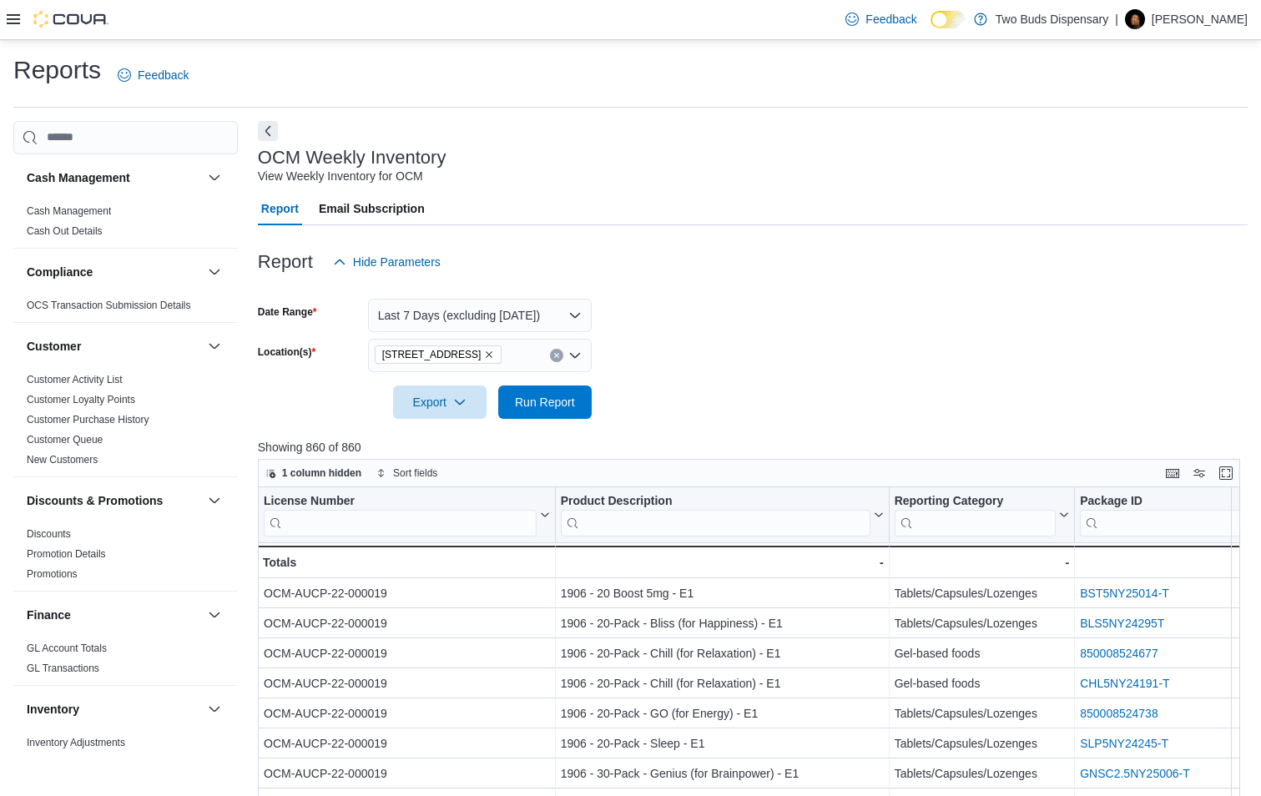
click at [5, 14] on div "Feedback Dark Mode Two Buds Dispensary | Howie Miller" at bounding box center [630, 20] width 1261 height 40
click at [13, 12] on div at bounding box center [58, 19] width 102 height 17
click at [9, 18] on icon at bounding box center [13, 19] width 13 height 13
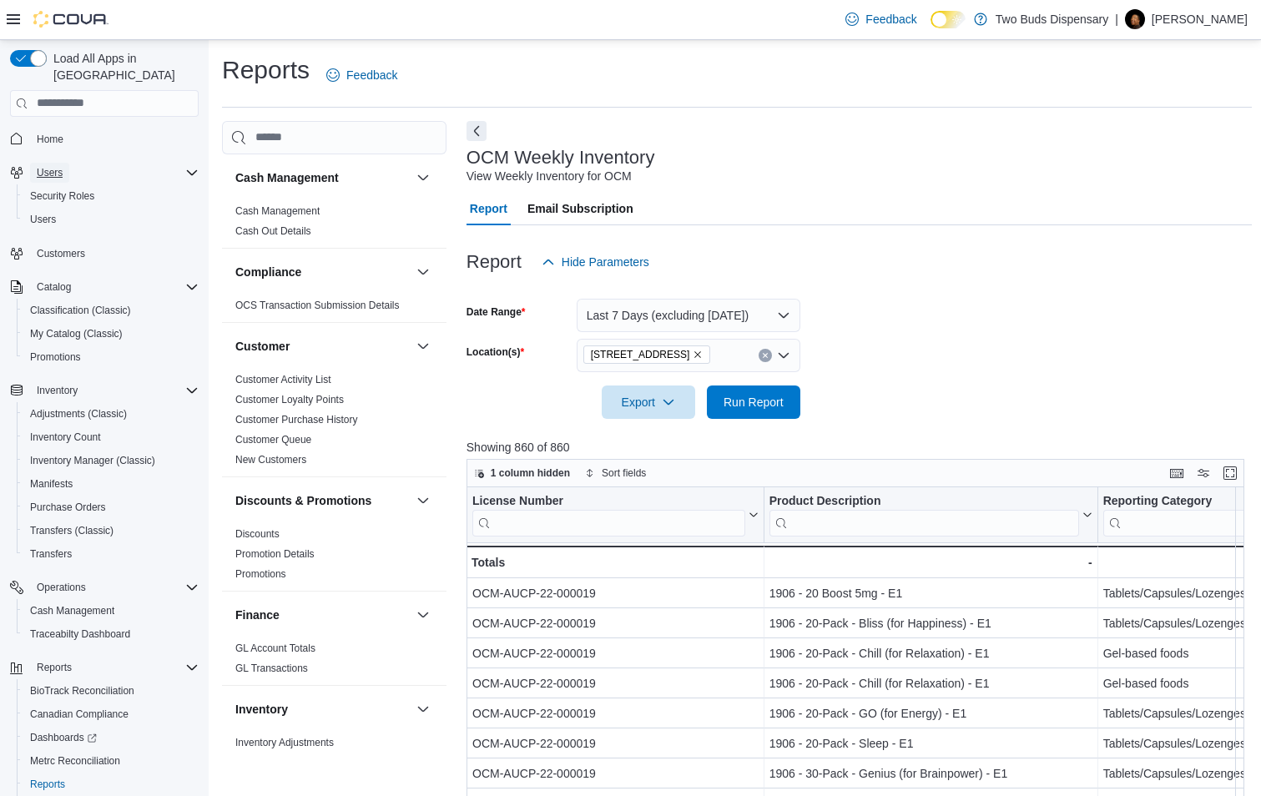
click at [46, 166] on span "Users" at bounding box center [50, 172] width 26 height 13
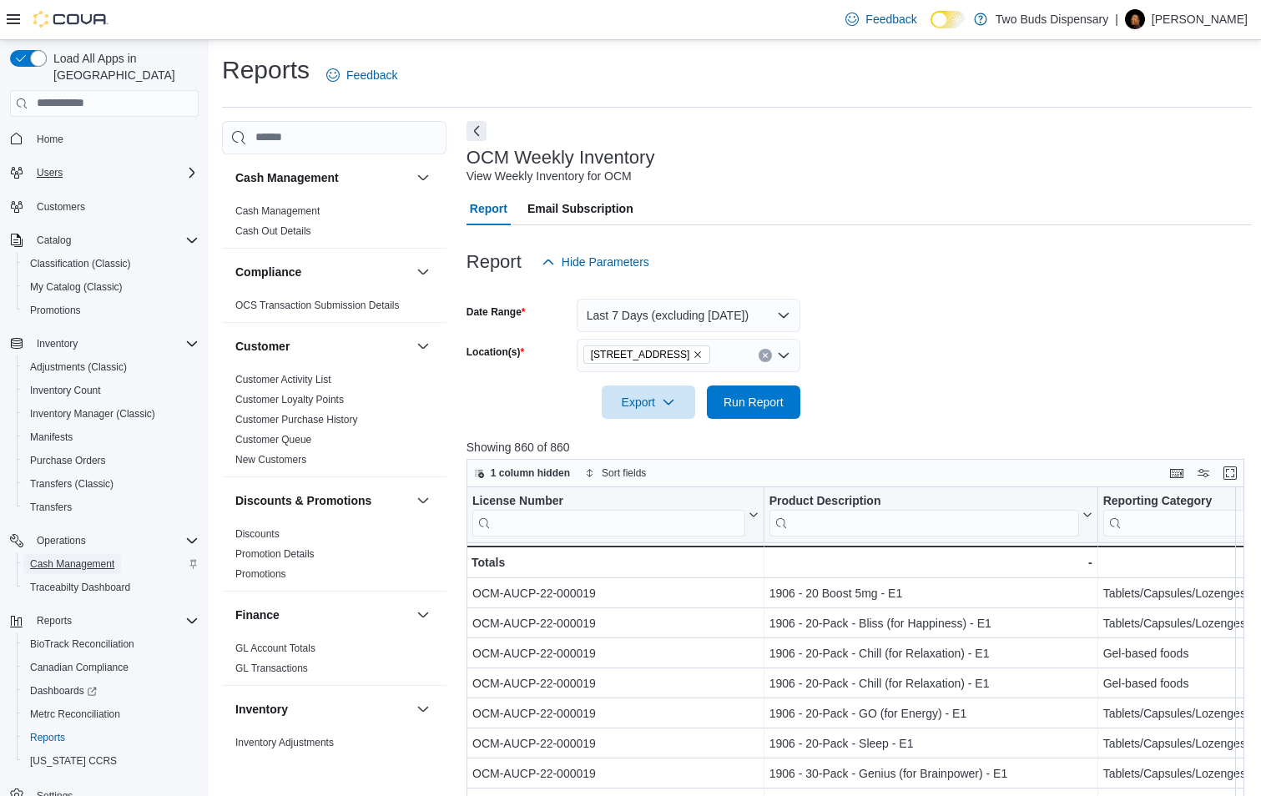
click at [91, 557] on span "Cash Management" at bounding box center [72, 563] width 84 height 13
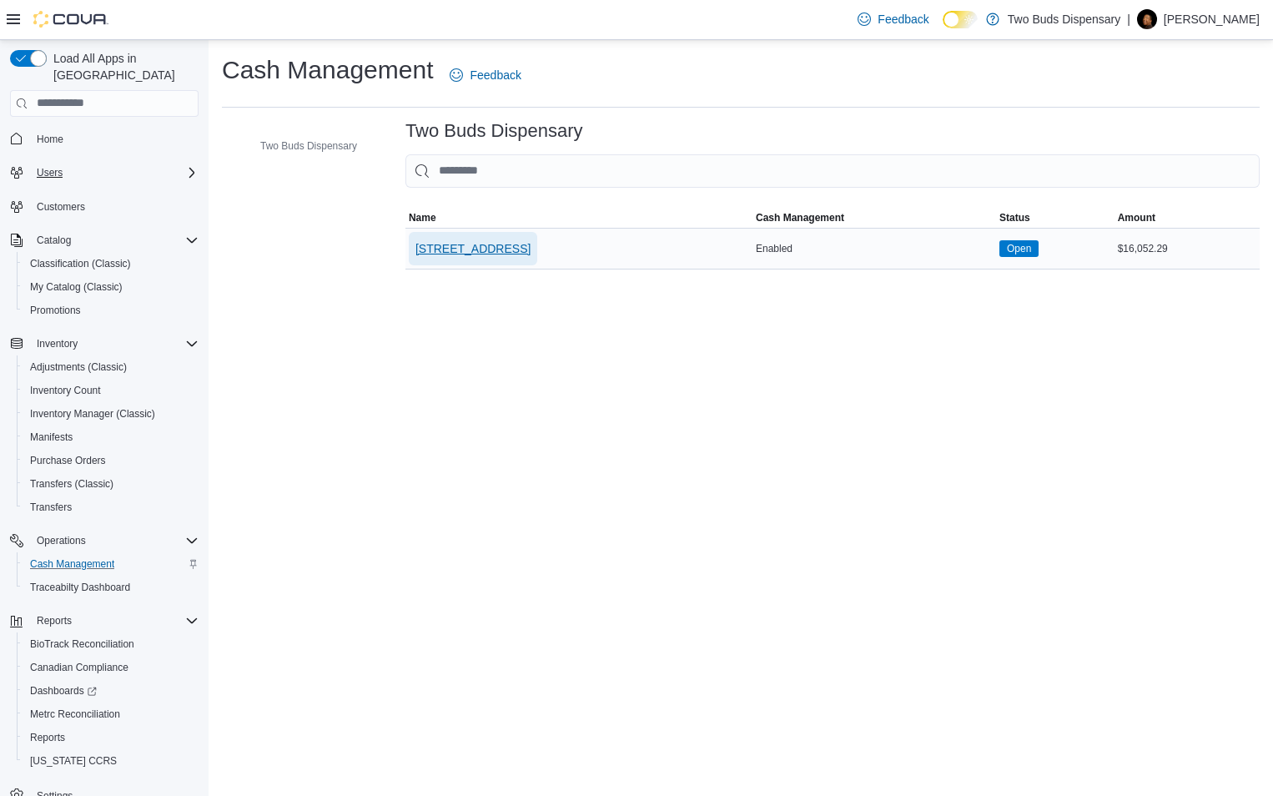
click at [436, 243] on span "[STREET_ADDRESS]" at bounding box center [472, 248] width 115 height 17
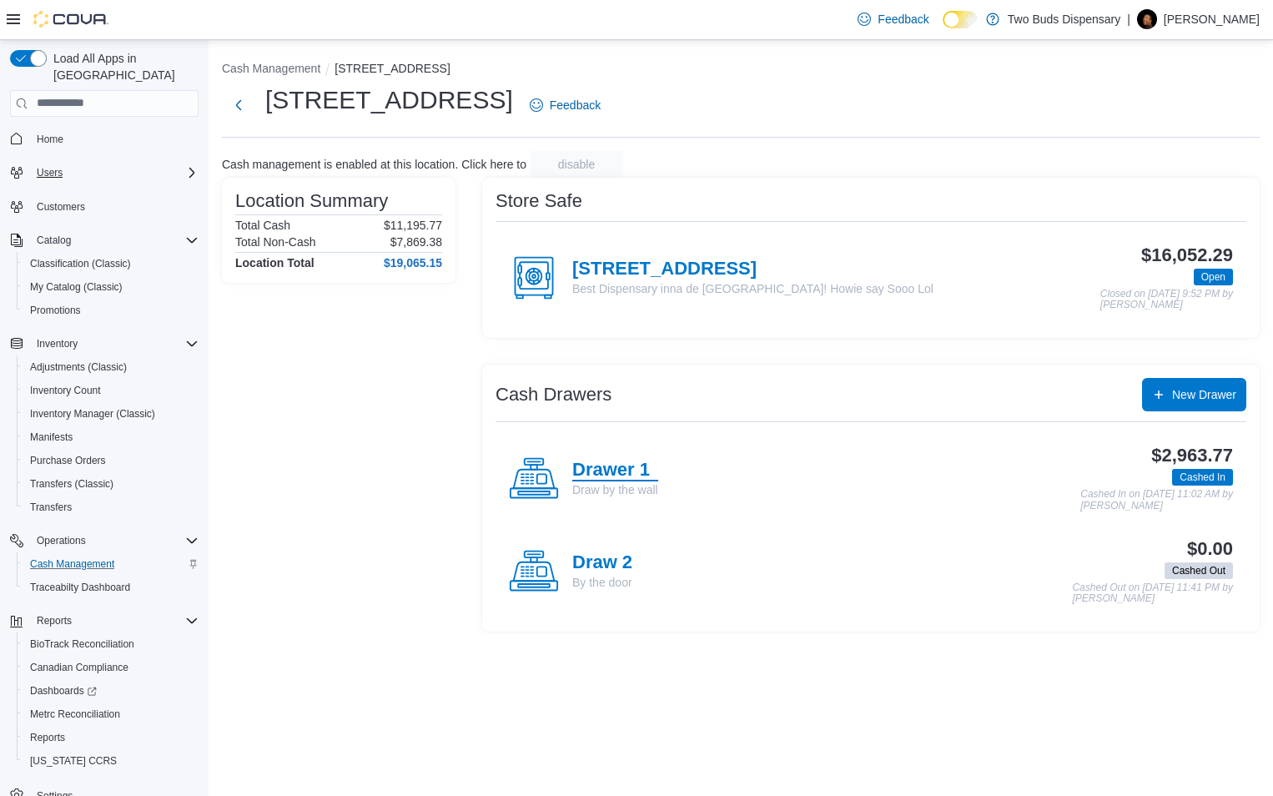
click at [612, 471] on h4 "Drawer 1" at bounding box center [615, 471] width 86 height 22
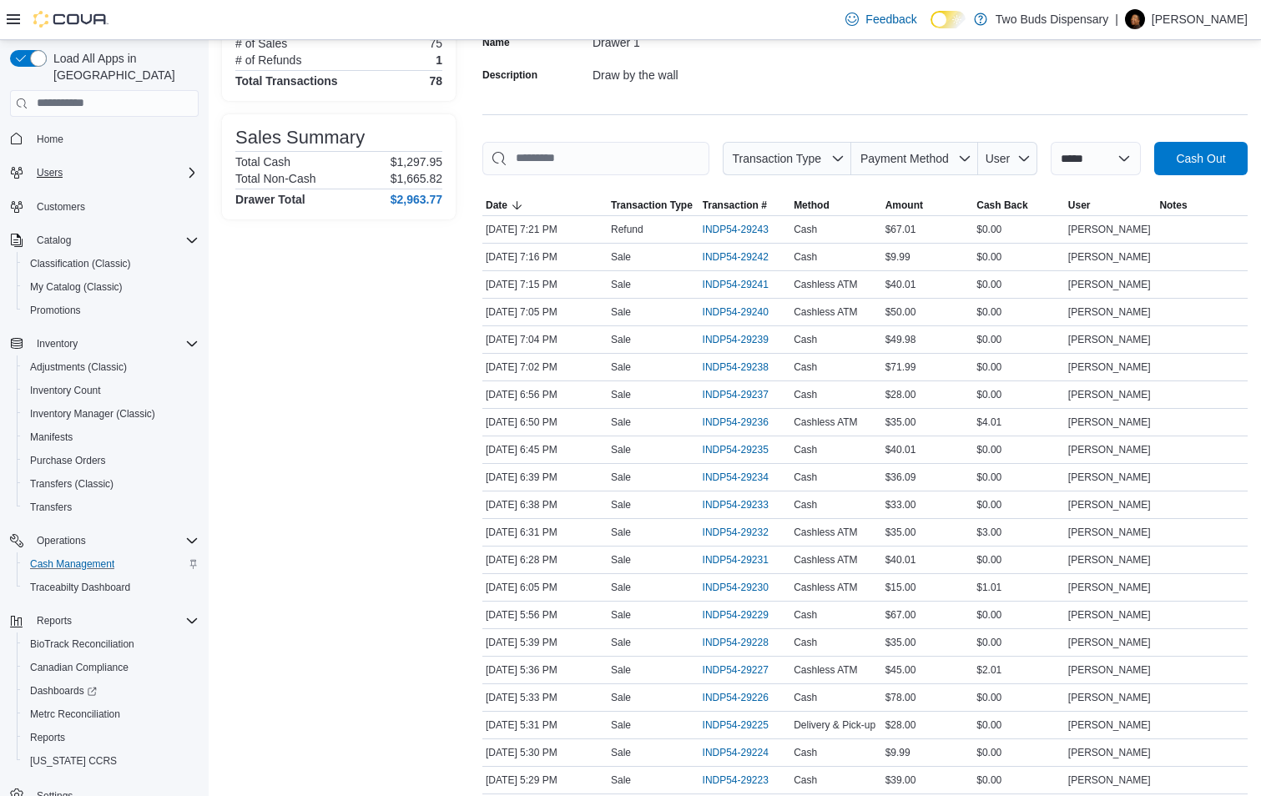
scroll to position [128, 0]
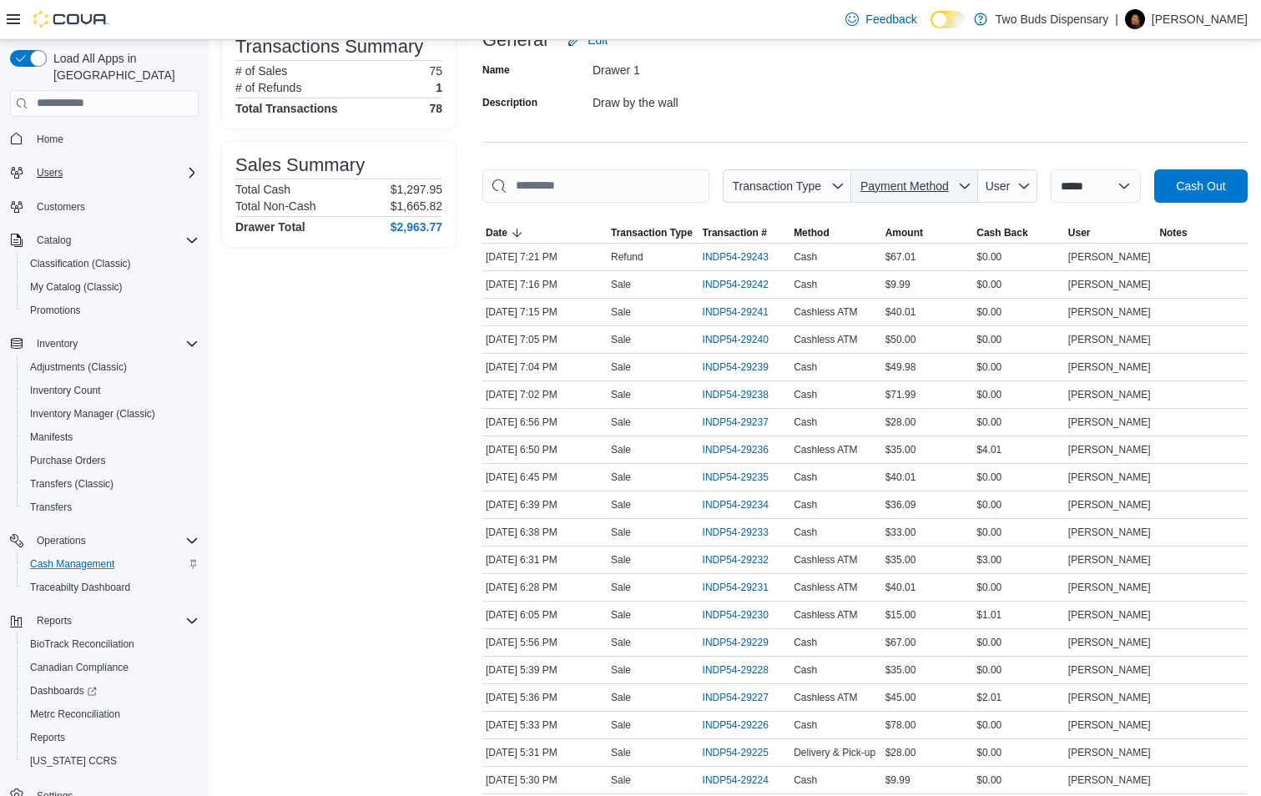
click at [938, 181] on span "Payment Method" at bounding box center [904, 185] width 88 height 13
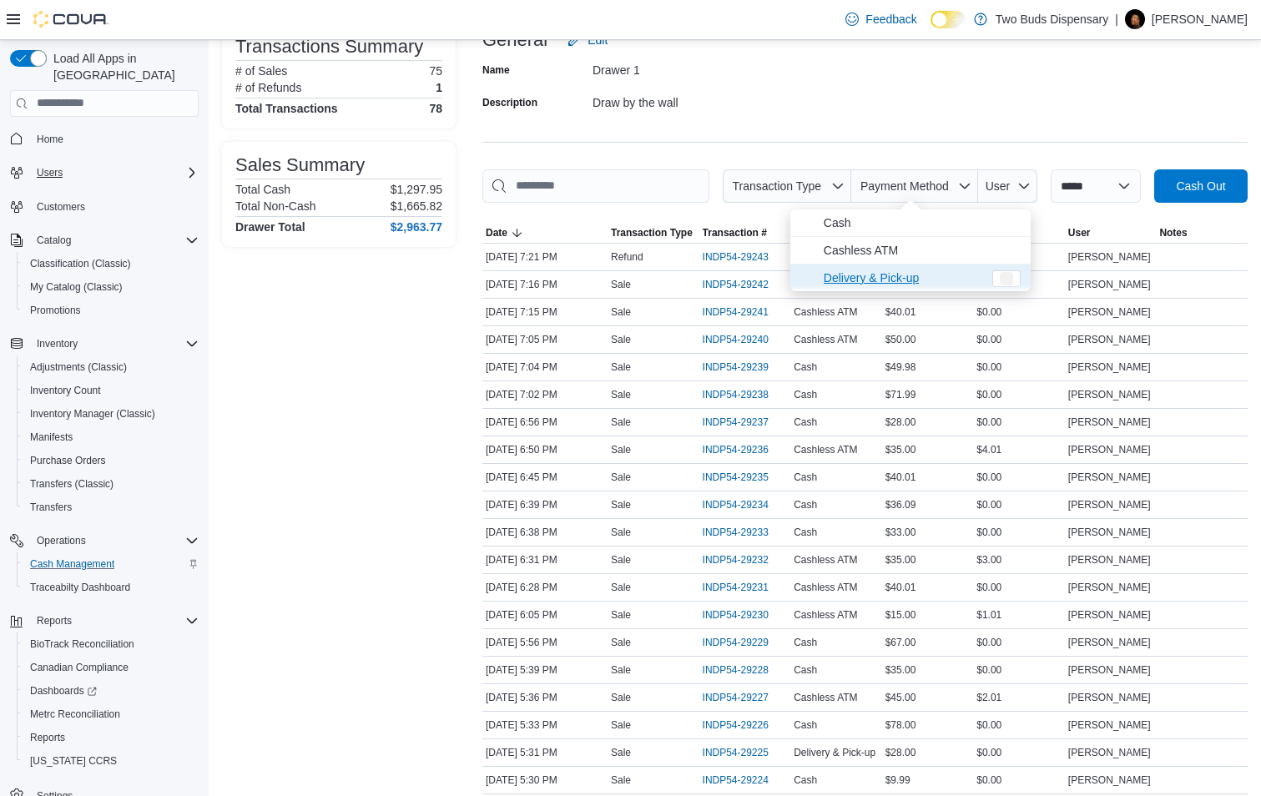
click at [839, 279] on span "Delivery & Pick-up" at bounding box center [902, 278] width 159 height 20
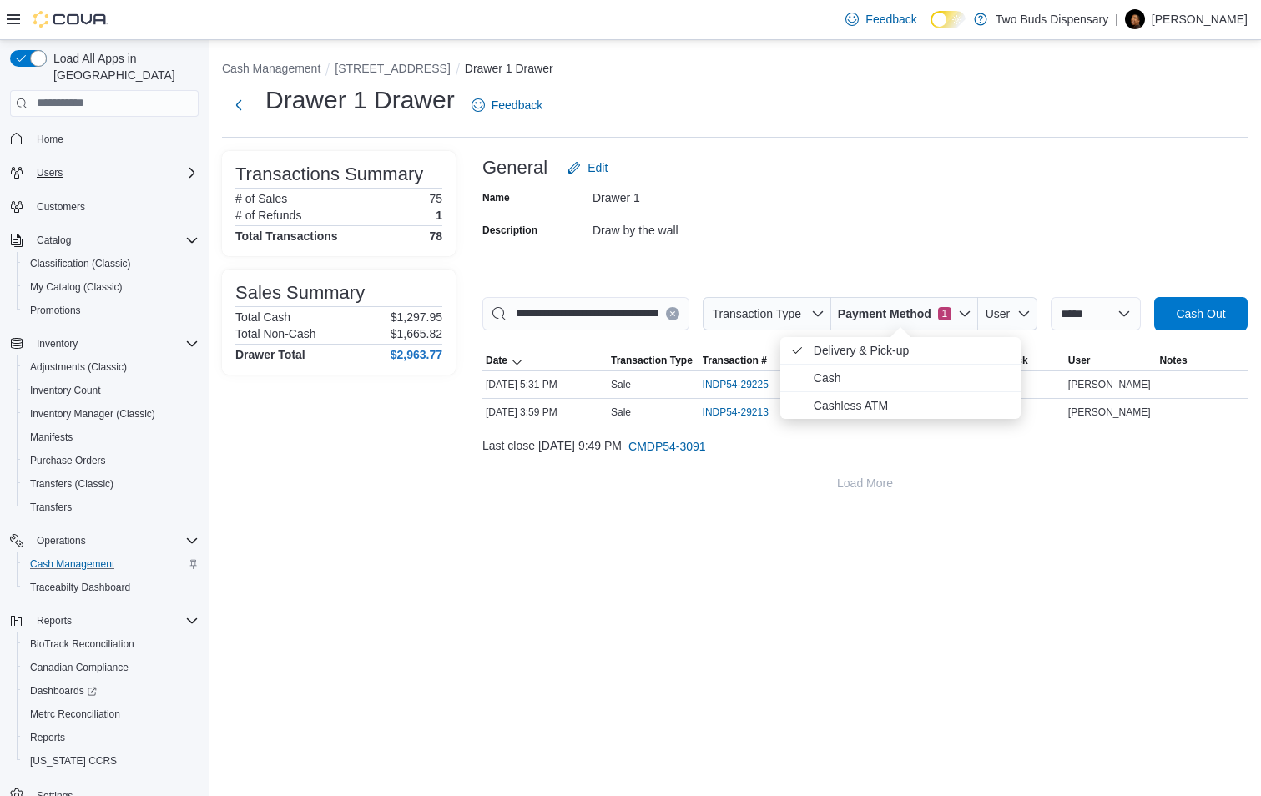
scroll to position [0, 0]
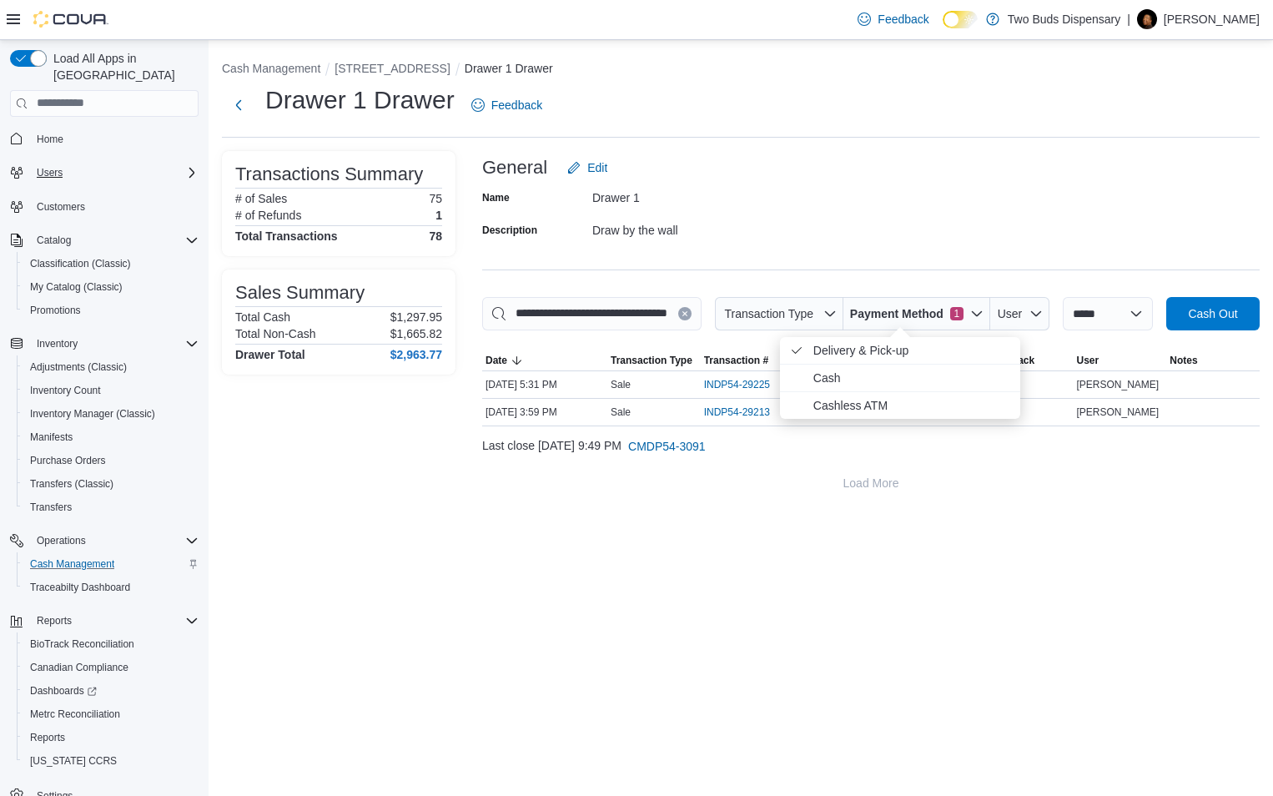
click at [1084, 124] on div "Drawer 1 Drawer Feedback" at bounding box center [741, 104] width 1038 height 43
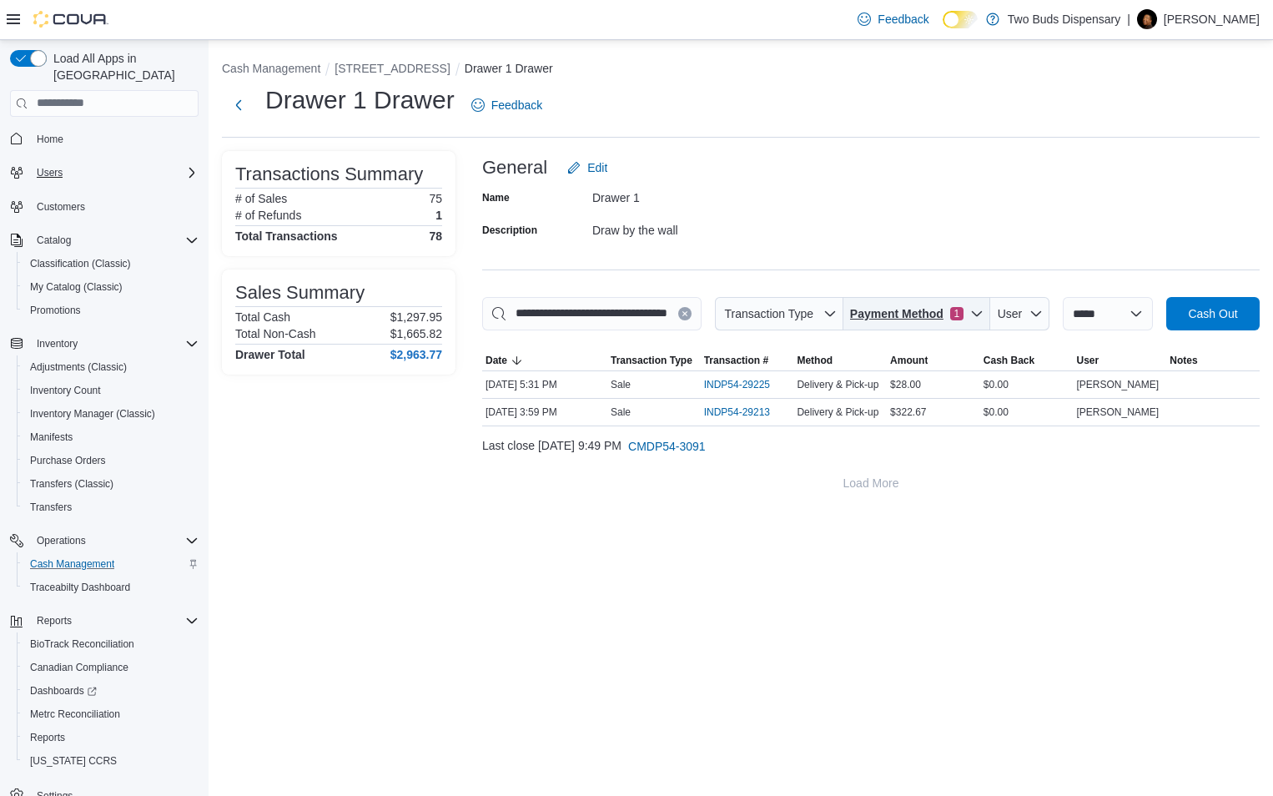
click at [970, 310] on icon "button" at bounding box center [976, 313] width 13 height 13
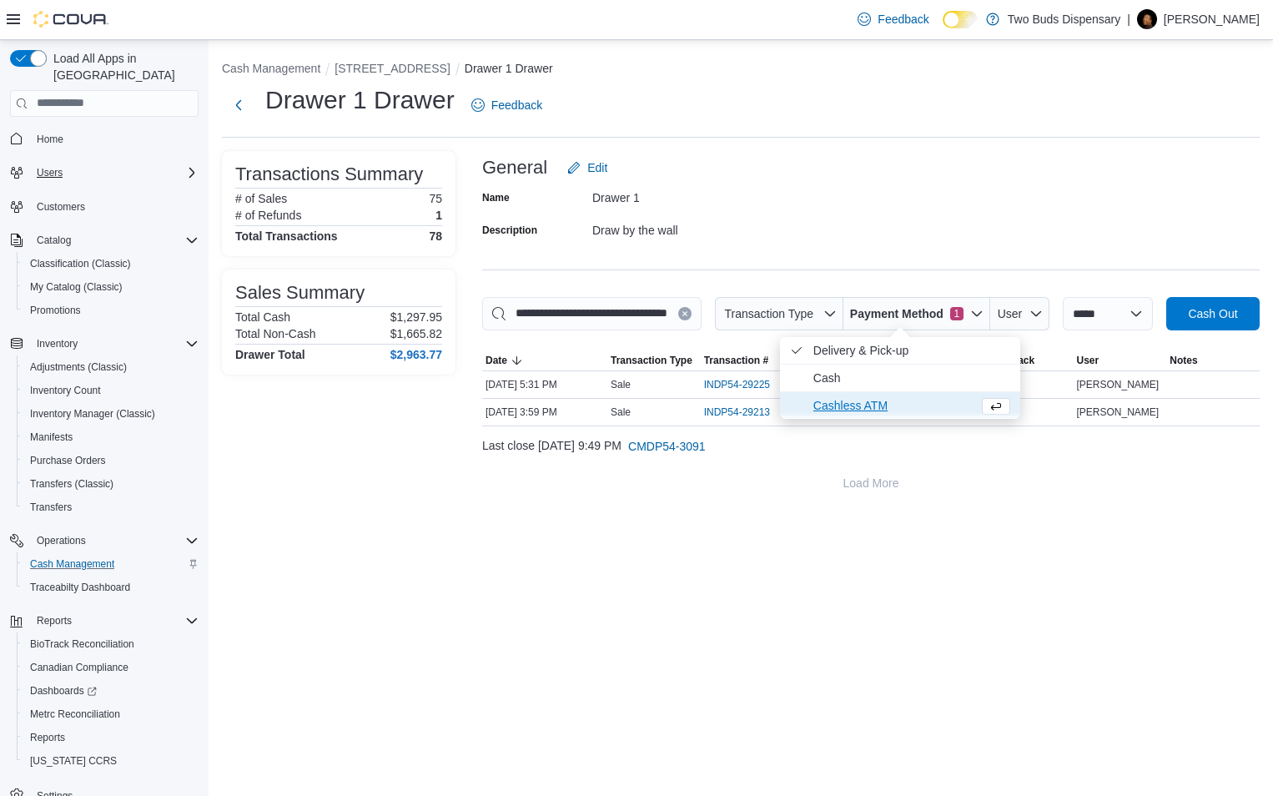
click at [791, 400] on icon "Payment Method" at bounding box center [796, 405] width 13 height 13
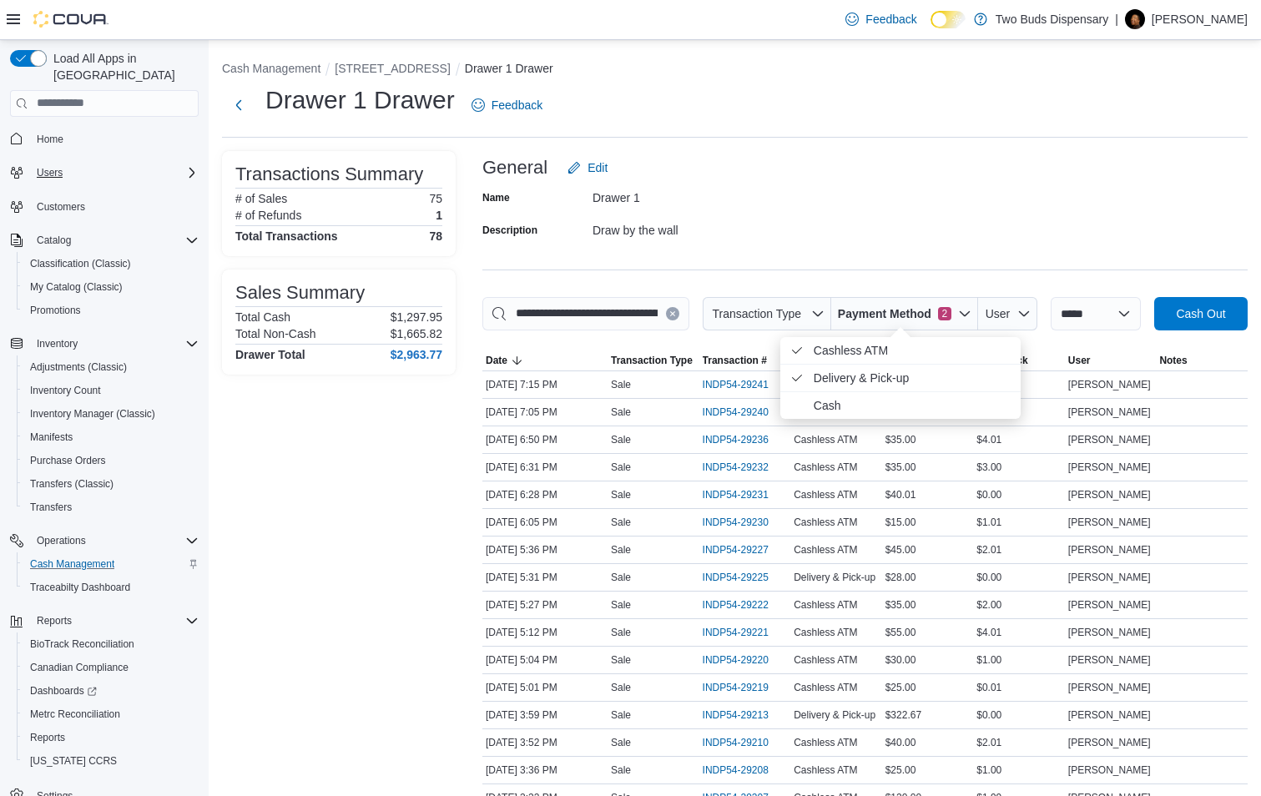
click at [1168, 219] on div "Name Drawer 1 Description Draw by the wall" at bounding box center [864, 213] width 765 height 58
click at [958, 310] on icon "button" at bounding box center [964, 313] width 13 height 13
click at [799, 370] on span "Delivery & Pick-up . Checked option." at bounding box center [900, 378] width 240 height 27
type input "**********"
click at [793, 350] on icon "Payment Method" at bounding box center [796, 350] width 13 height 13
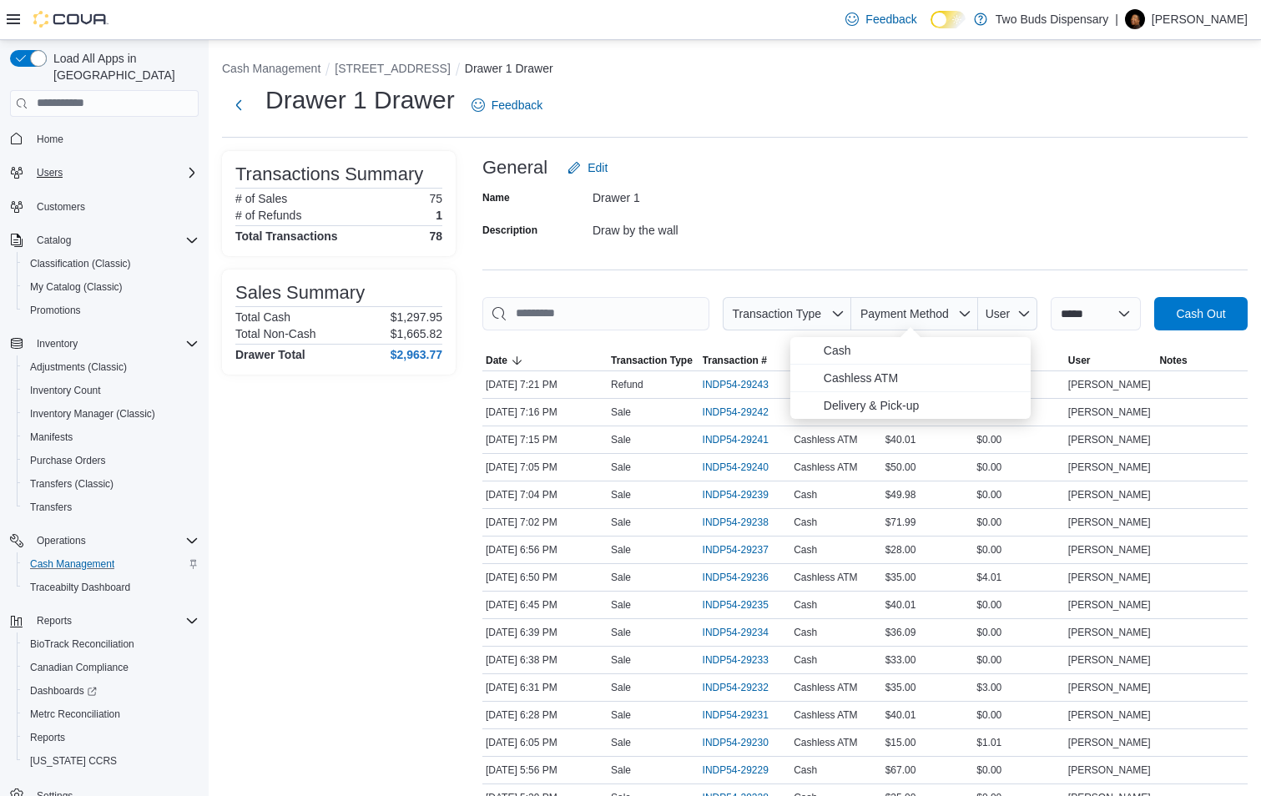
click at [928, 227] on div "Name Drawer 1 Description Draw by the wall" at bounding box center [864, 213] width 765 height 58
click at [368, 68] on button "[STREET_ADDRESS]" at bounding box center [392, 68] width 115 height 13
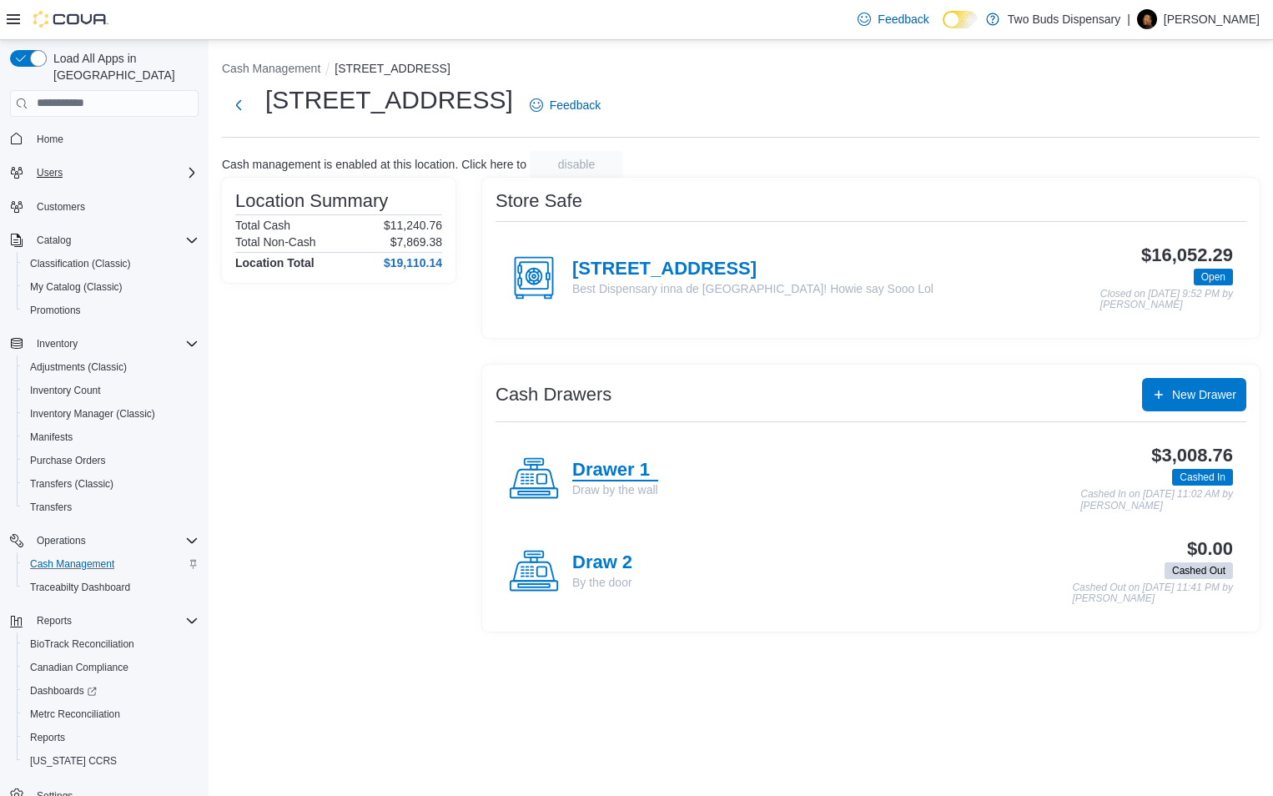
click at [610, 462] on h4 "Drawer 1" at bounding box center [615, 471] width 86 height 22
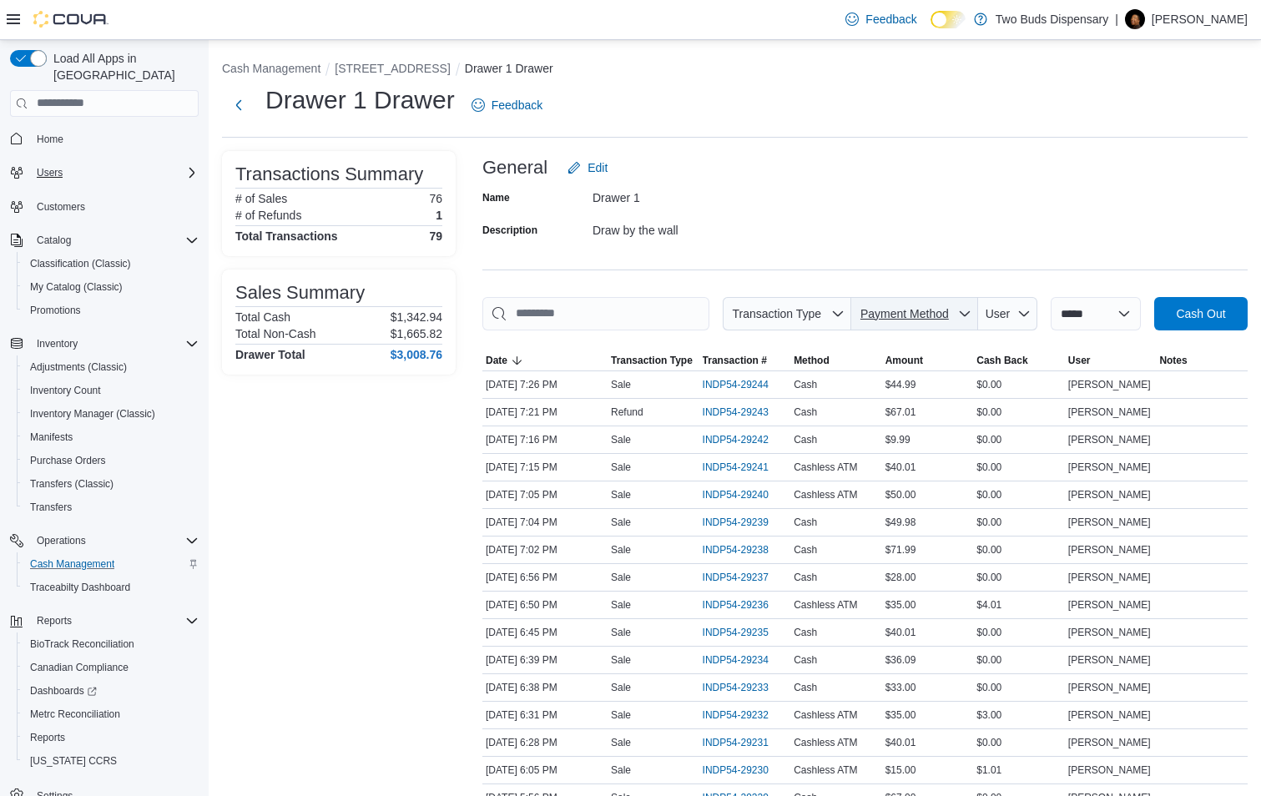
click at [945, 312] on span "Payment Method" at bounding box center [904, 313] width 93 height 17
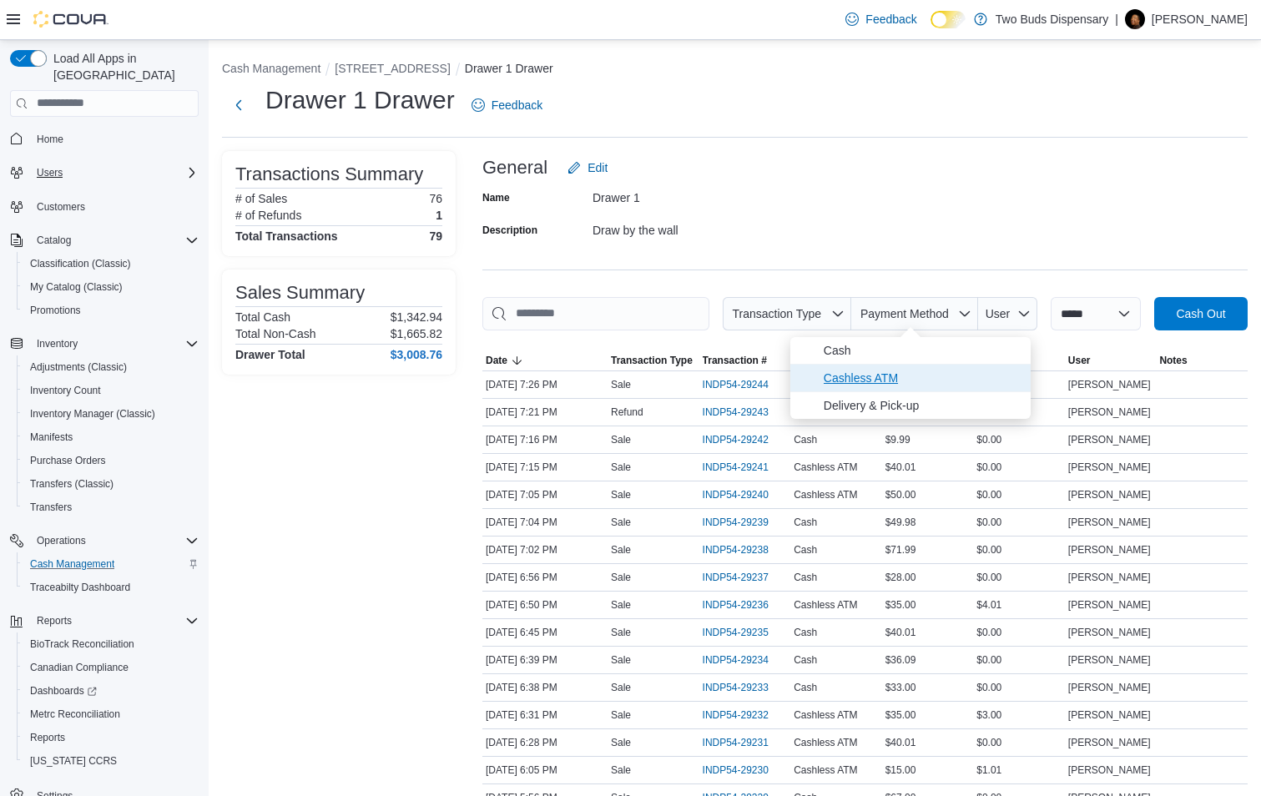
click at [824, 380] on span "Cashless ATM" at bounding box center [921, 378] width 197 height 20
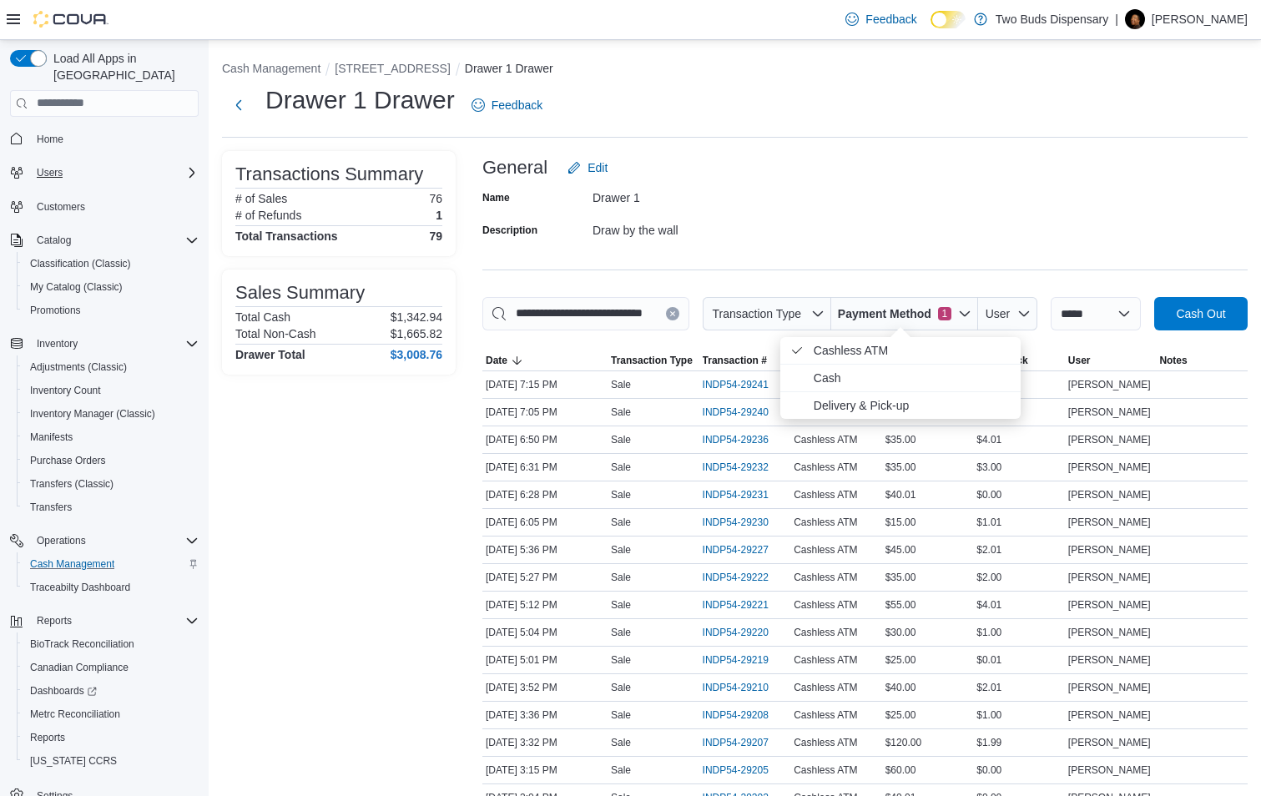
click at [838, 225] on div "Name Drawer 1 Description Draw by the wall" at bounding box center [864, 213] width 765 height 58
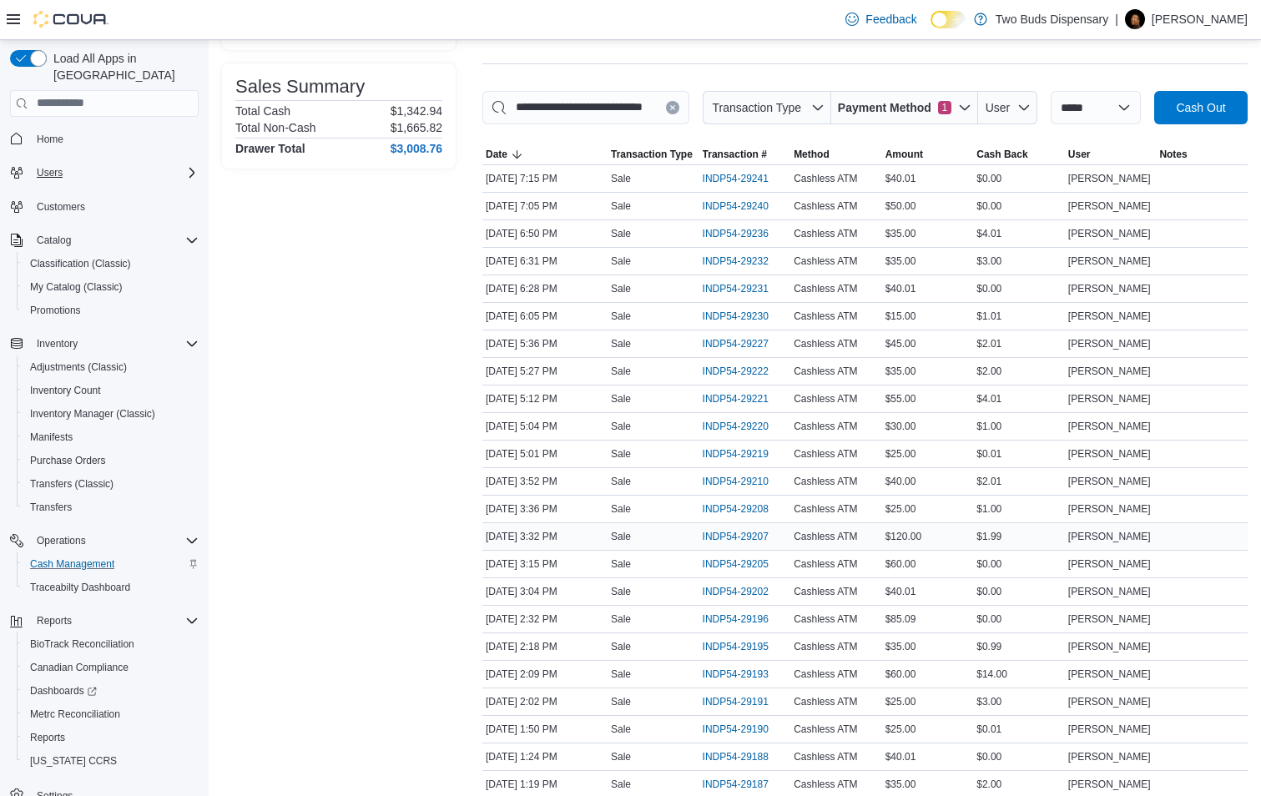
scroll to position [210, 0]
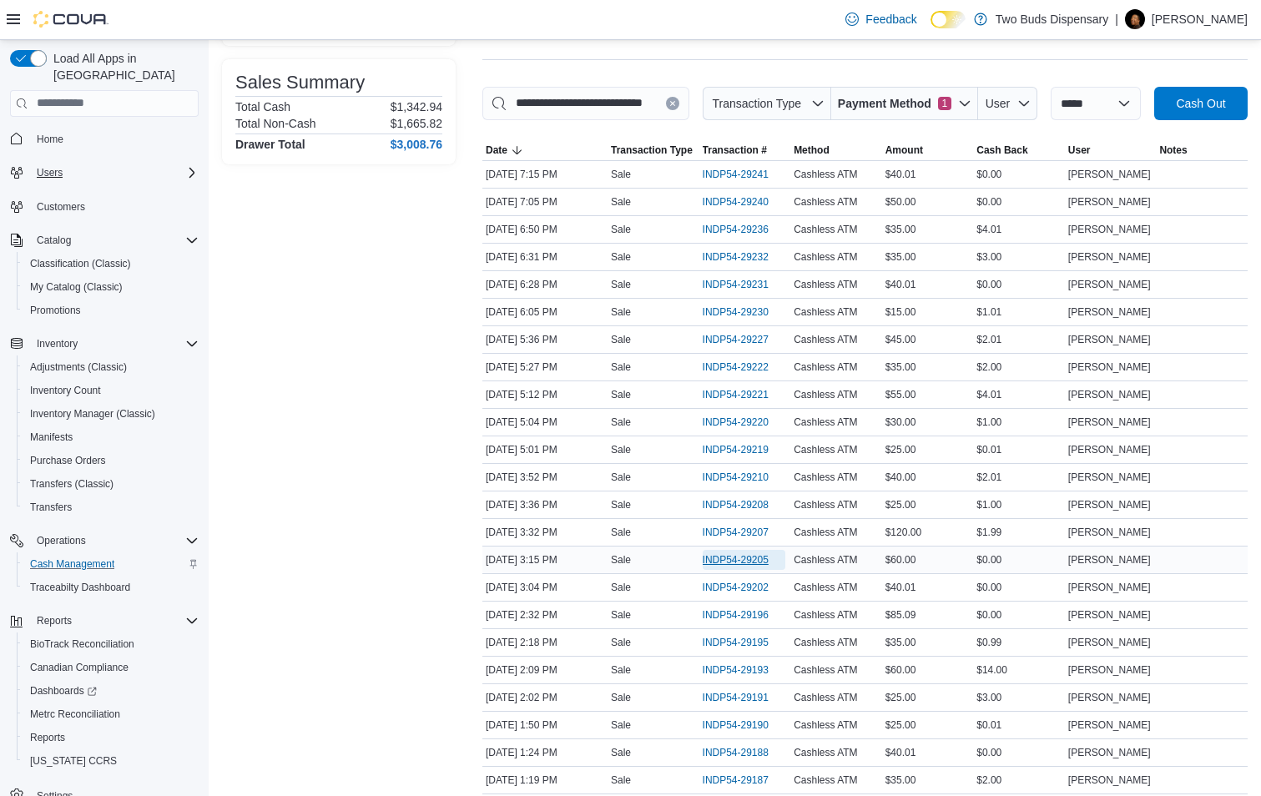
click at [727, 561] on span "INDP54-29205" at bounding box center [735, 559] width 66 height 13
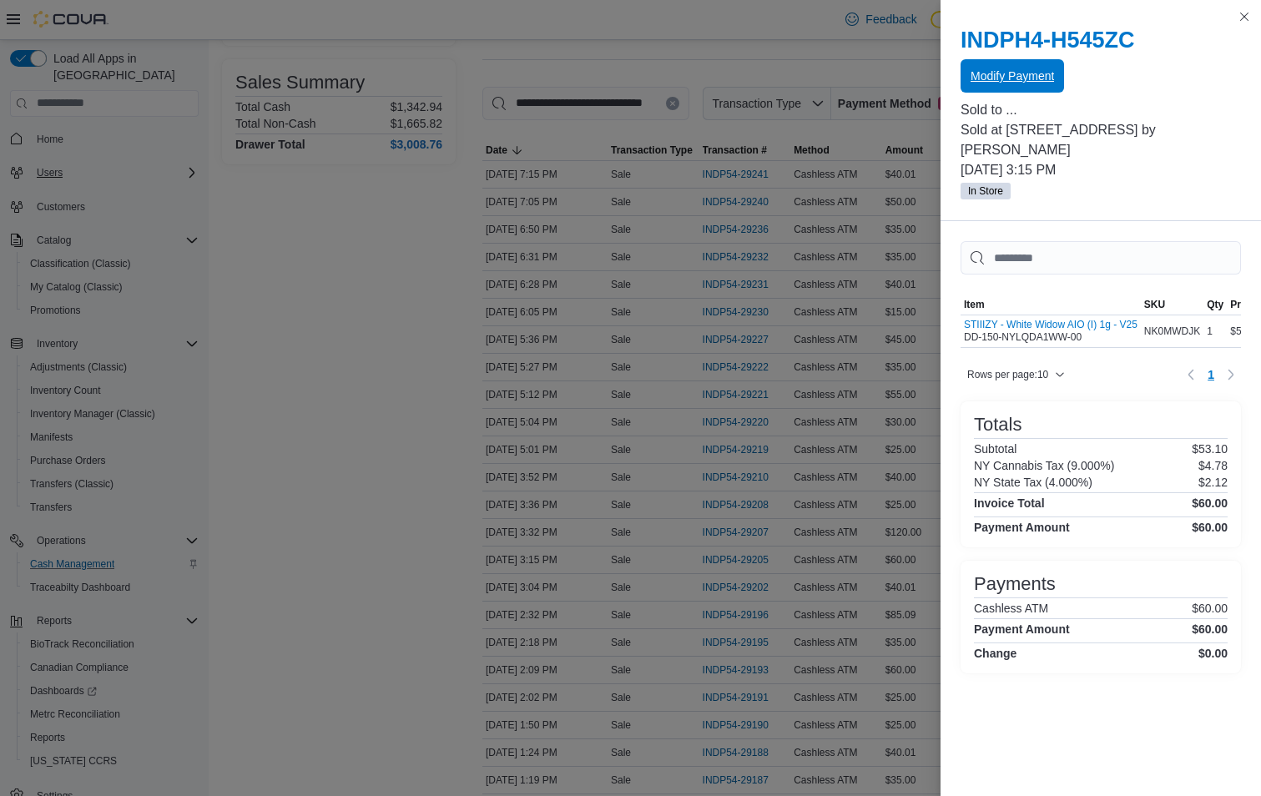
click at [1049, 76] on span "Modify Payment" at bounding box center [1011, 76] width 83 height 17
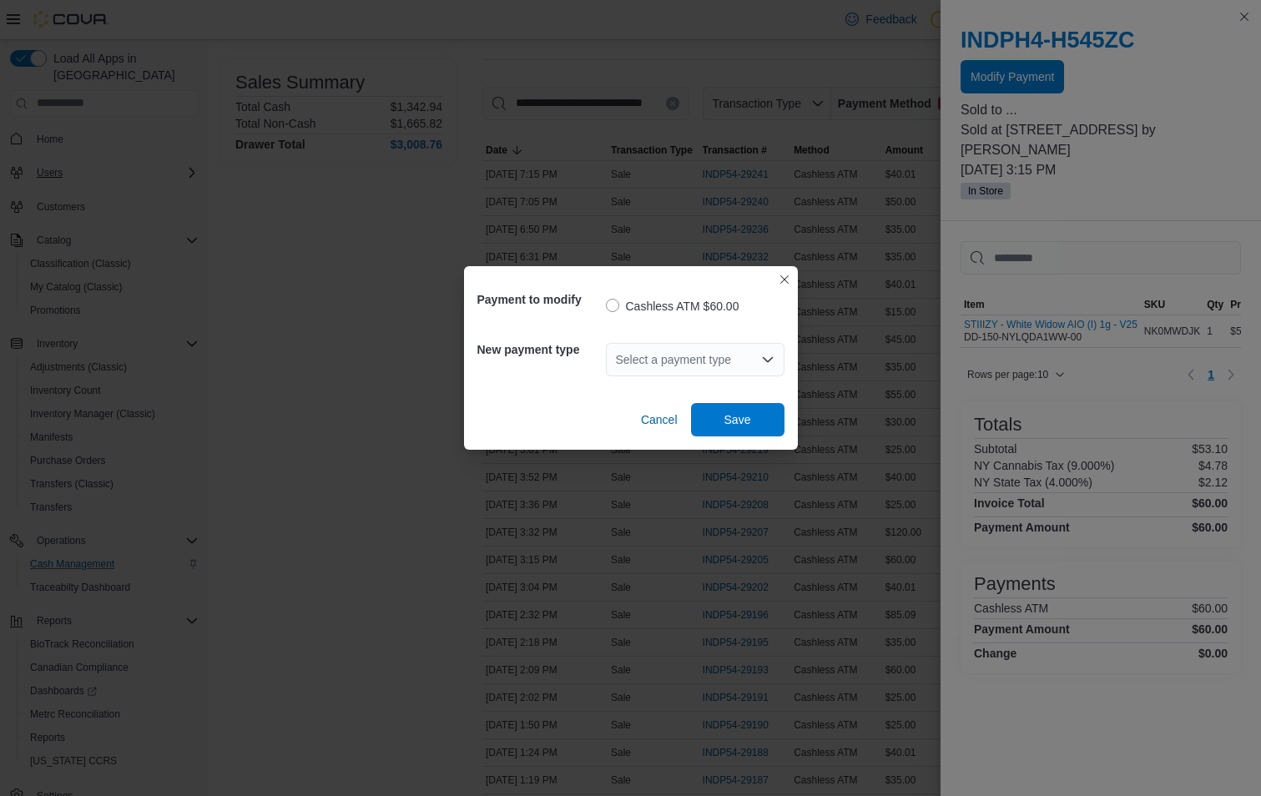
click at [768, 356] on icon "Open list of options" at bounding box center [767, 359] width 13 height 13
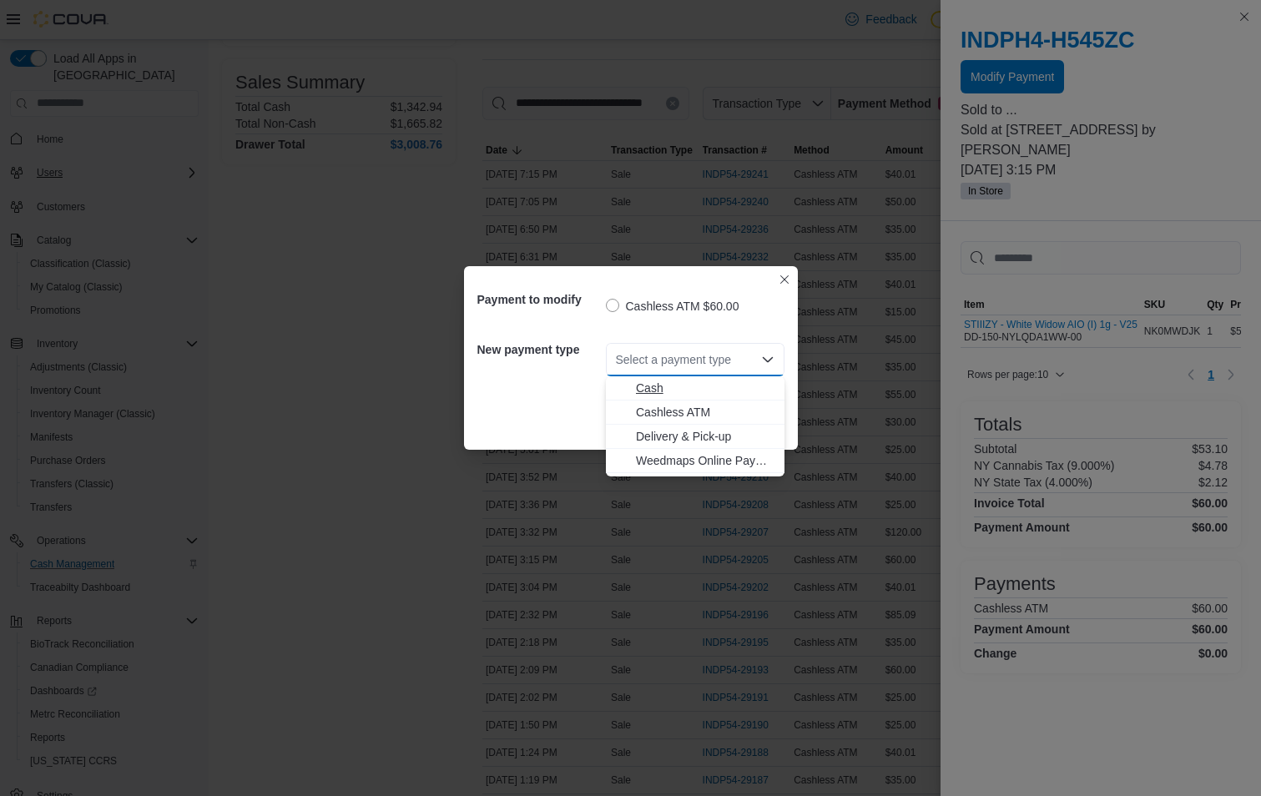
click at [682, 390] on span "Cash" at bounding box center [705, 388] width 138 height 17
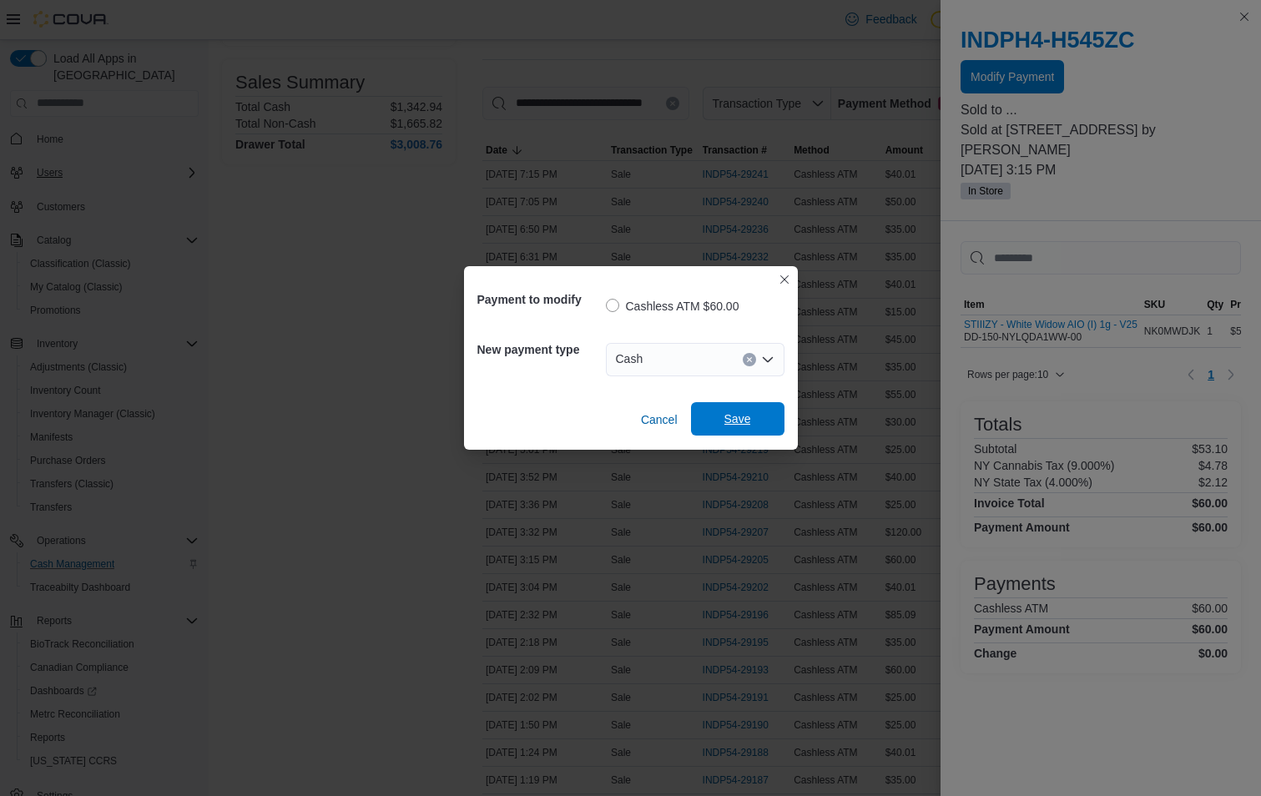
click at [737, 413] on span "Save" at bounding box center [737, 418] width 27 height 17
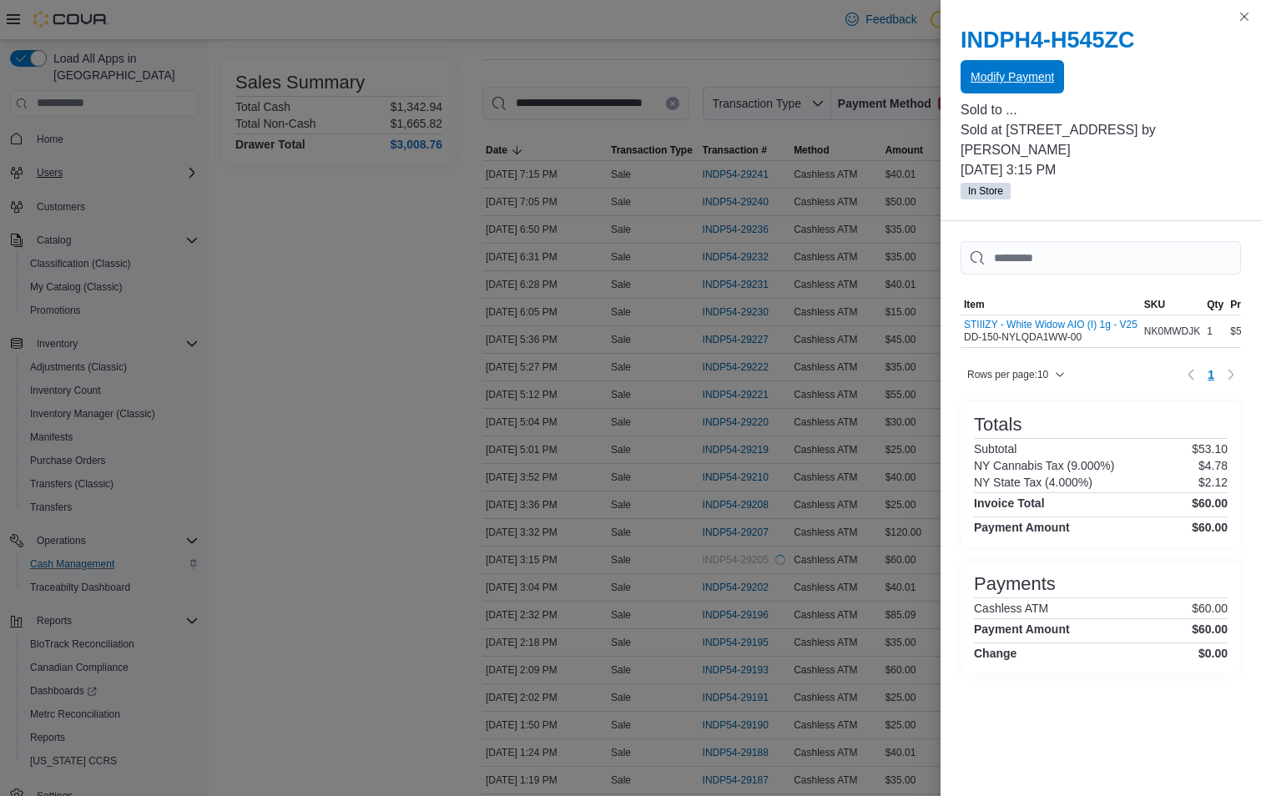
scroll to position [0, 0]
click at [1240, 13] on button "Close this dialog" at bounding box center [1244, 16] width 20 height 20
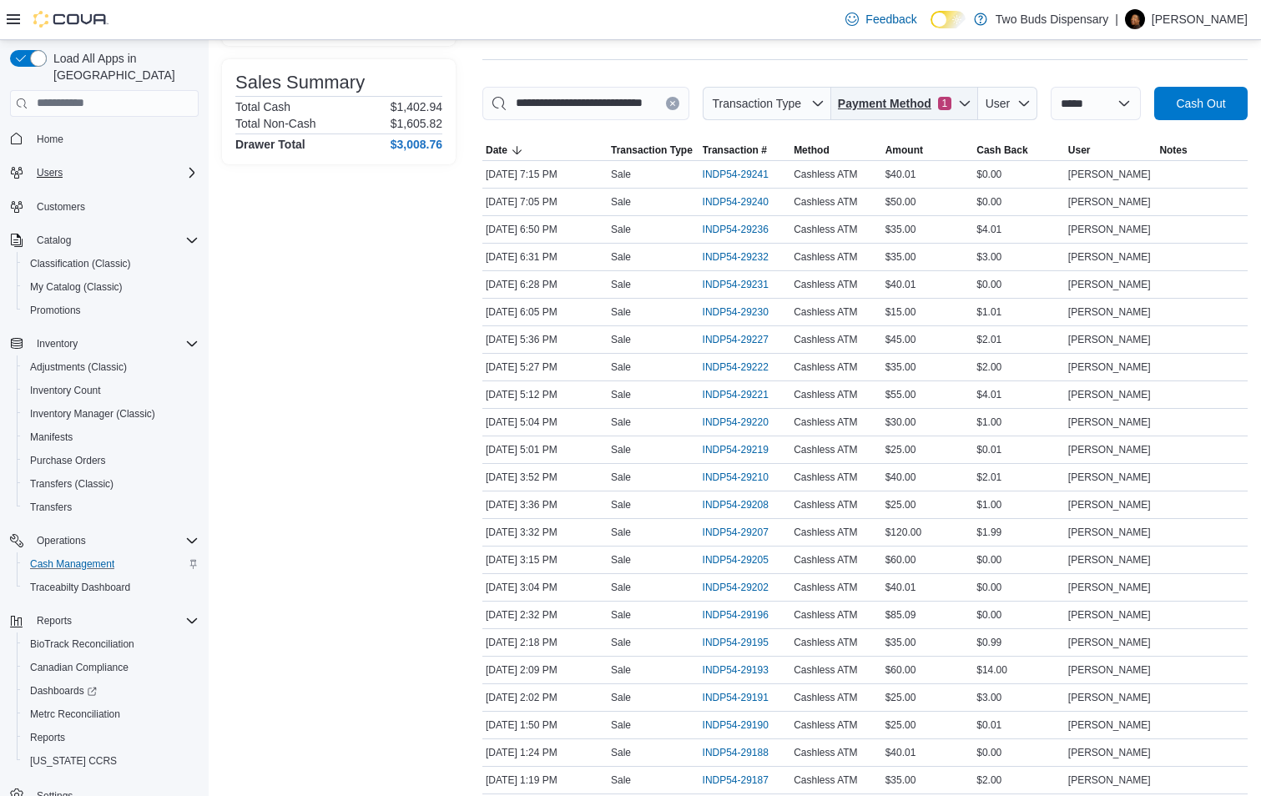
click at [958, 99] on icon "button" at bounding box center [964, 103] width 13 height 13
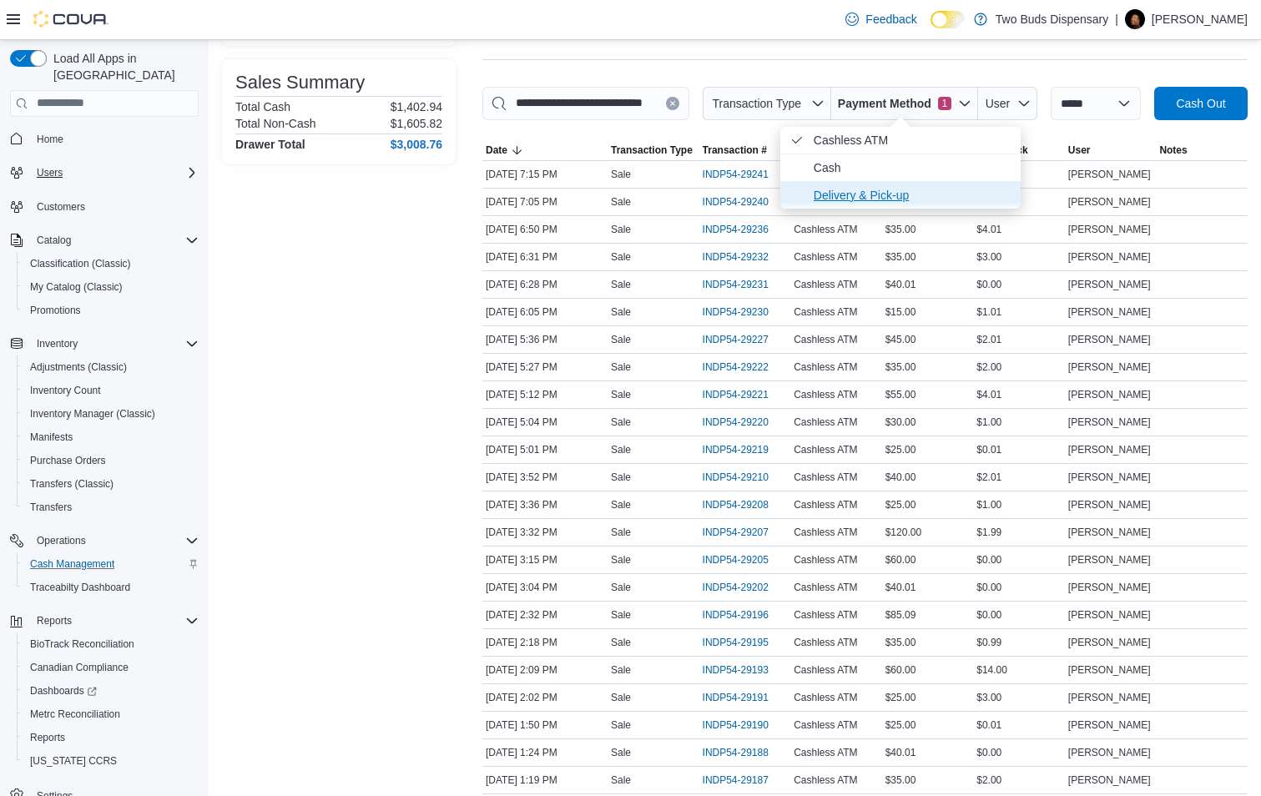
click at [833, 196] on span "Delivery & Pick-up" at bounding box center [911, 195] width 197 height 20
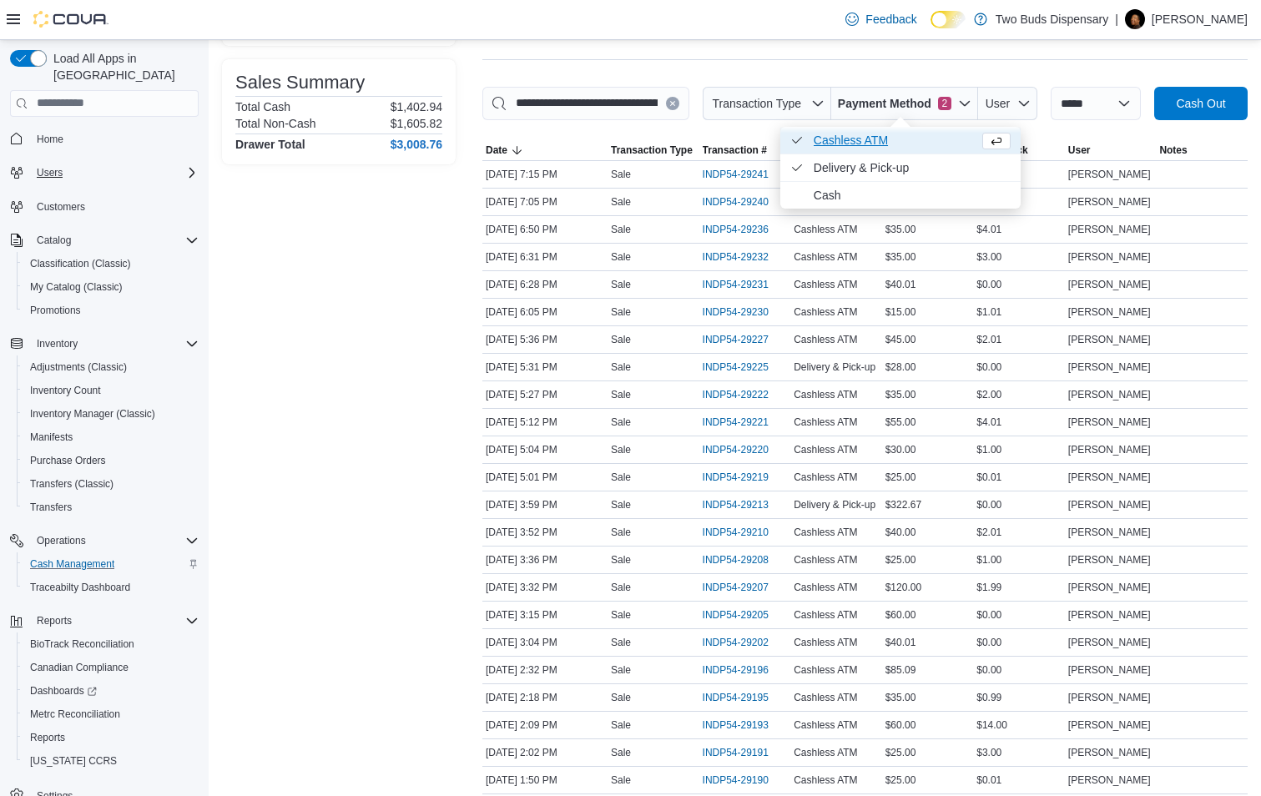
click at [796, 137] on icon "Payment Method" at bounding box center [796, 139] width 13 height 13
type input "**********"
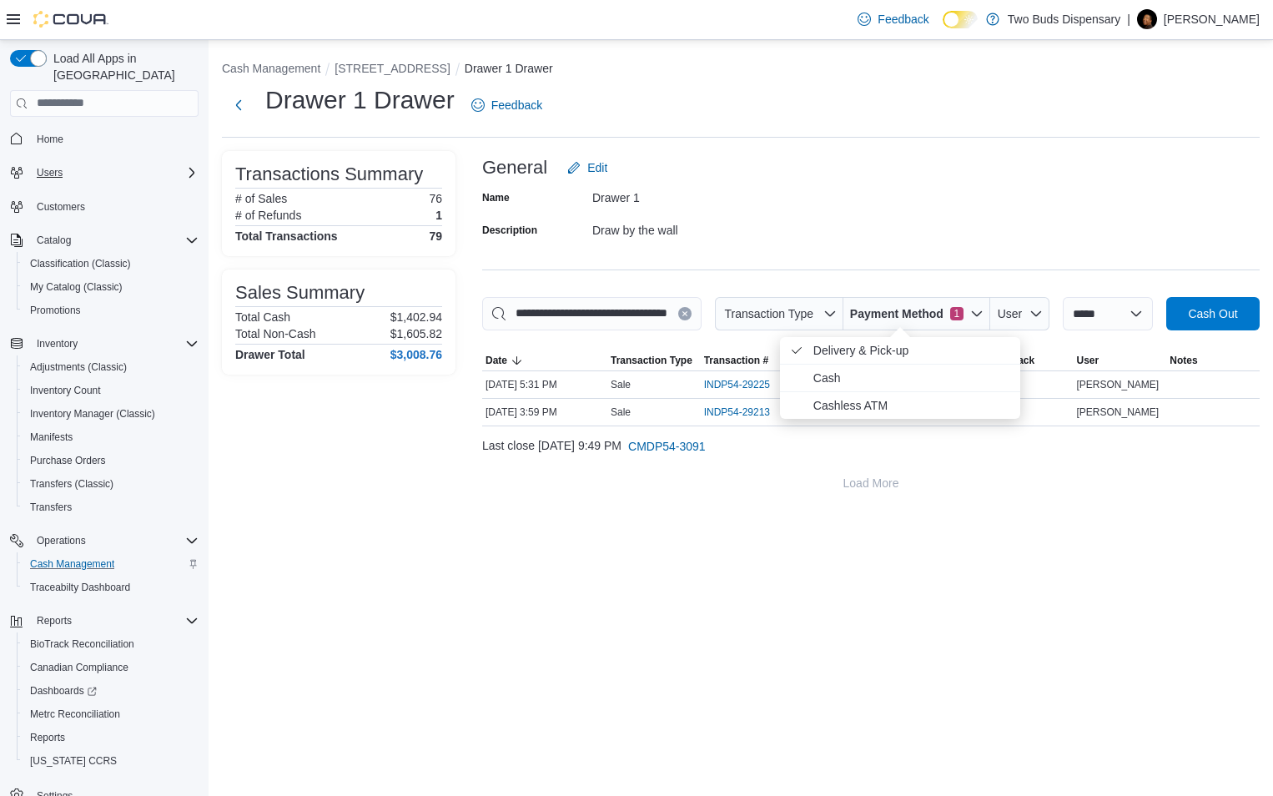
click at [807, 447] on div "Last close August 9, 2025 9:49 PM CMDP54-3091" at bounding box center [870, 446] width 777 height 33
click at [408, 67] on button "[STREET_ADDRESS]" at bounding box center [392, 68] width 115 height 13
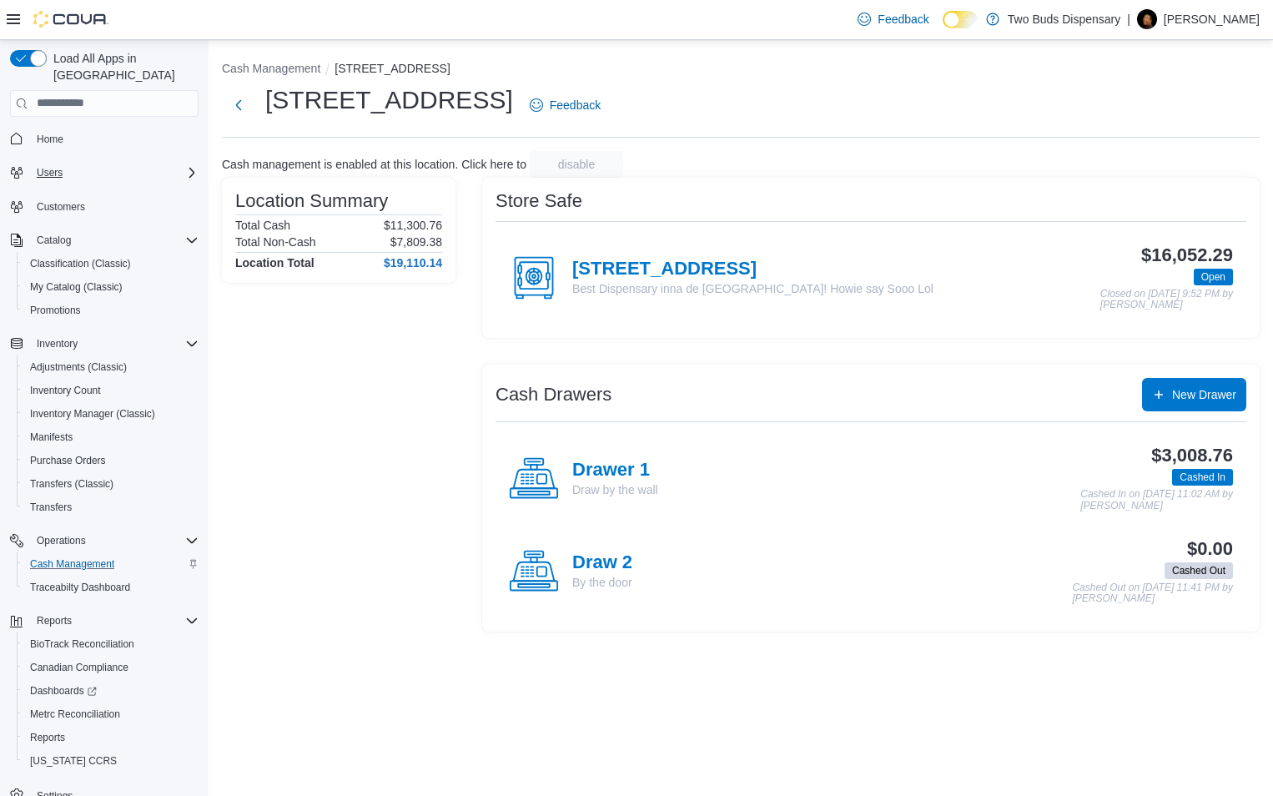
drag, startPoint x: 590, startPoint y: 459, endPoint x: 590, endPoint y: 469, distance: 10.0
click at [590, 462] on h4 "Drawer 1" at bounding box center [615, 471] width 86 height 22
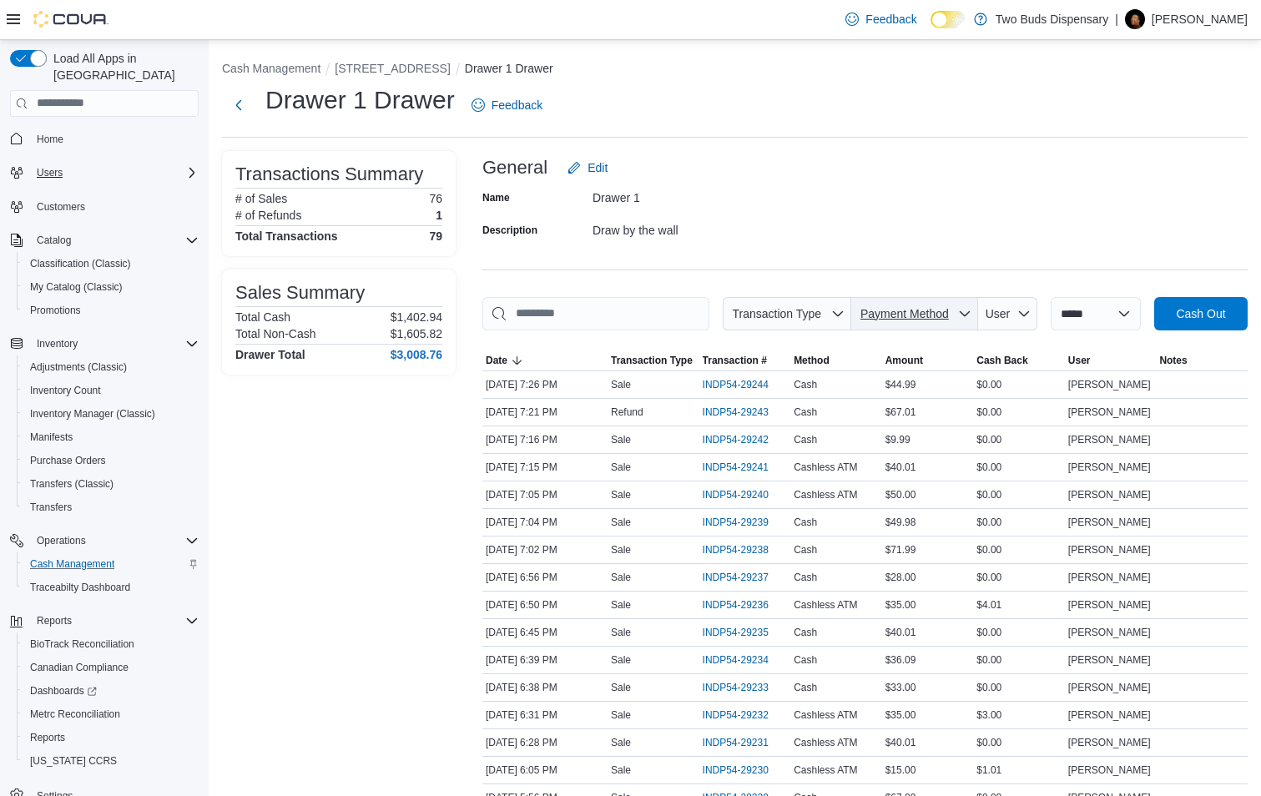
click at [958, 309] on icon "button" at bounding box center [964, 313] width 13 height 13
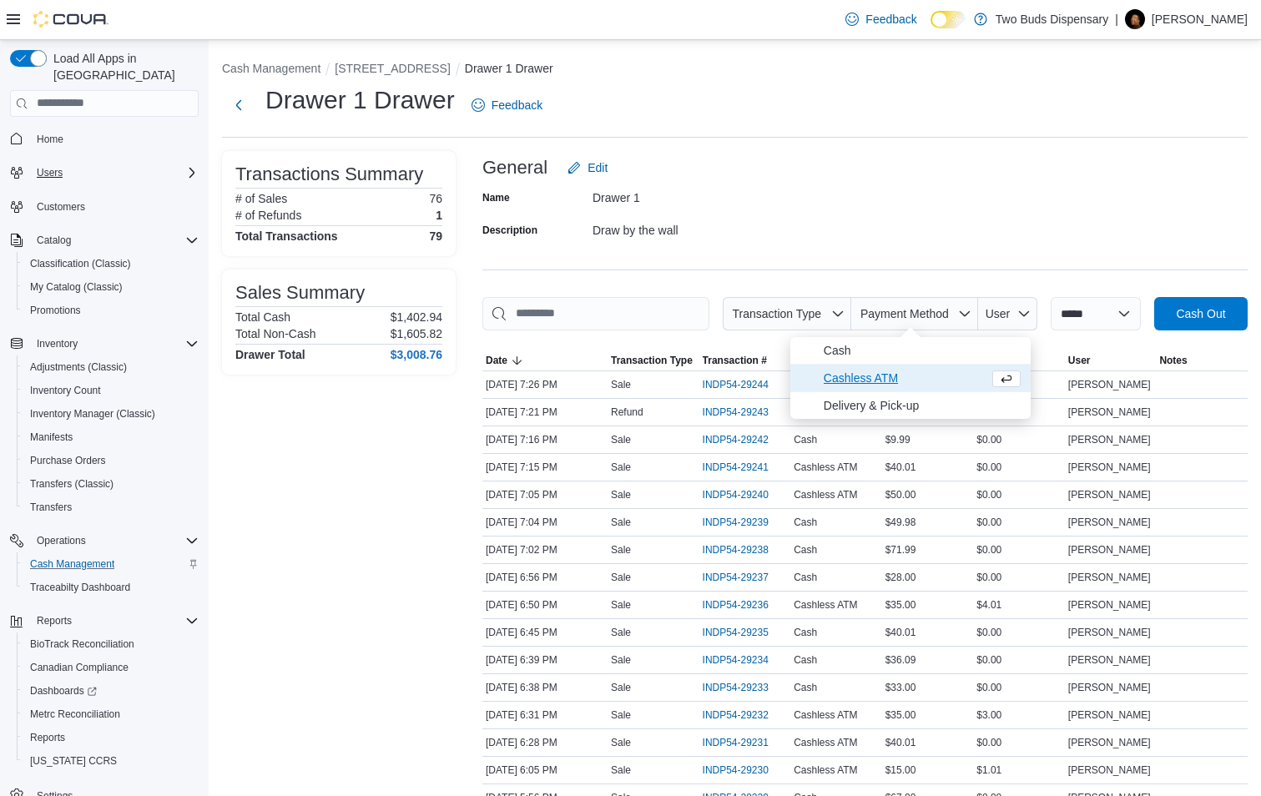
click at [856, 374] on span "Cashless ATM" at bounding box center [902, 378] width 159 height 20
type input "**********"
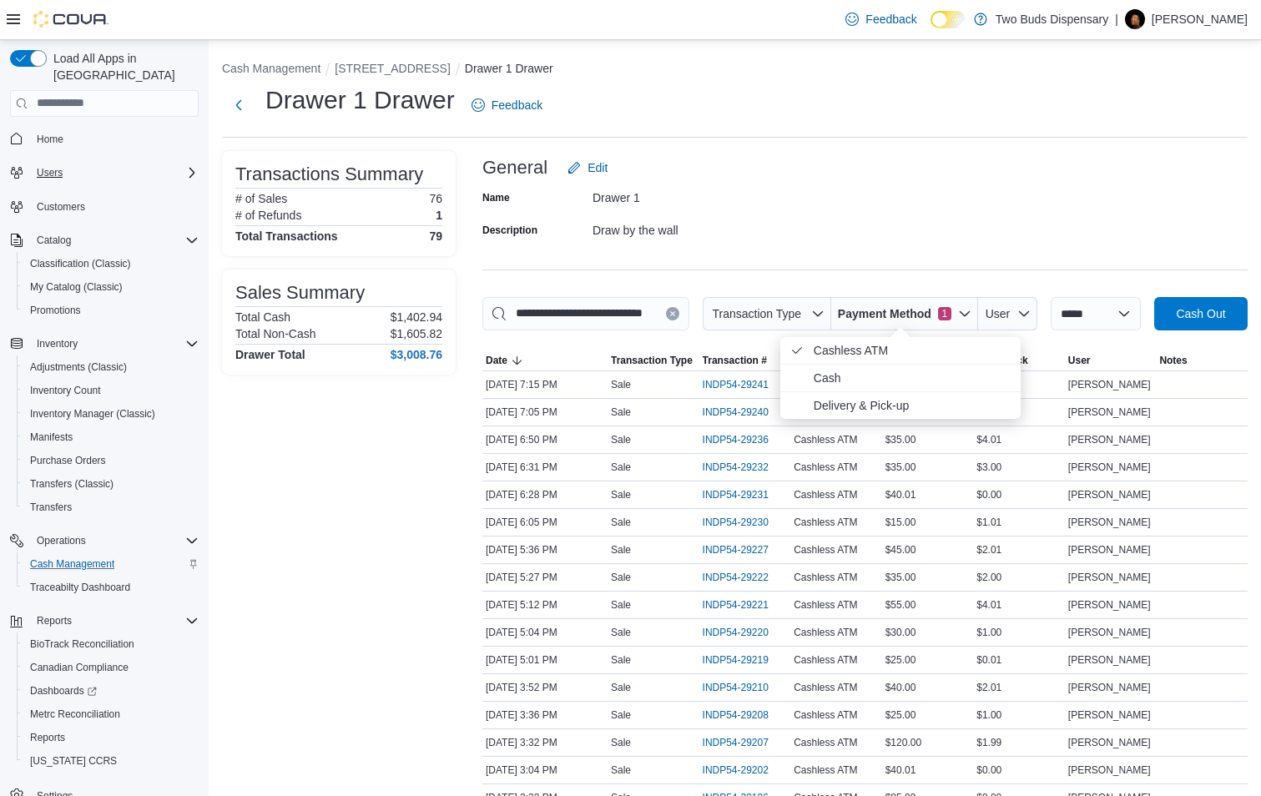
click at [909, 237] on div "Name Drawer 1 Description Draw by the wall" at bounding box center [864, 213] width 765 height 58
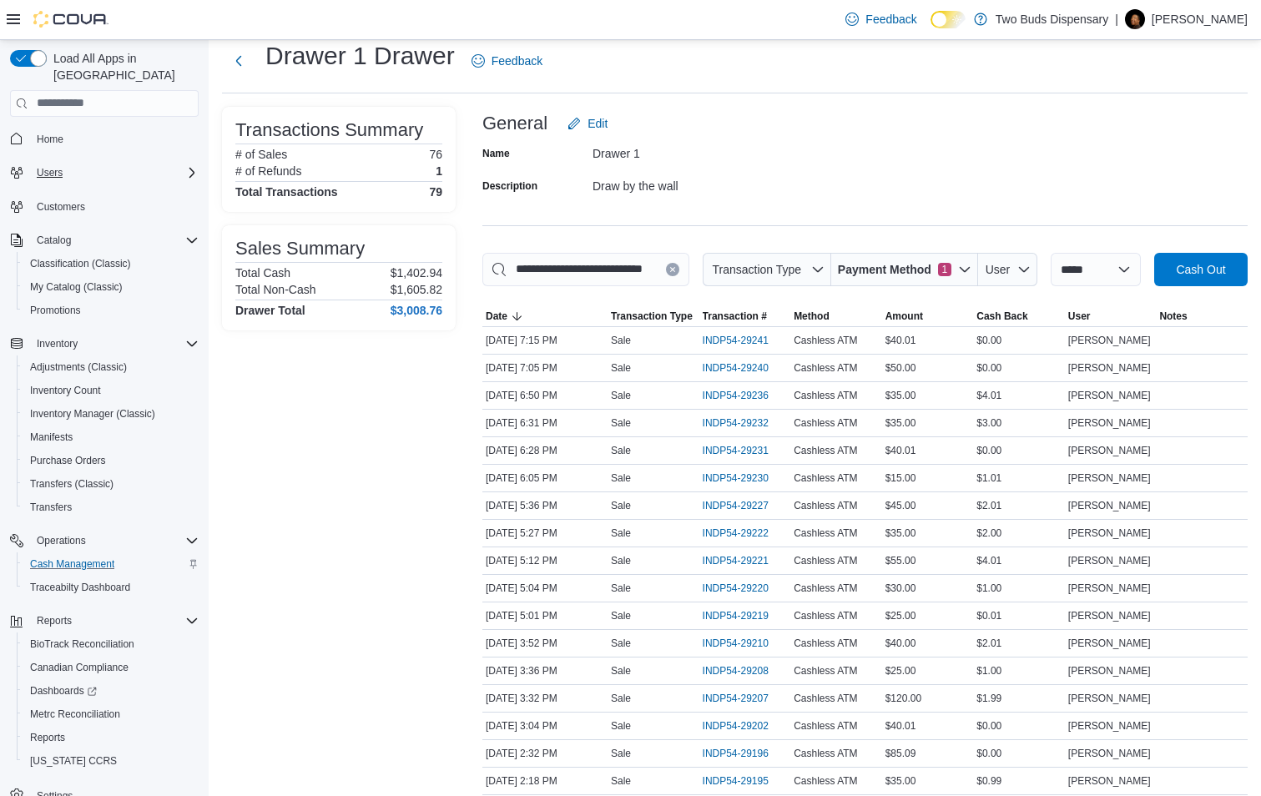
scroll to position [16, 0]
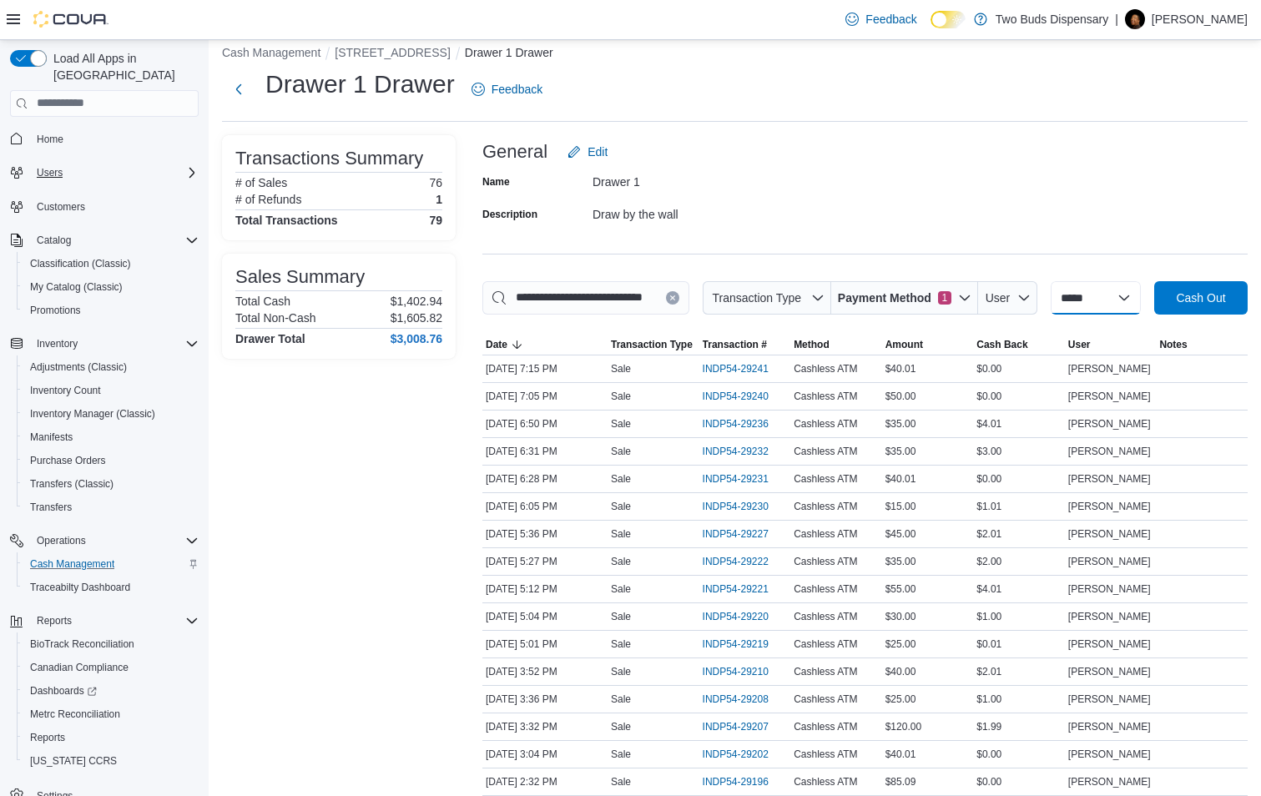
click at [1124, 299] on select "**********" at bounding box center [1095, 297] width 90 height 33
select select "*********"
click at [1050, 281] on select "**********" at bounding box center [1095, 297] width 90 height 33
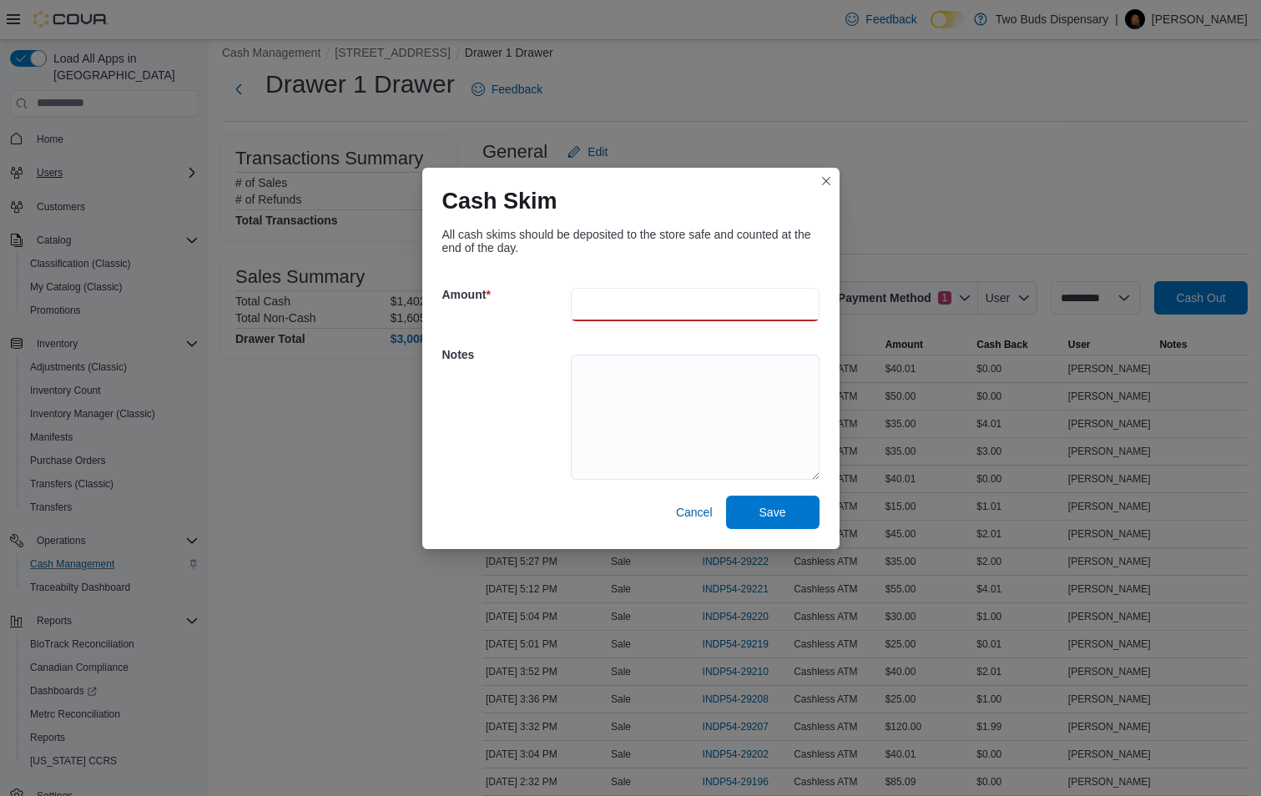
click at [591, 291] on input "number" at bounding box center [695, 304] width 249 height 33
click at [690, 519] on span "Cancel" at bounding box center [694, 512] width 37 height 17
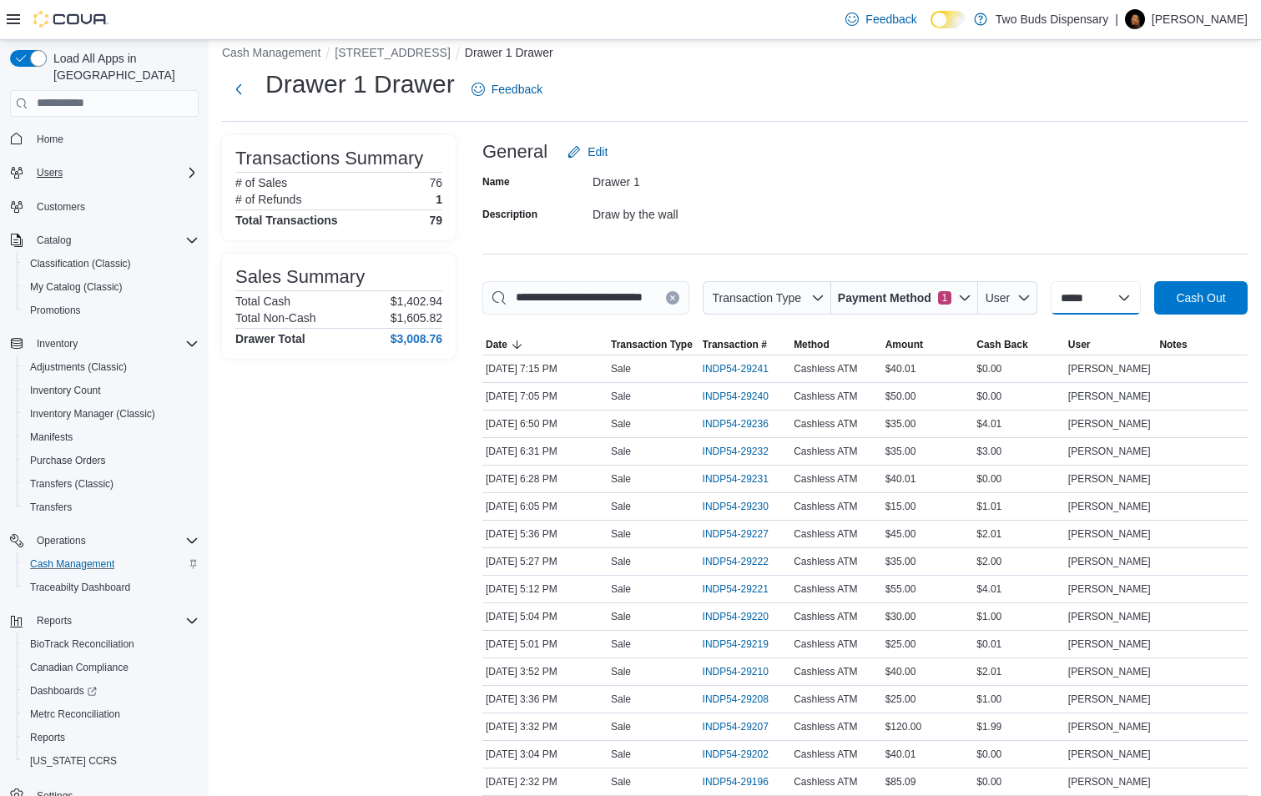
click at [1108, 301] on select "**********" at bounding box center [1095, 297] width 90 height 33
select select "*********"
click at [1050, 281] on select "**********" at bounding box center [1095, 297] width 90 height 33
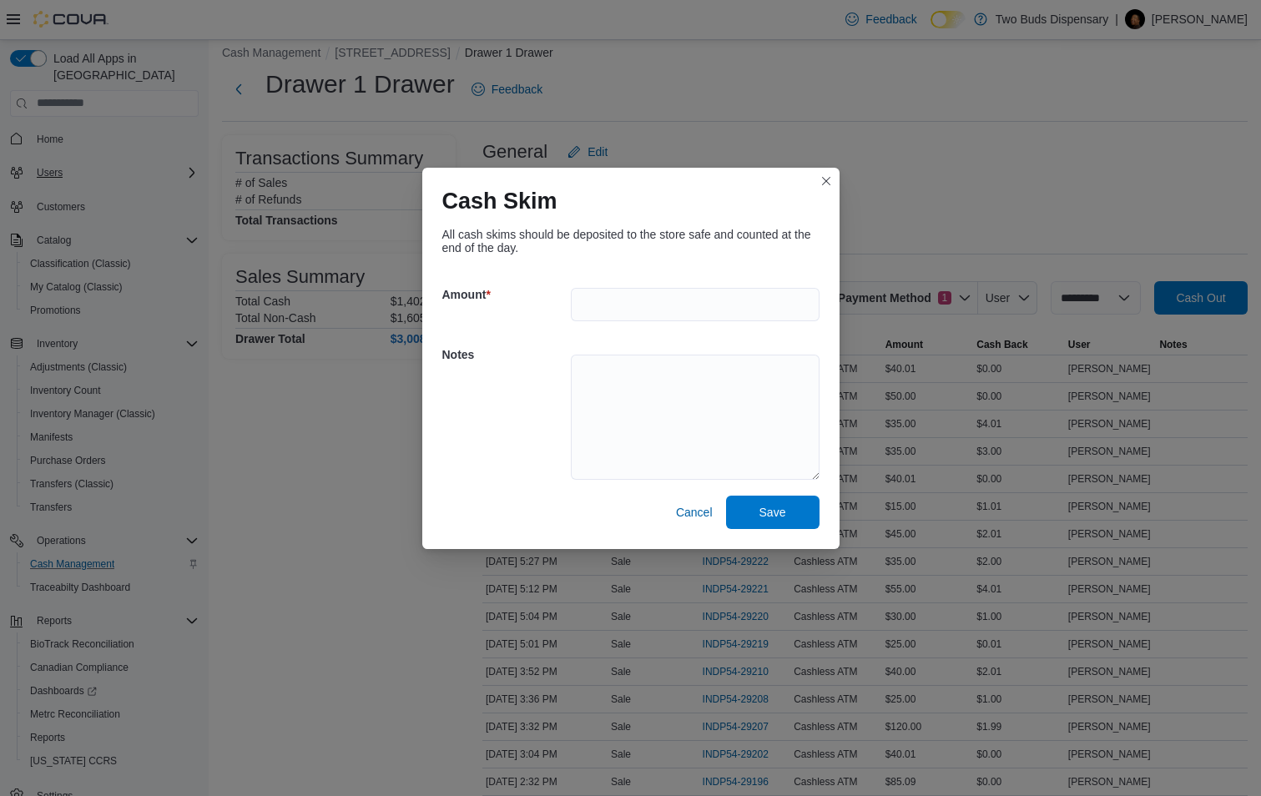
click at [586, 291] on div at bounding box center [695, 304] width 249 height 53
click at [576, 299] on input "number" at bounding box center [695, 304] width 249 height 33
type input "****"
click at [772, 517] on span "Save" at bounding box center [772, 511] width 27 height 17
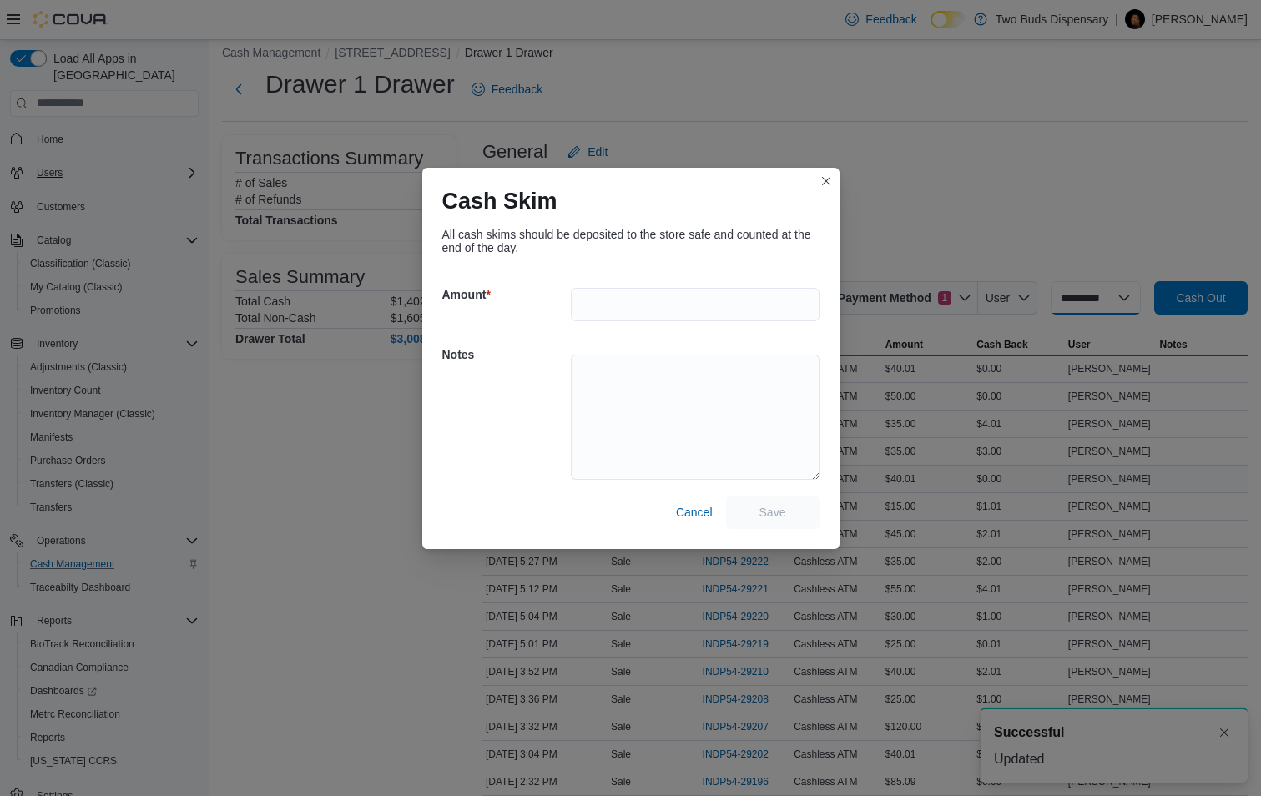
select select
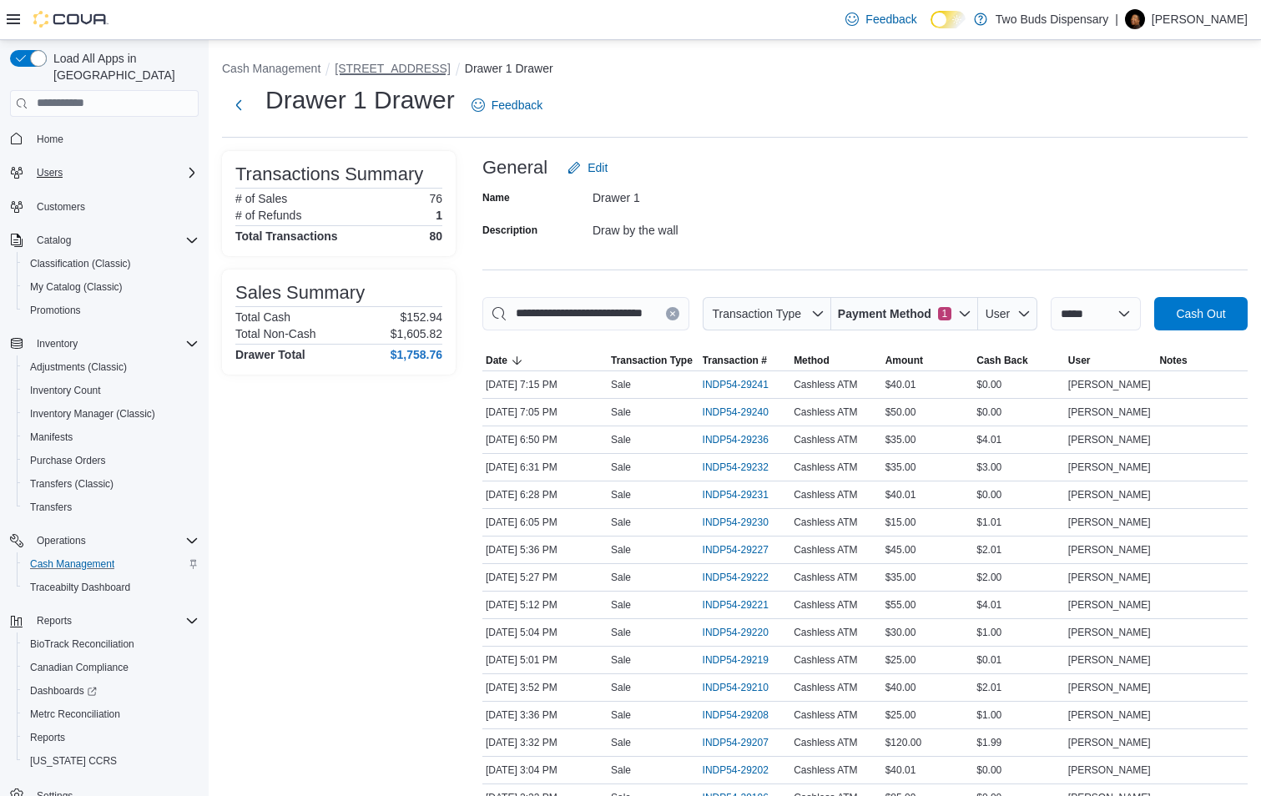
click at [378, 74] on button "[STREET_ADDRESS]" at bounding box center [392, 68] width 115 height 13
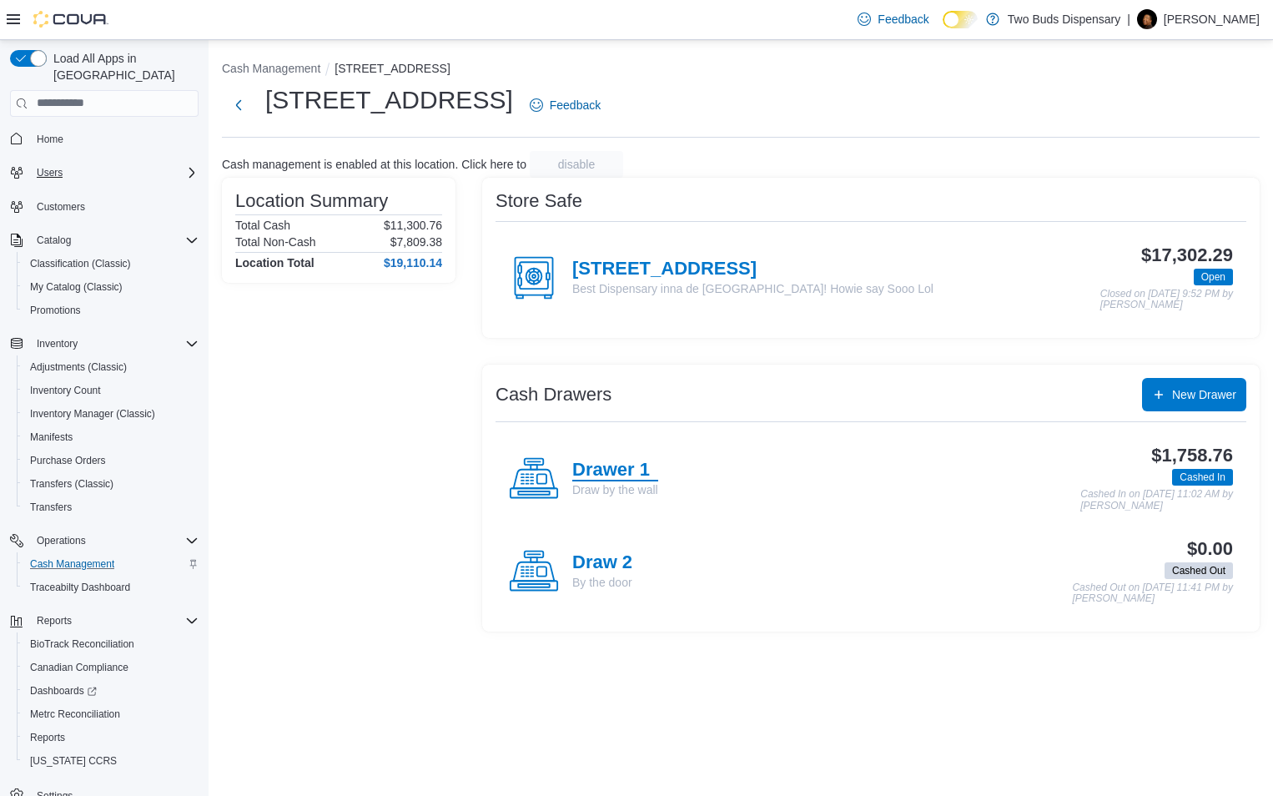
click at [598, 469] on h4 "Drawer 1" at bounding box center [615, 471] width 86 height 22
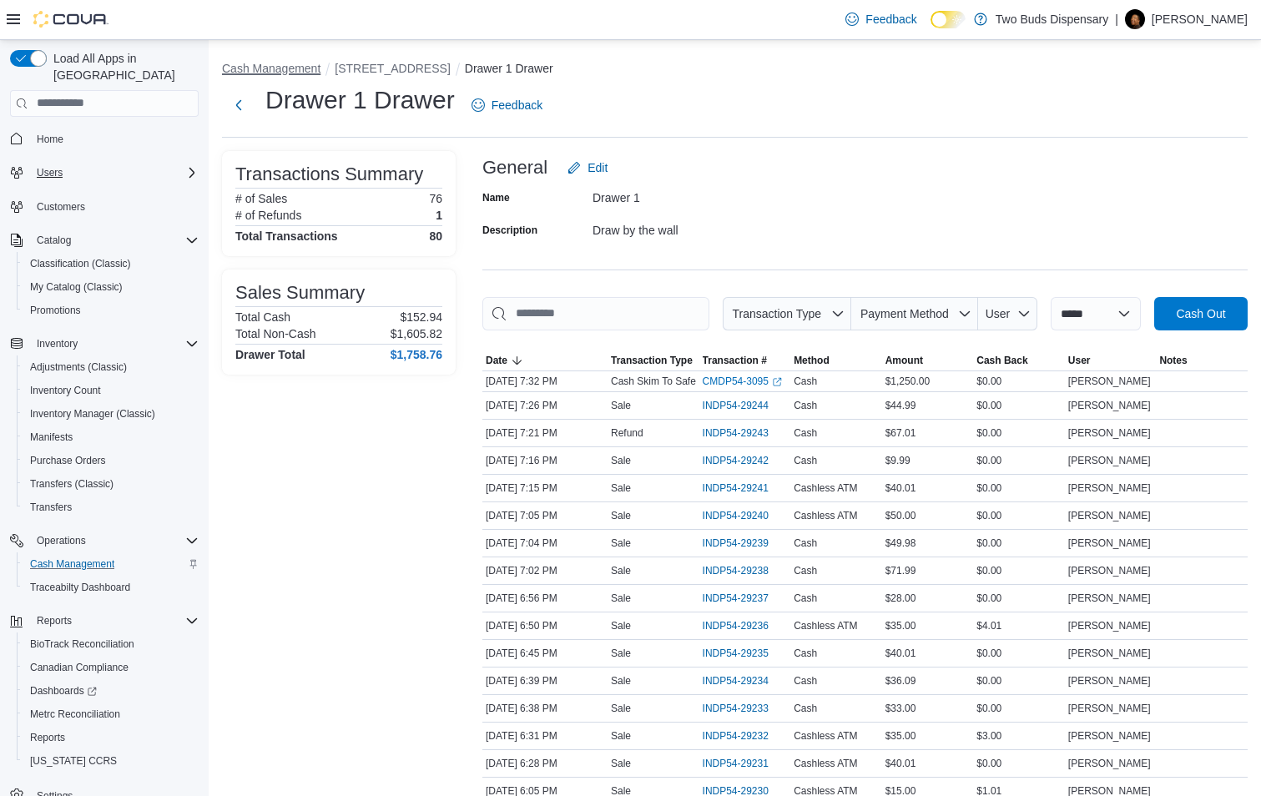
click at [280, 67] on button "Cash Management" at bounding box center [271, 68] width 98 height 13
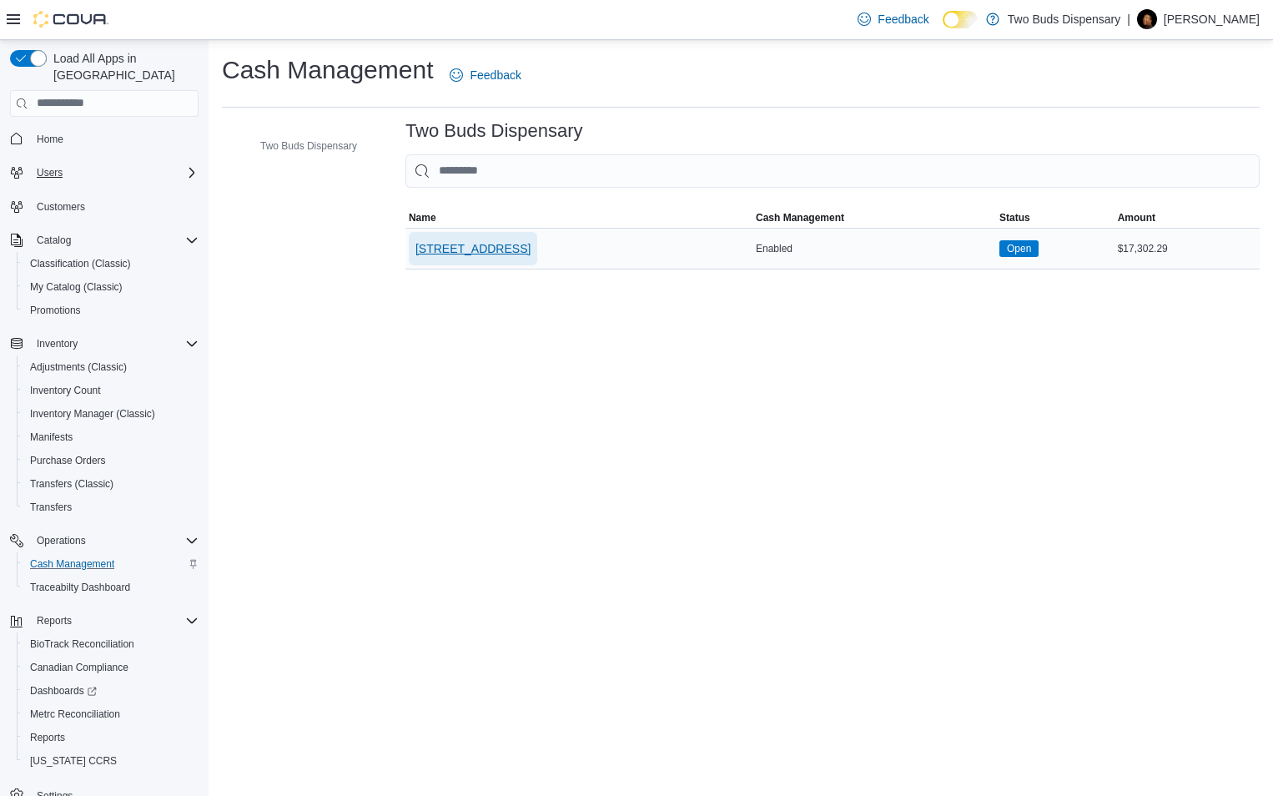
click at [471, 244] on span "[STREET_ADDRESS]" at bounding box center [472, 248] width 115 height 17
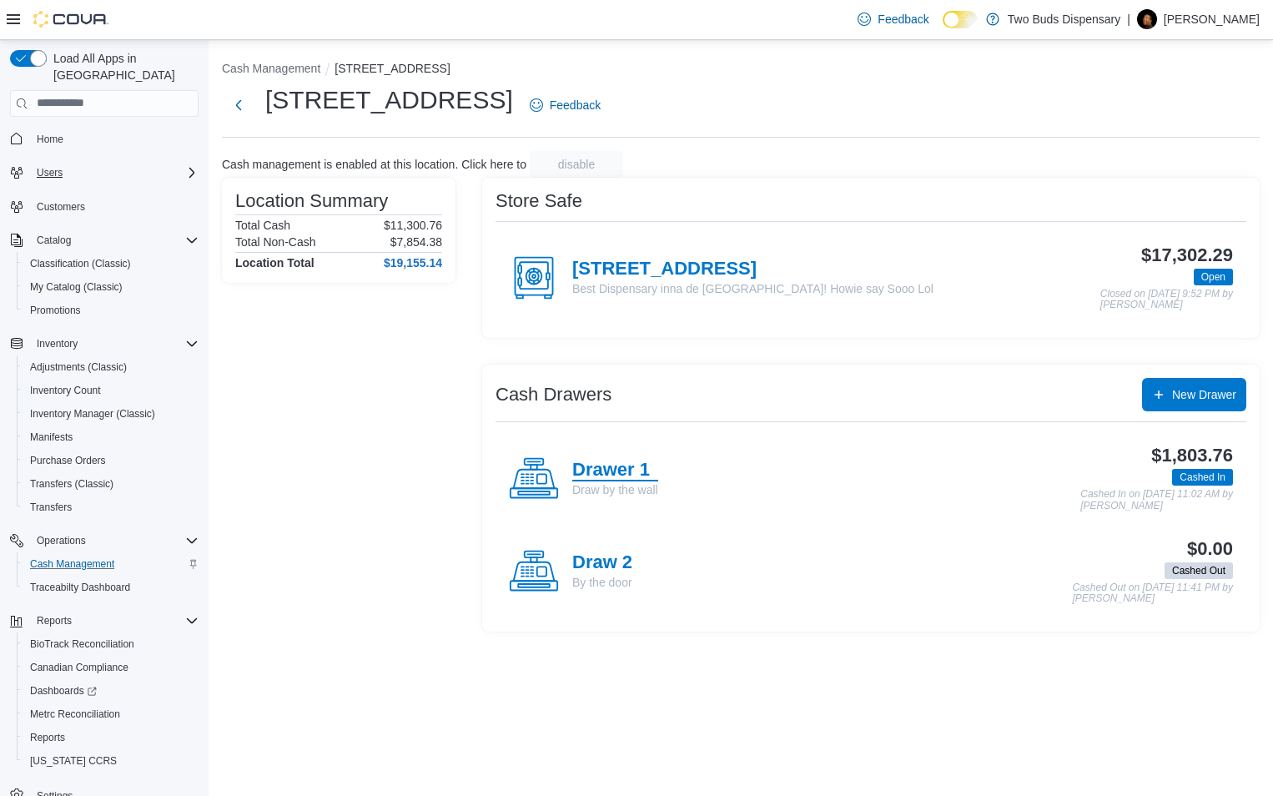
click at [606, 469] on h4 "Drawer 1" at bounding box center [615, 471] width 86 height 22
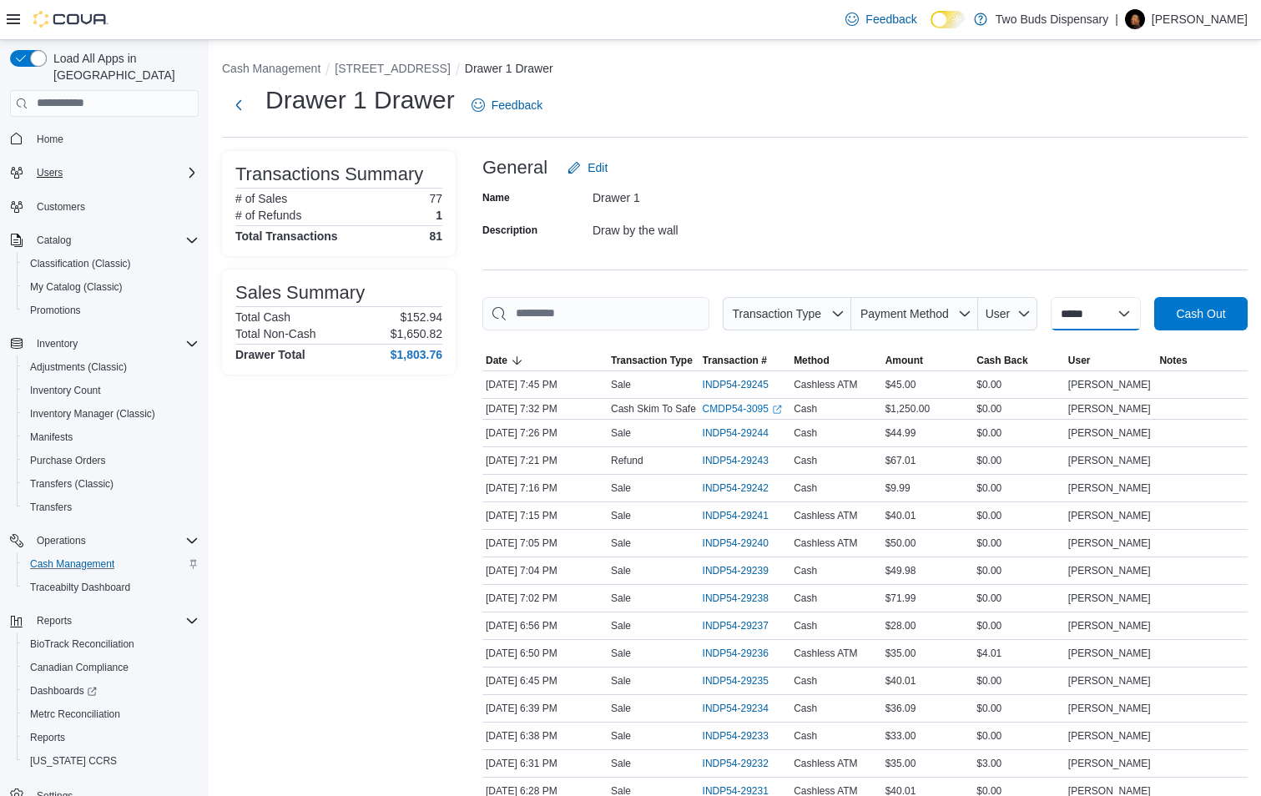
click at [1114, 315] on select "**********" at bounding box center [1095, 313] width 90 height 33
click at [933, 309] on span "Payment Method" at bounding box center [904, 313] width 88 height 13
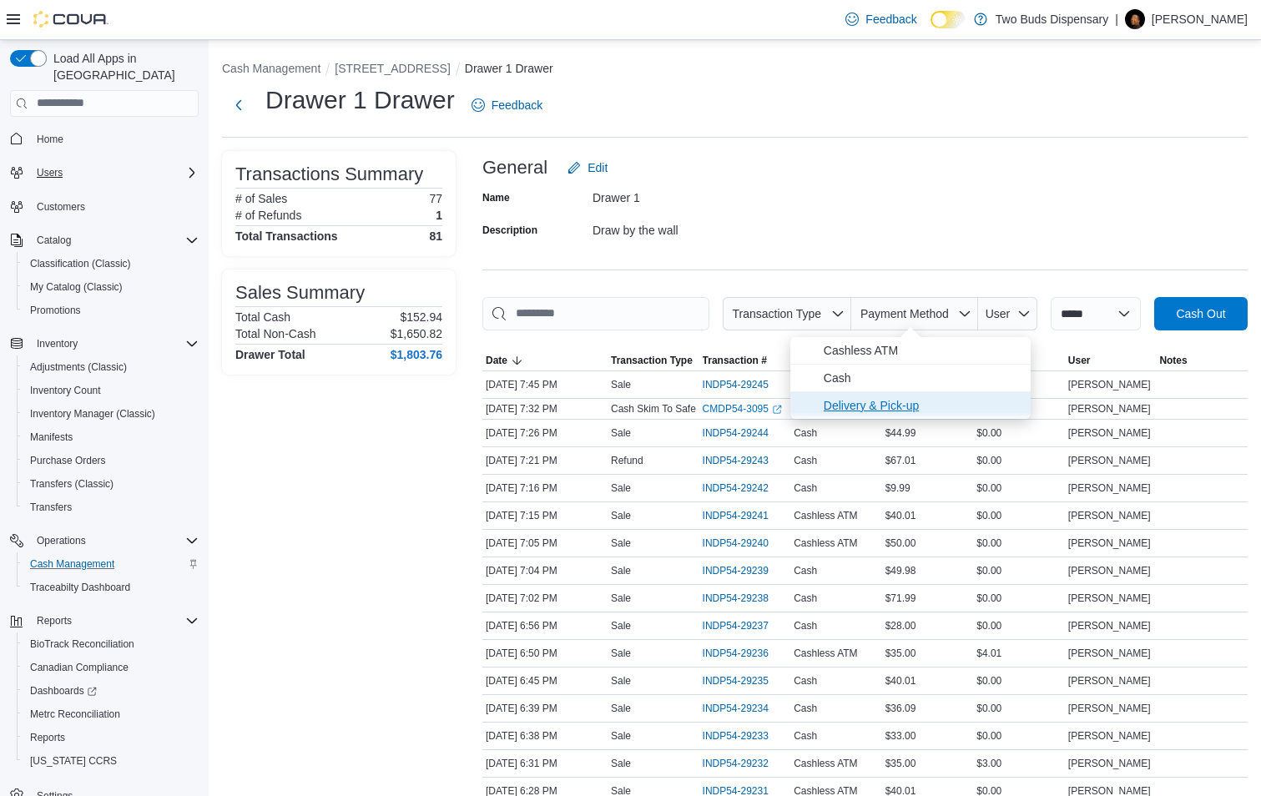
click at [847, 405] on span "Delivery & Pick-up" at bounding box center [921, 405] width 197 height 20
type input "**********"
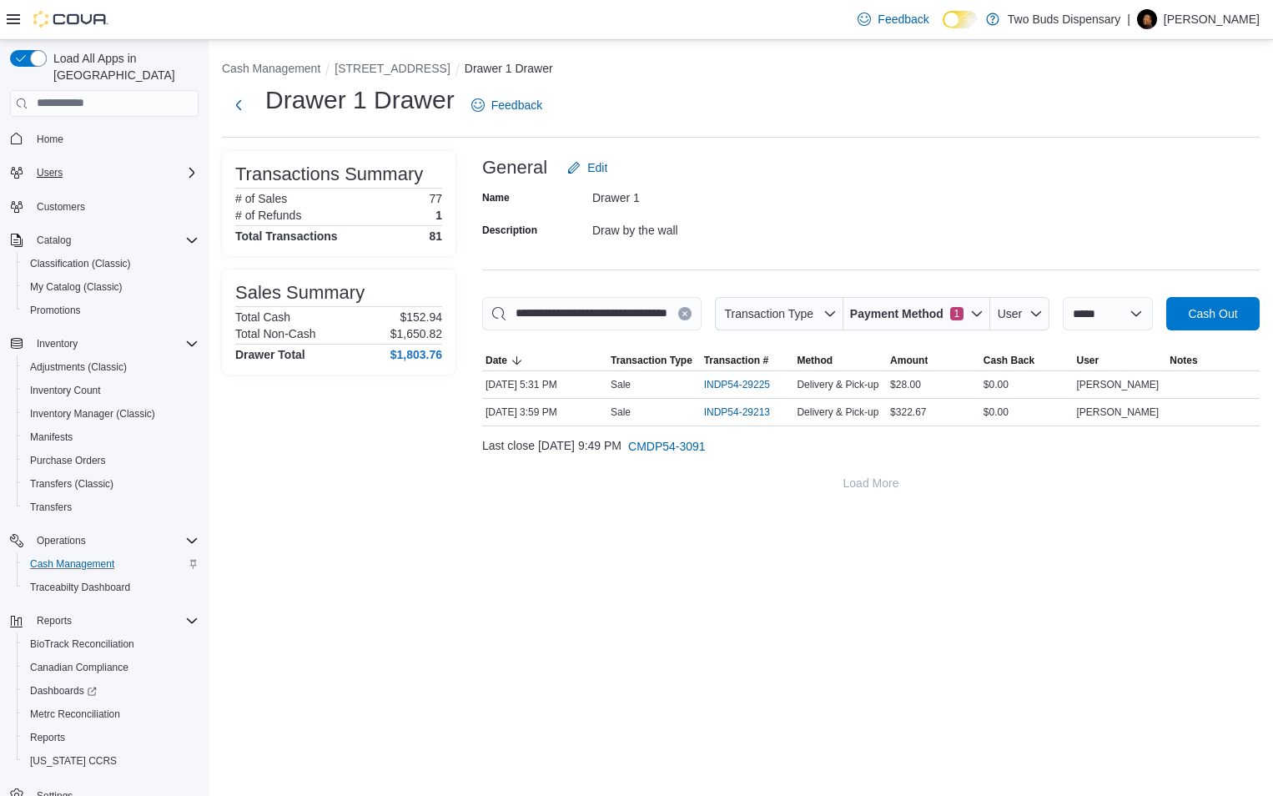
click at [960, 194] on div "Name Drawer 1 Description Draw by the wall" at bounding box center [870, 213] width 777 height 58
click at [972, 314] on icon "button" at bounding box center [977, 312] width 10 height 5
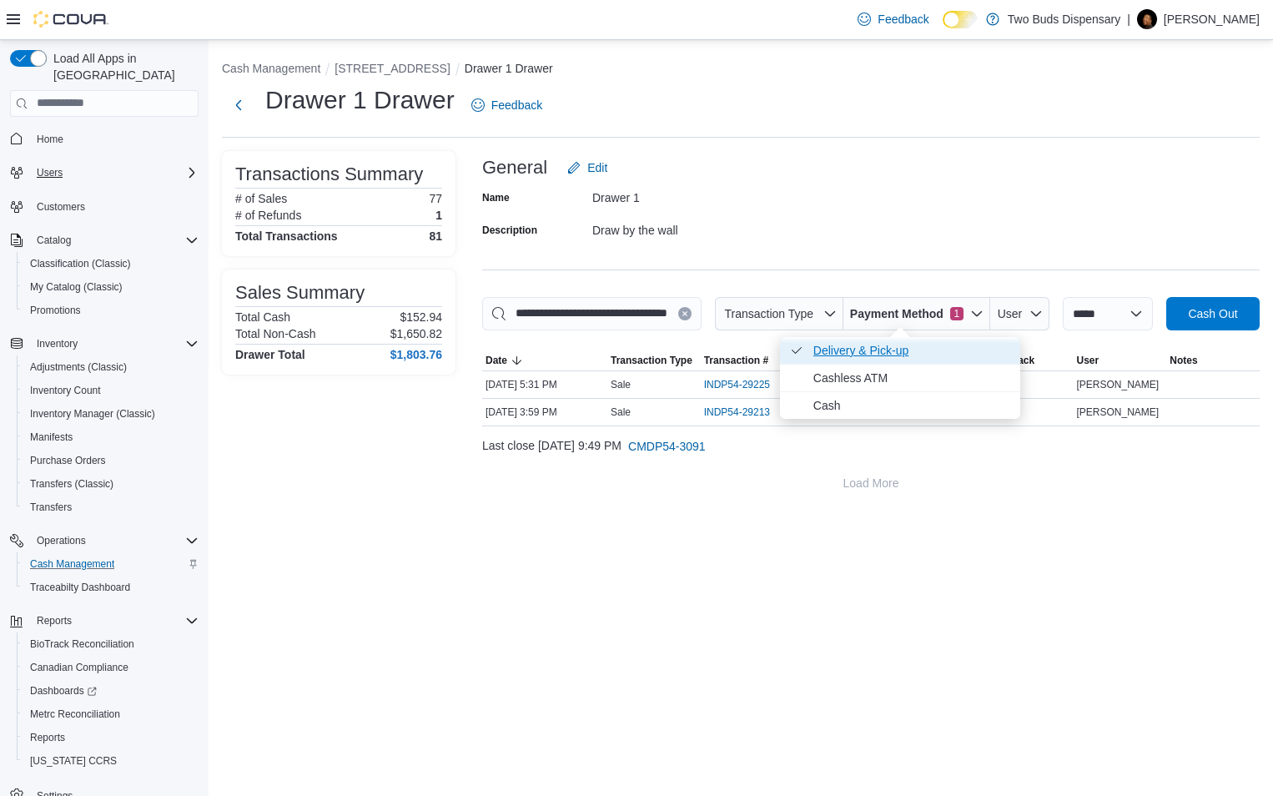
click at [798, 351] on icon "Payment Method" at bounding box center [797, 350] width 10 height 7
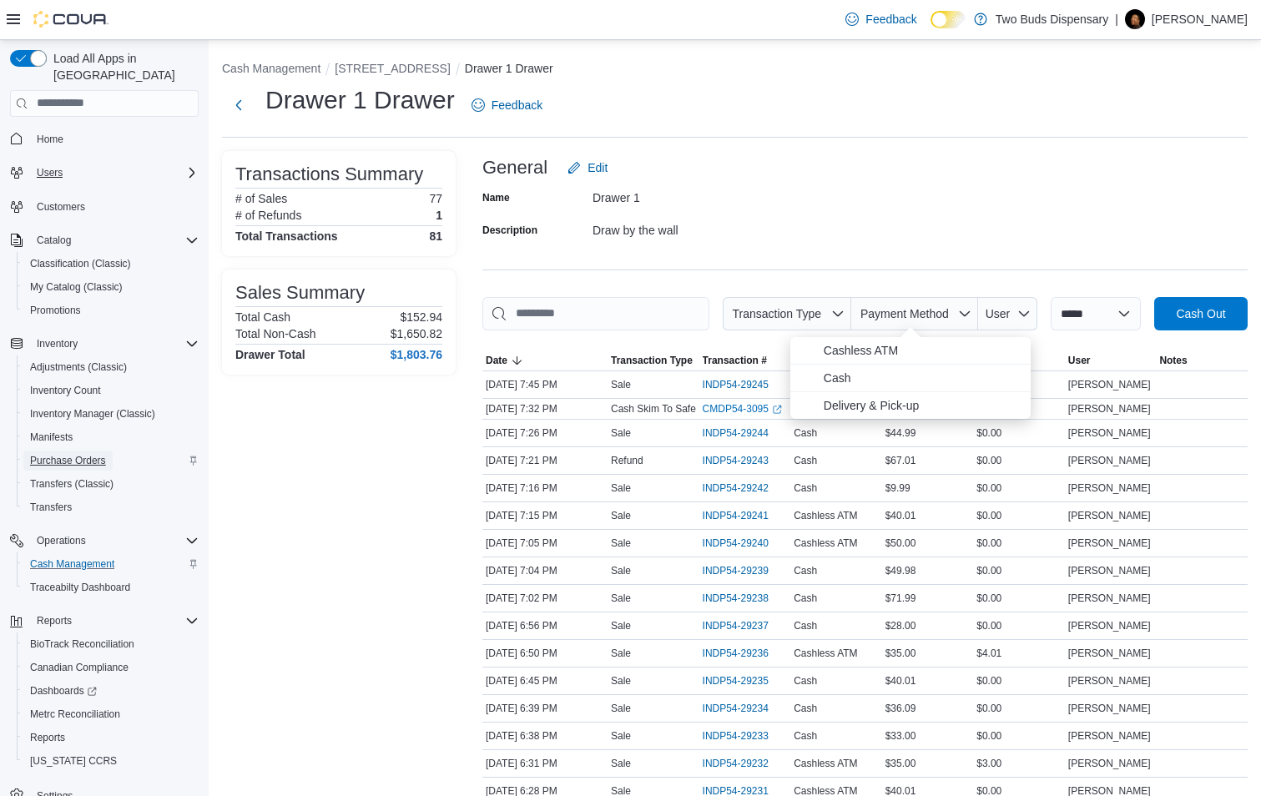
click at [78, 454] on span "Purchase Orders" at bounding box center [68, 460] width 76 height 13
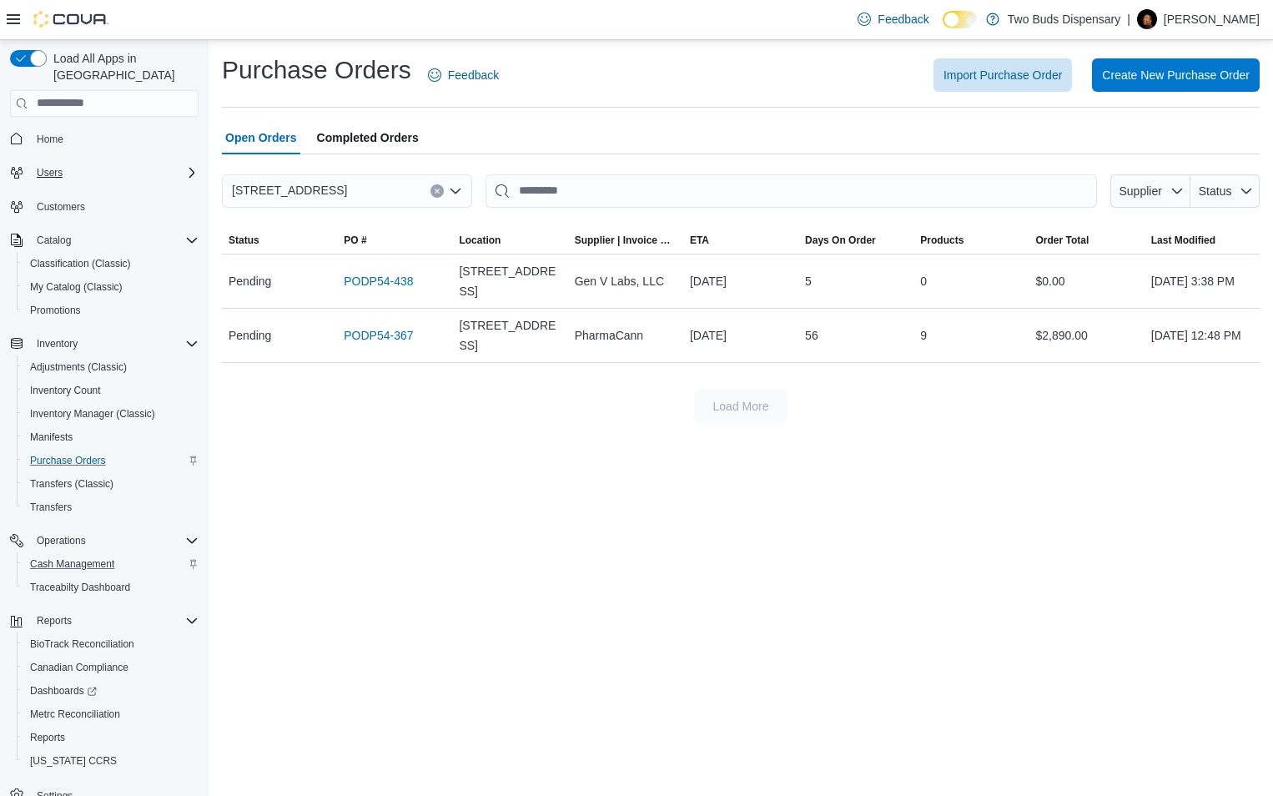
click at [377, 135] on span "Completed Orders" at bounding box center [368, 137] width 102 height 33
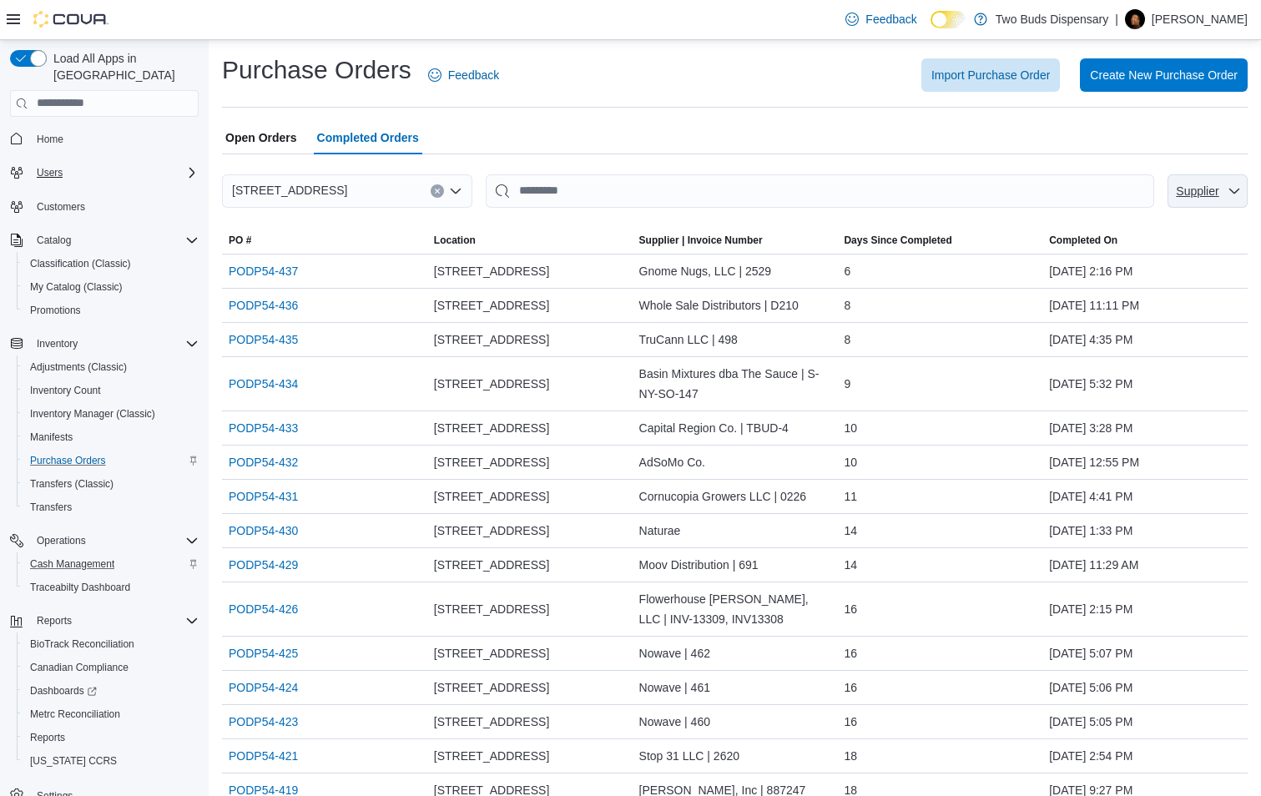
click at [1214, 194] on span "Supplier" at bounding box center [1196, 190] width 43 height 13
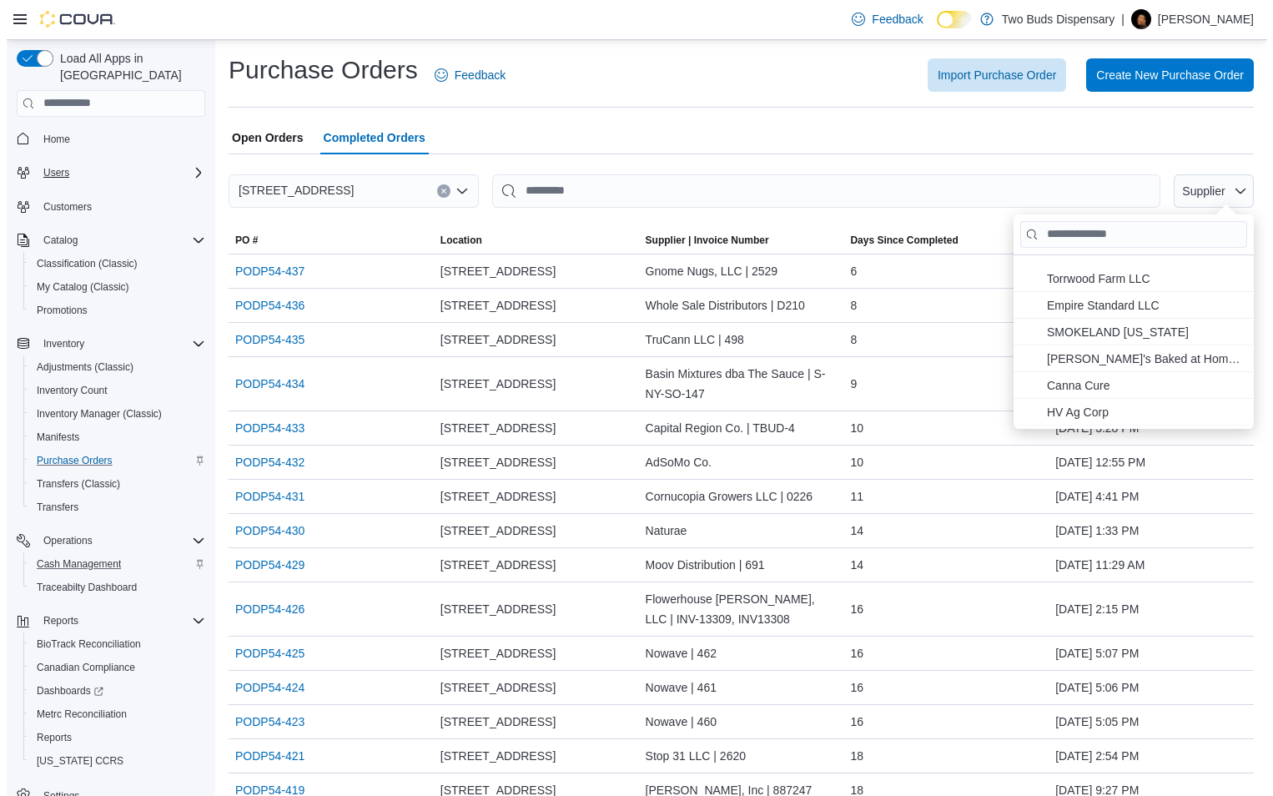
scroll to position [501, 0]
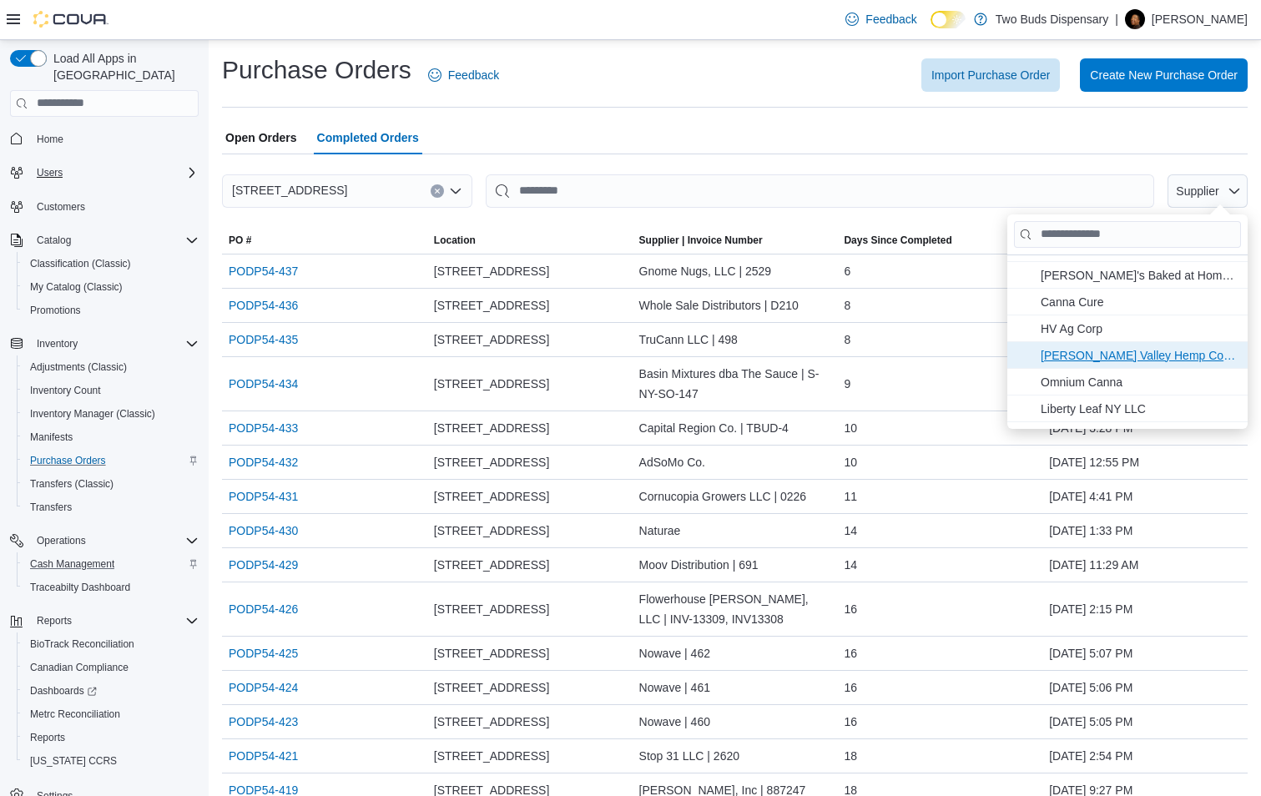
click at [1105, 351] on span "[PERSON_NAME] Valley Hemp Company, LLC . To check this option, press Enter." at bounding box center [1138, 355] width 197 height 20
type input "**********"
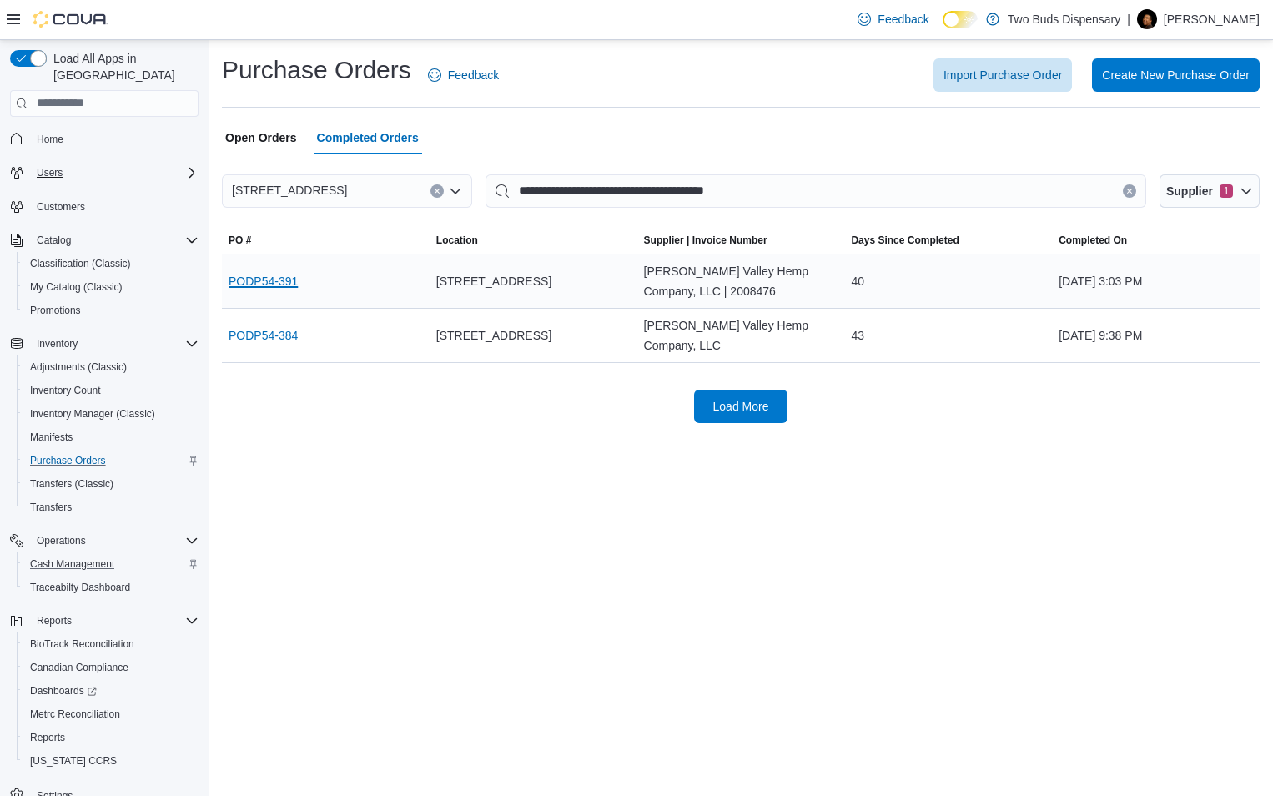
click at [257, 284] on link "PODP54-391" at bounding box center [263, 281] width 69 height 20
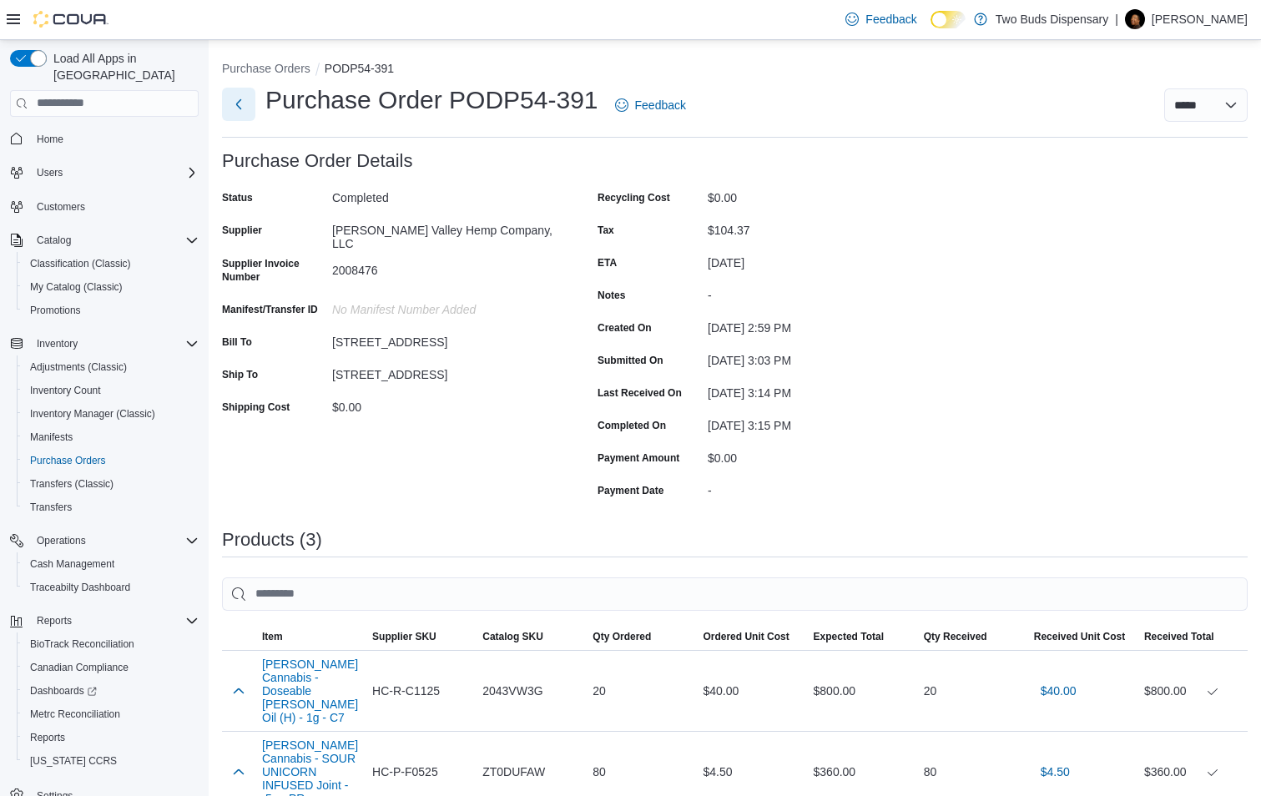
click at [234, 103] on button "Next" at bounding box center [238, 104] width 33 height 33
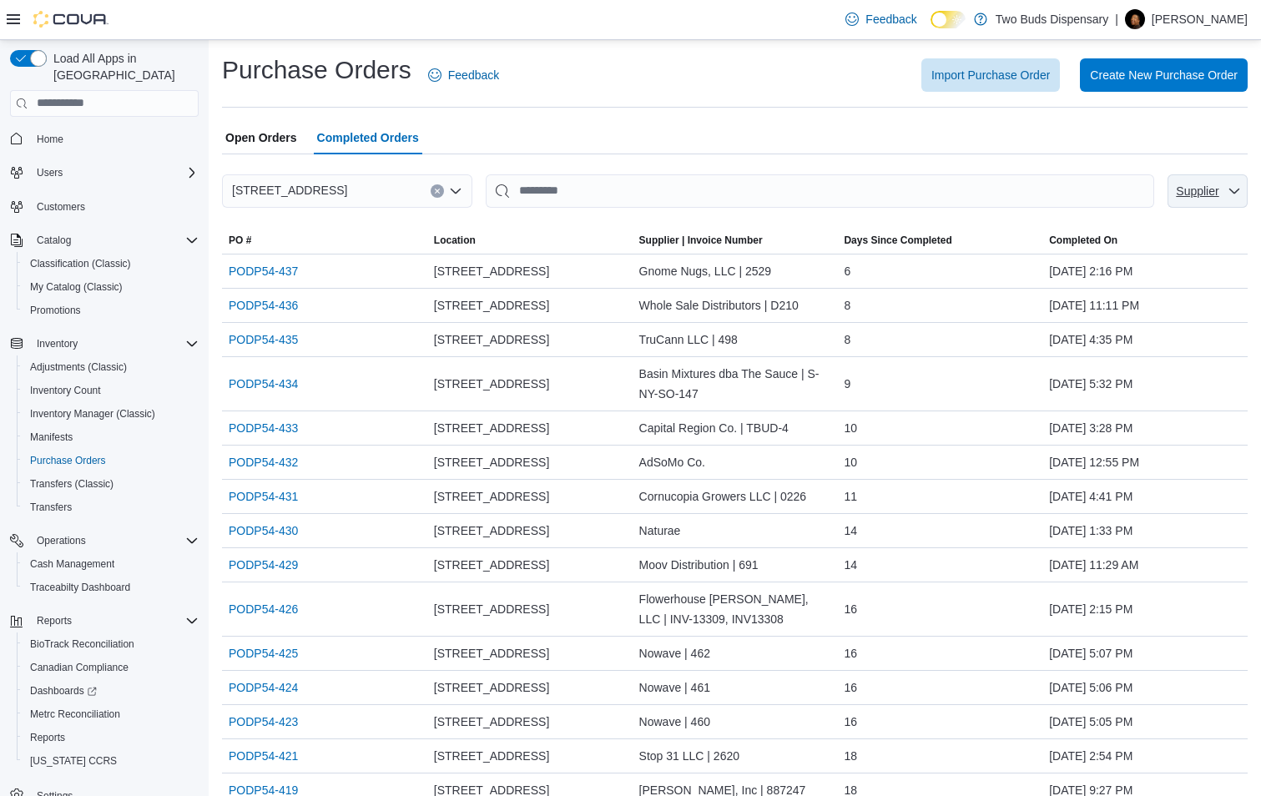
click at [1218, 185] on span "Supplier" at bounding box center [1196, 190] width 43 height 13
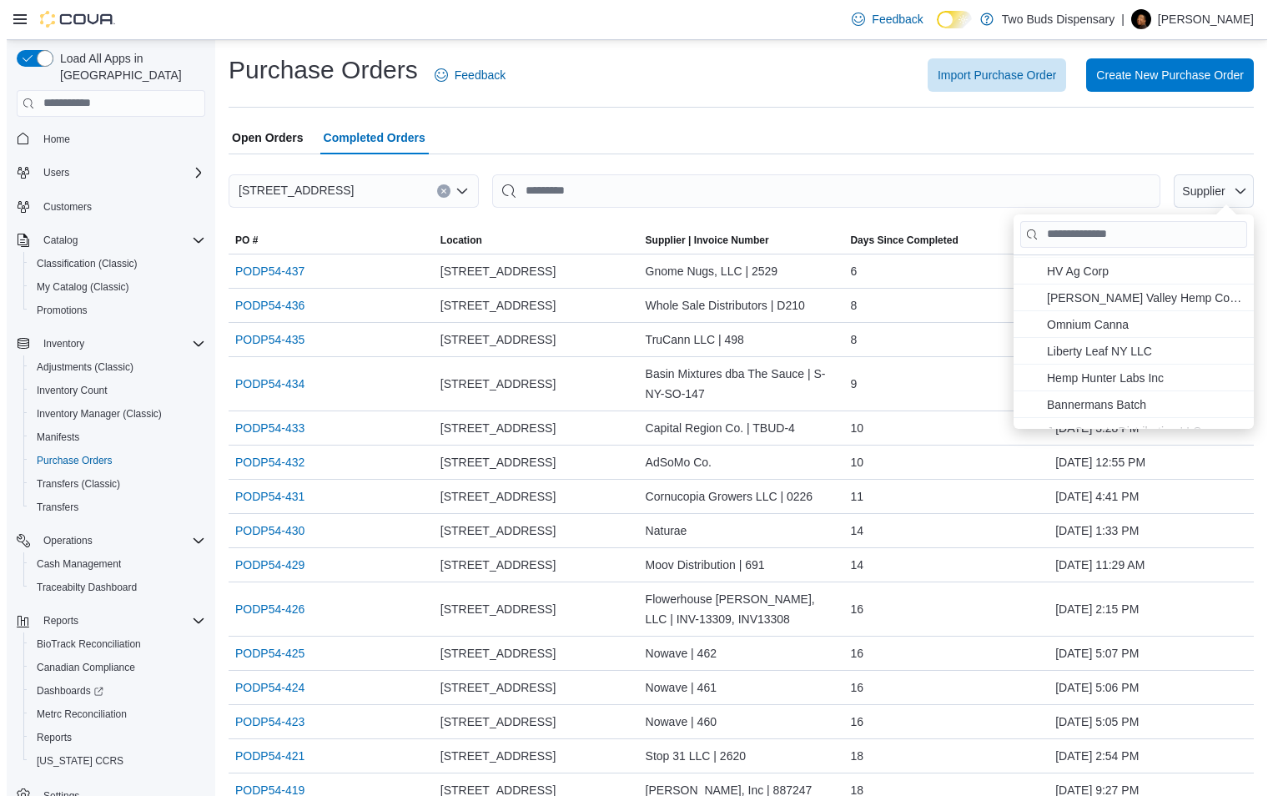
scroll to position [584, 0]
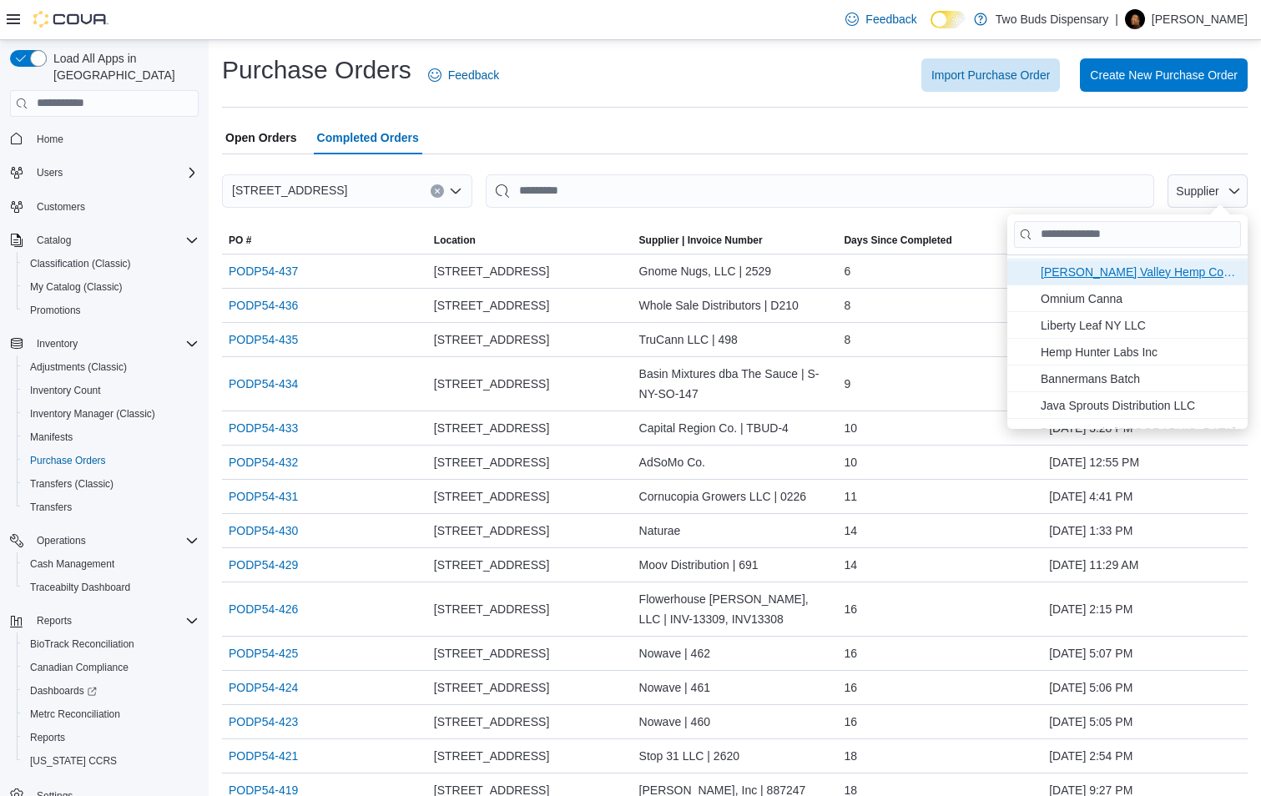
click at [1061, 271] on span "[PERSON_NAME] Valley Hemp Company, LLC . To check this option, press Enter." at bounding box center [1138, 271] width 197 height 20
type input "**********"
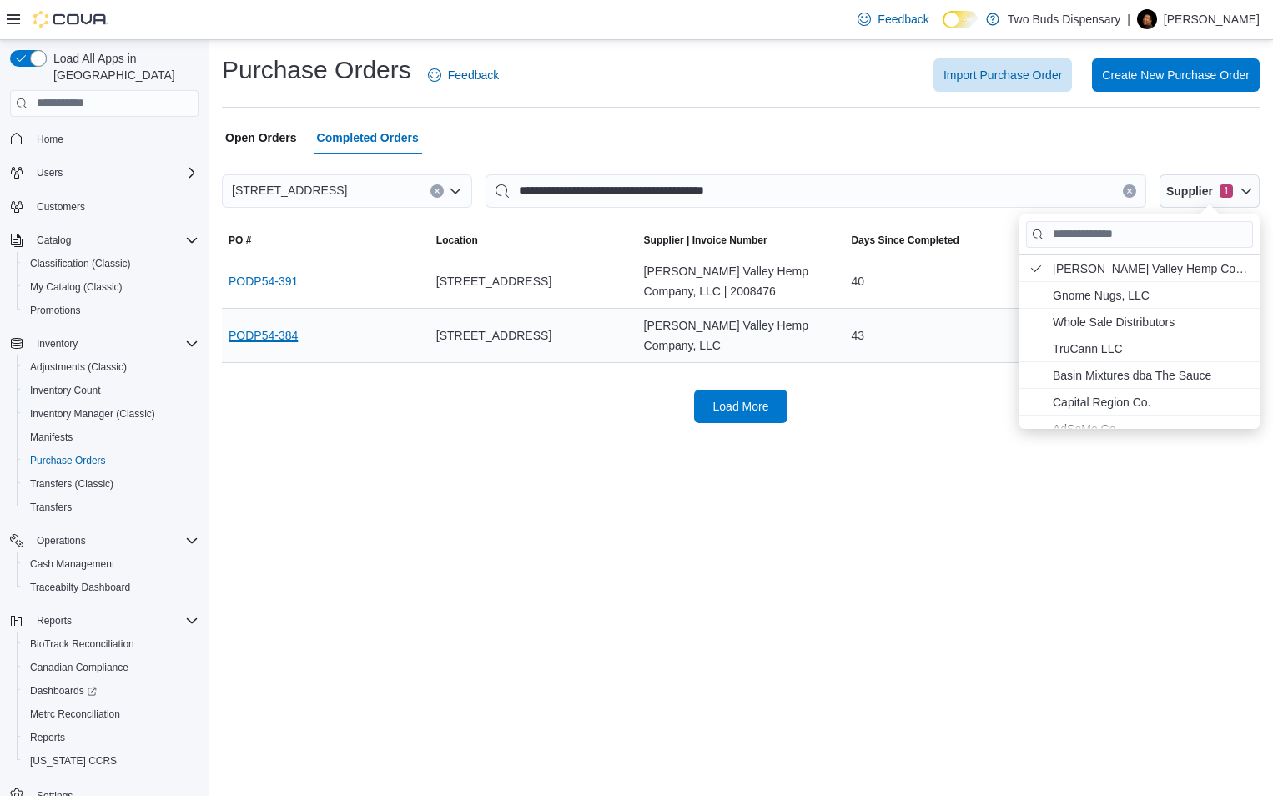
click at [291, 326] on link "PODP54-384" at bounding box center [263, 335] width 69 height 20
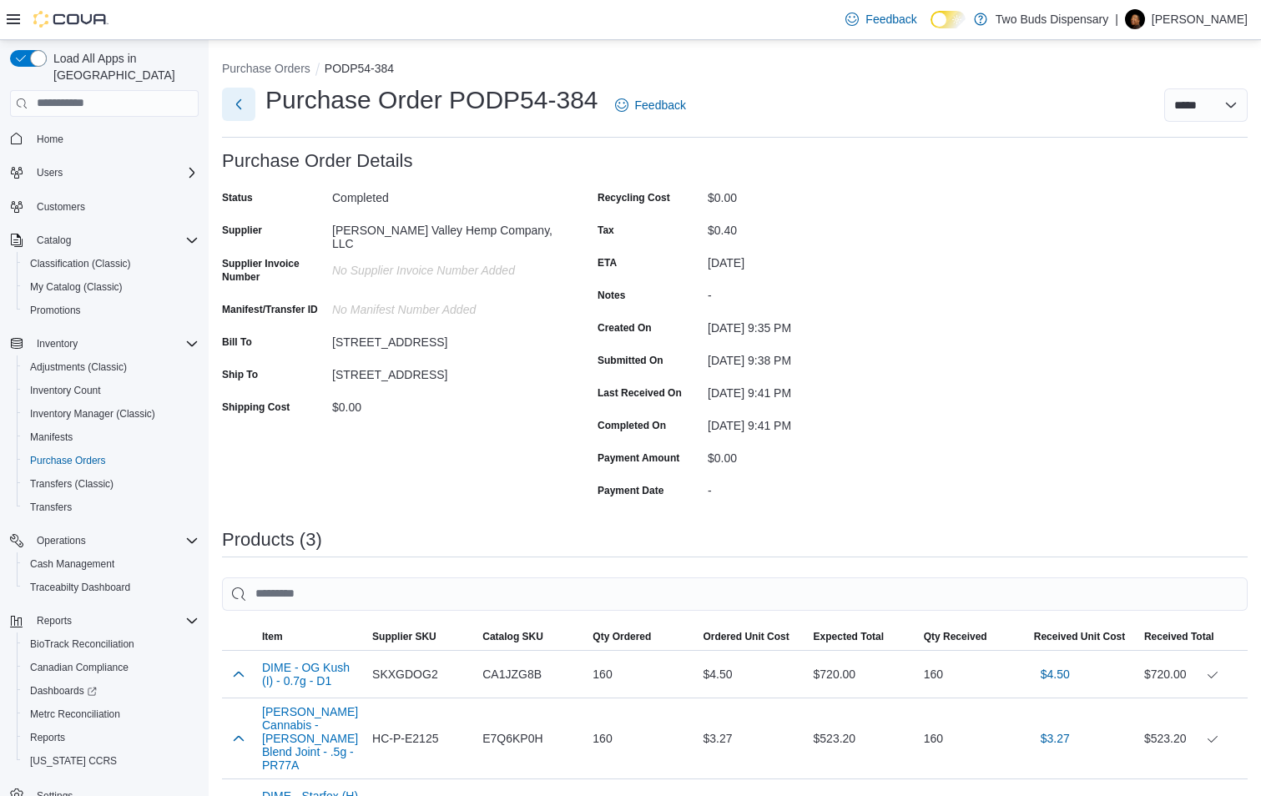
click at [241, 105] on button "Next" at bounding box center [238, 104] width 33 height 33
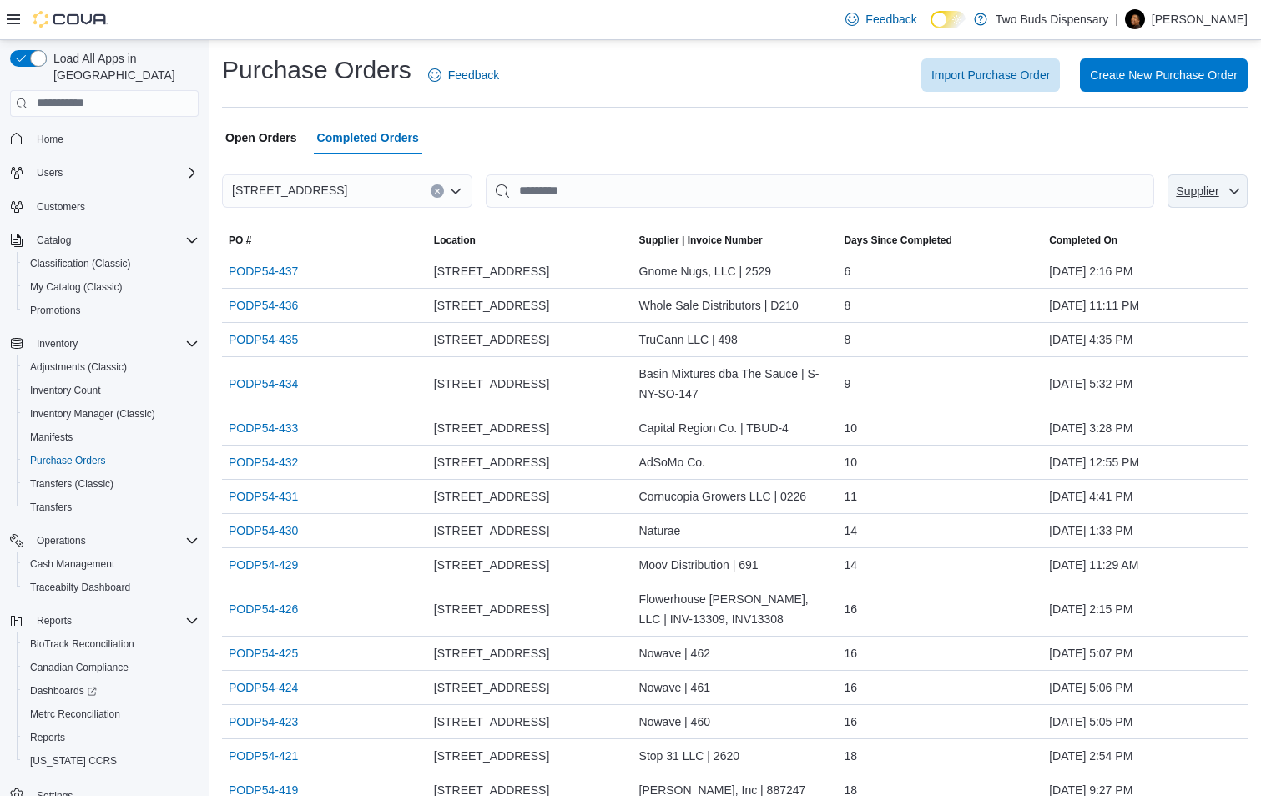
click at [1240, 191] on icon "button" at bounding box center [1233, 190] width 13 height 13
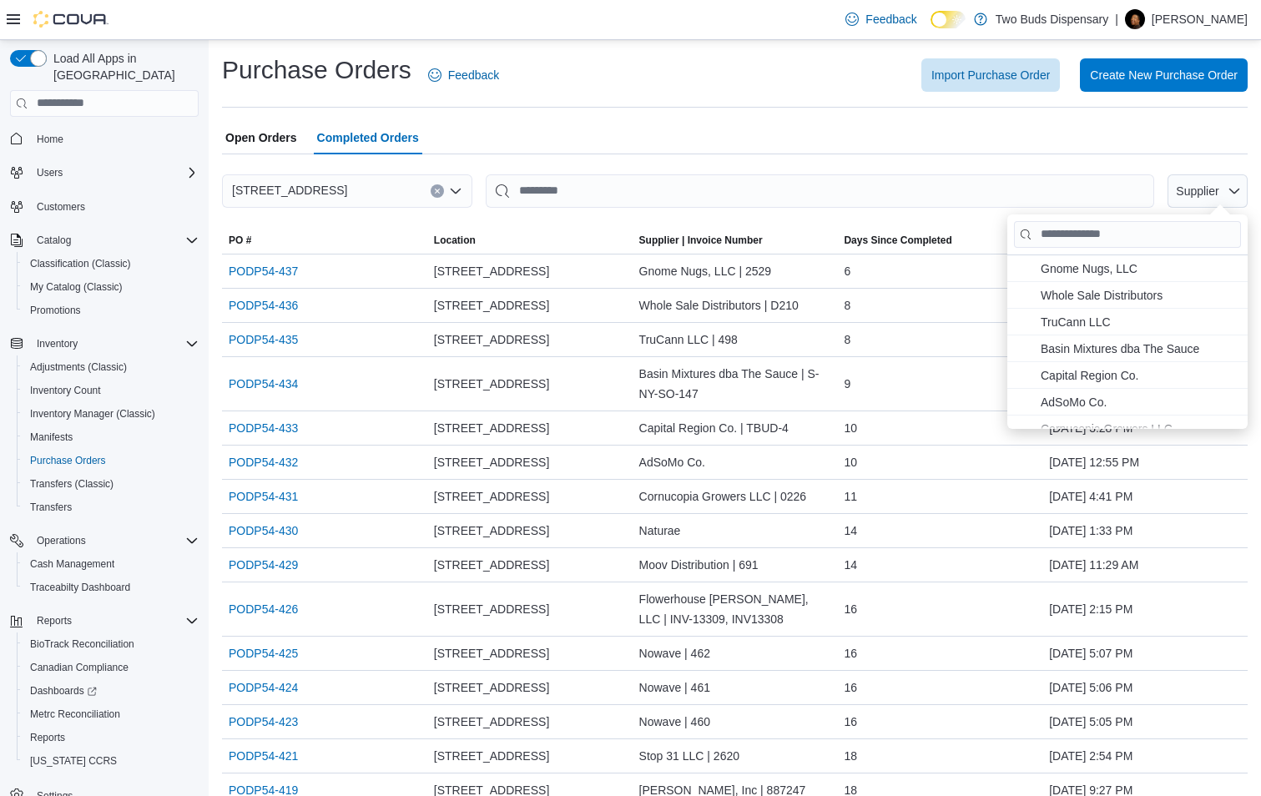
click at [1102, 159] on div at bounding box center [734, 164] width 1025 height 20
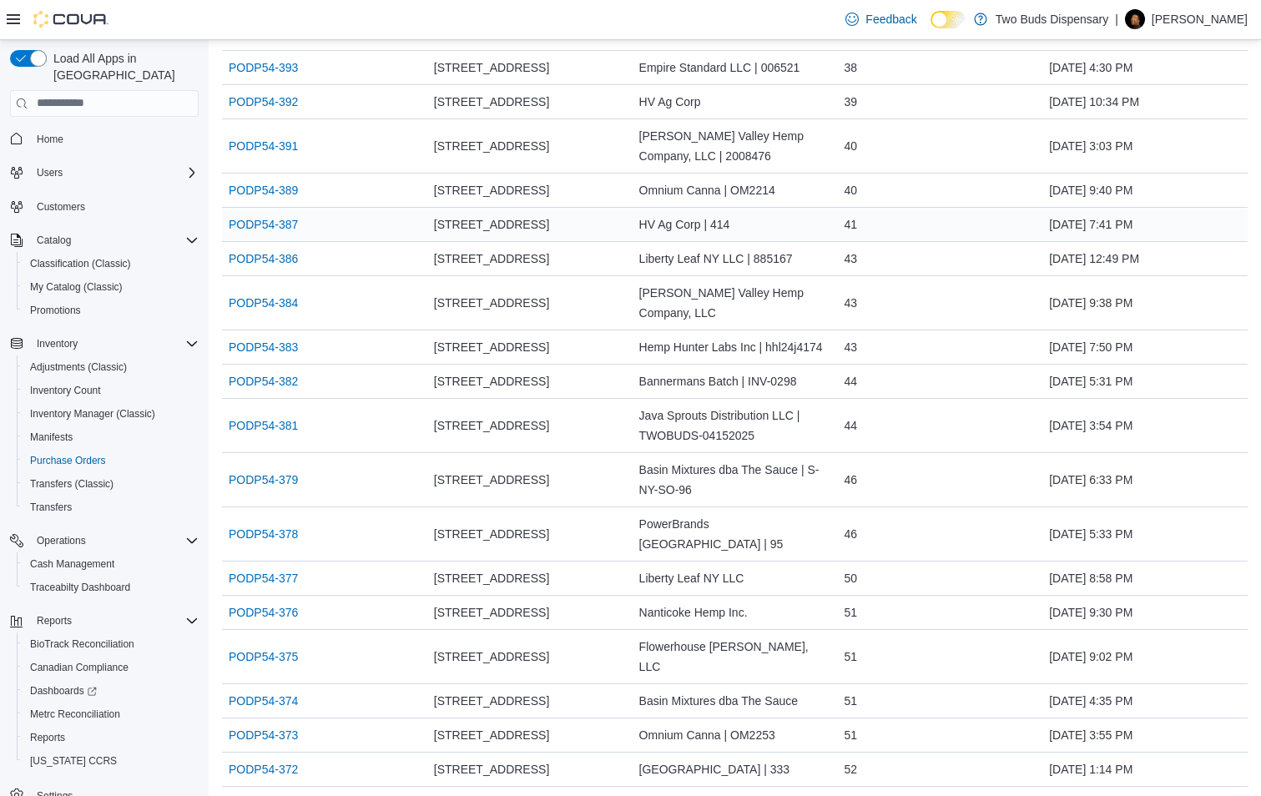
scroll to position [1382, 0]
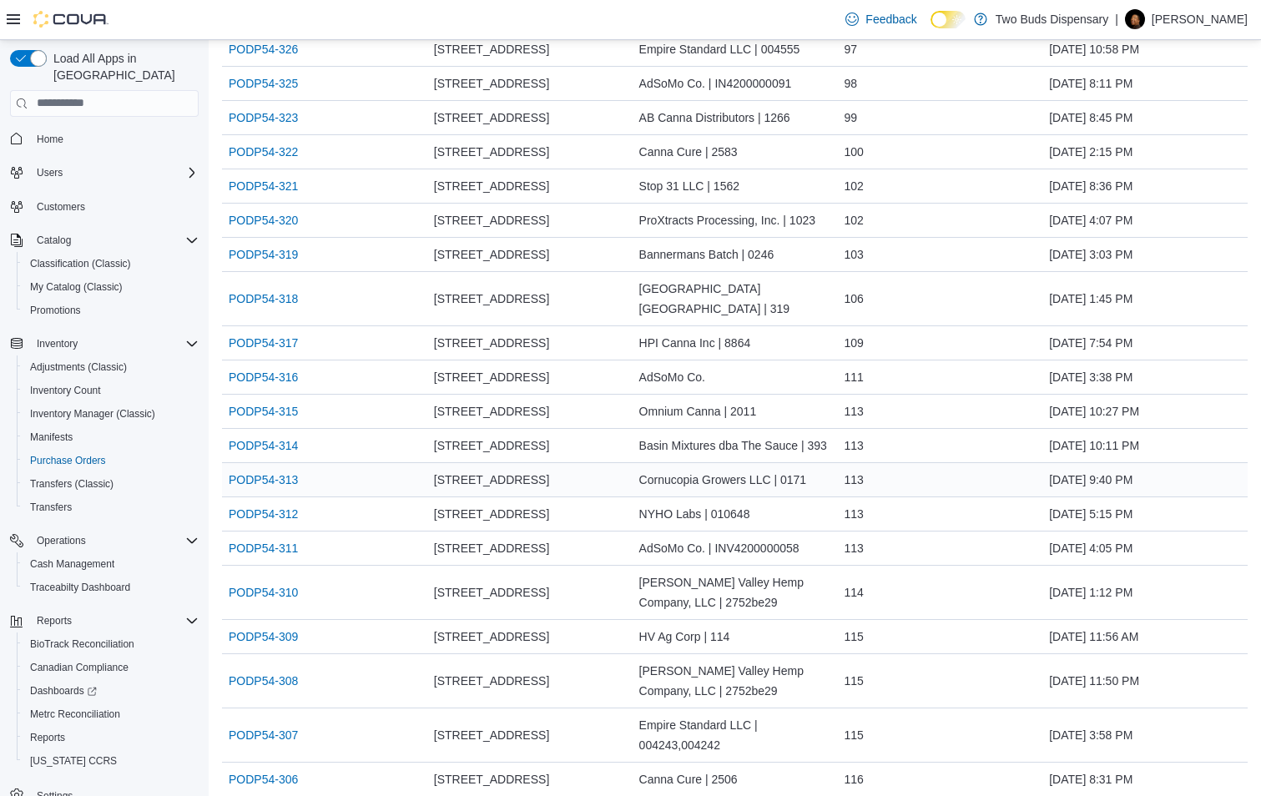
scroll to position [3213, 0]
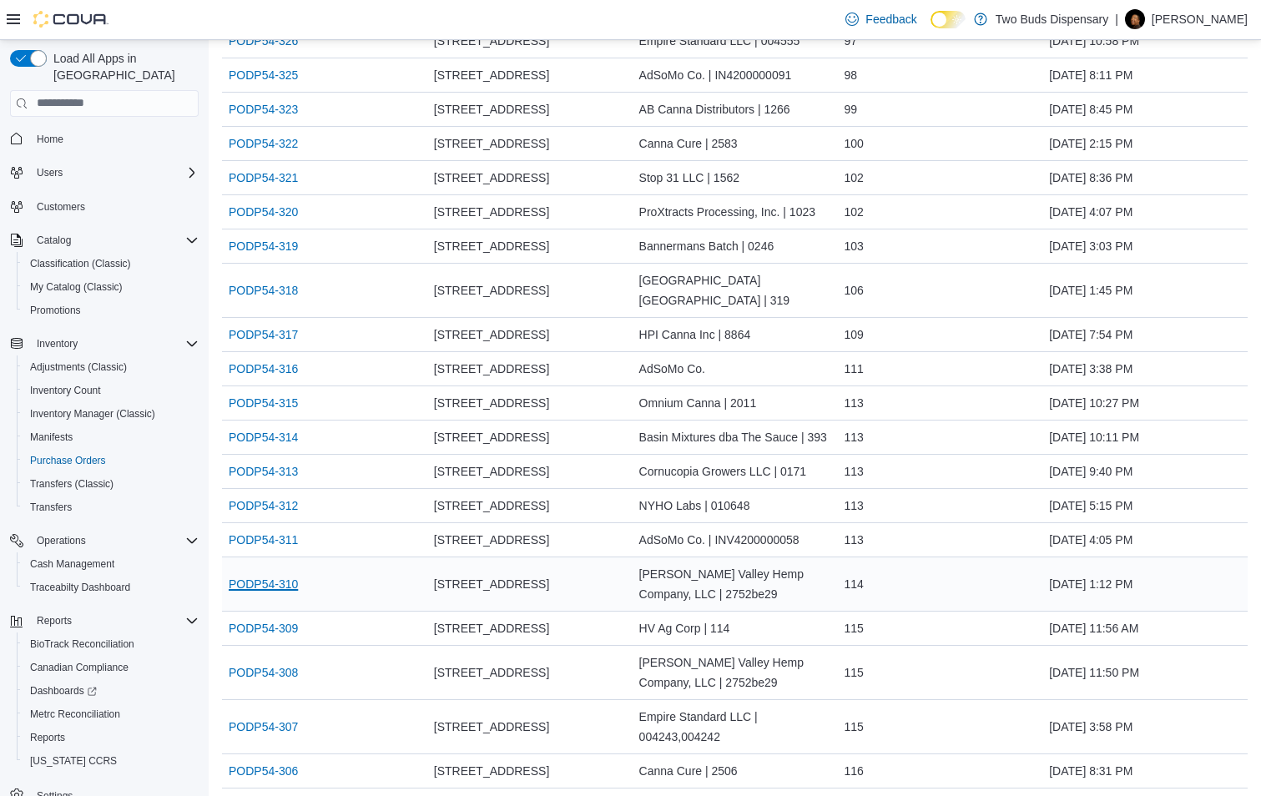
click at [249, 574] on link "PODP54-310" at bounding box center [263, 584] width 69 height 20
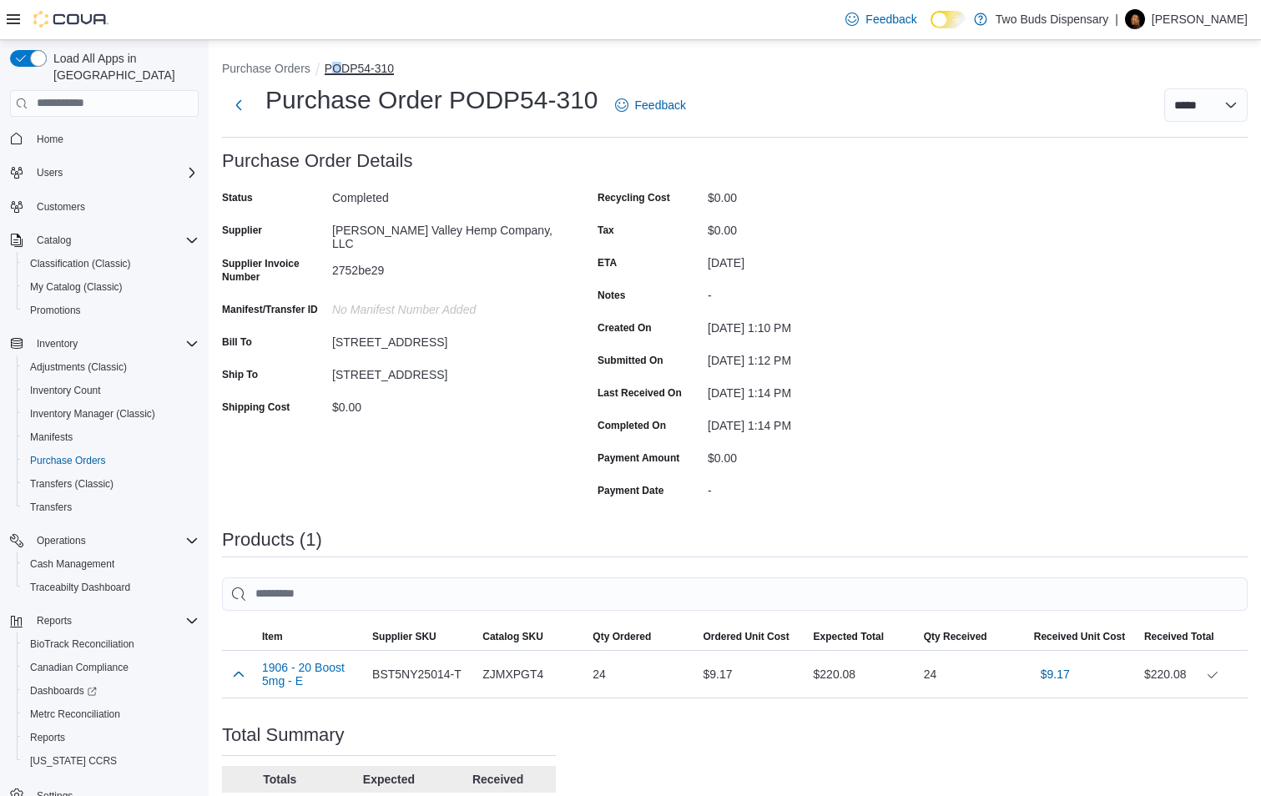
click at [337, 68] on button "PODP54-310" at bounding box center [359, 68] width 69 height 13
click at [360, 67] on button "PODP54-310" at bounding box center [359, 68] width 69 height 13
click at [284, 66] on button "Purchase Orders" at bounding box center [266, 68] width 88 height 13
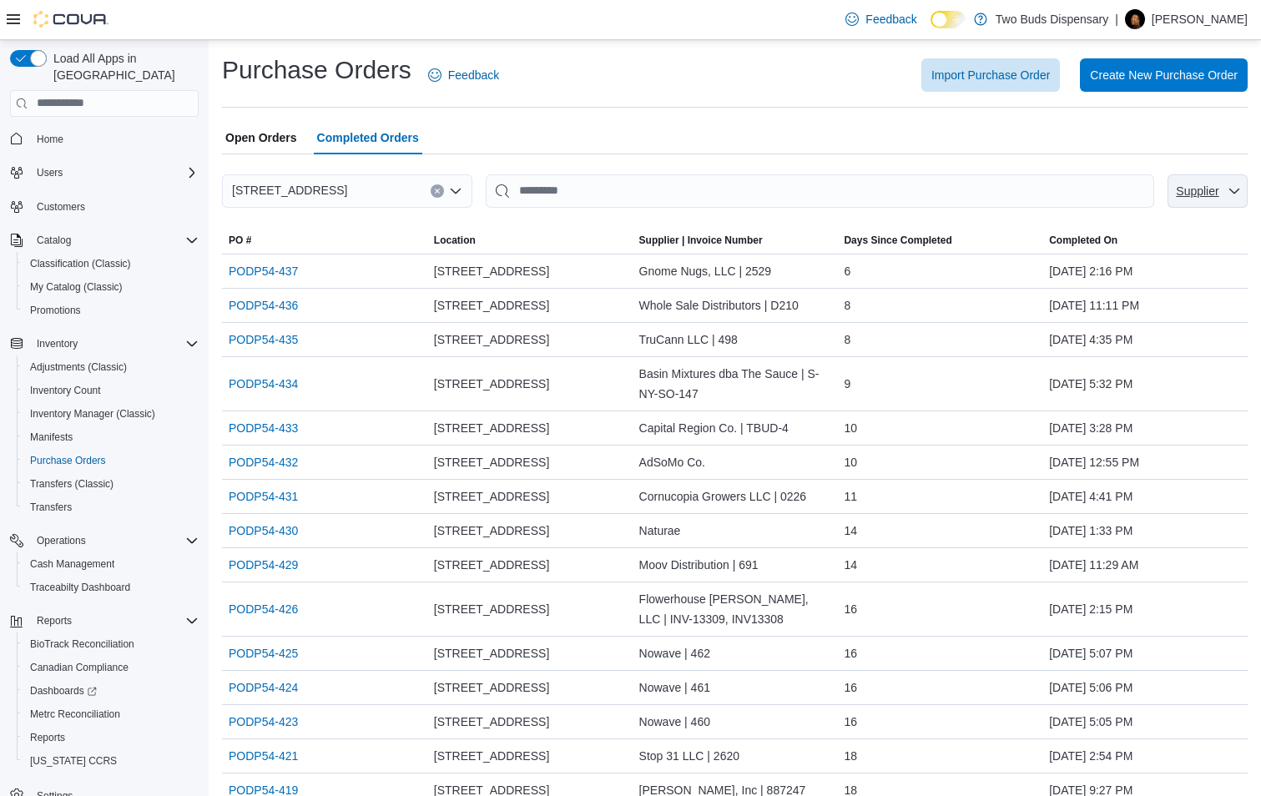
click at [1211, 194] on span "Supplier" at bounding box center [1196, 190] width 43 height 13
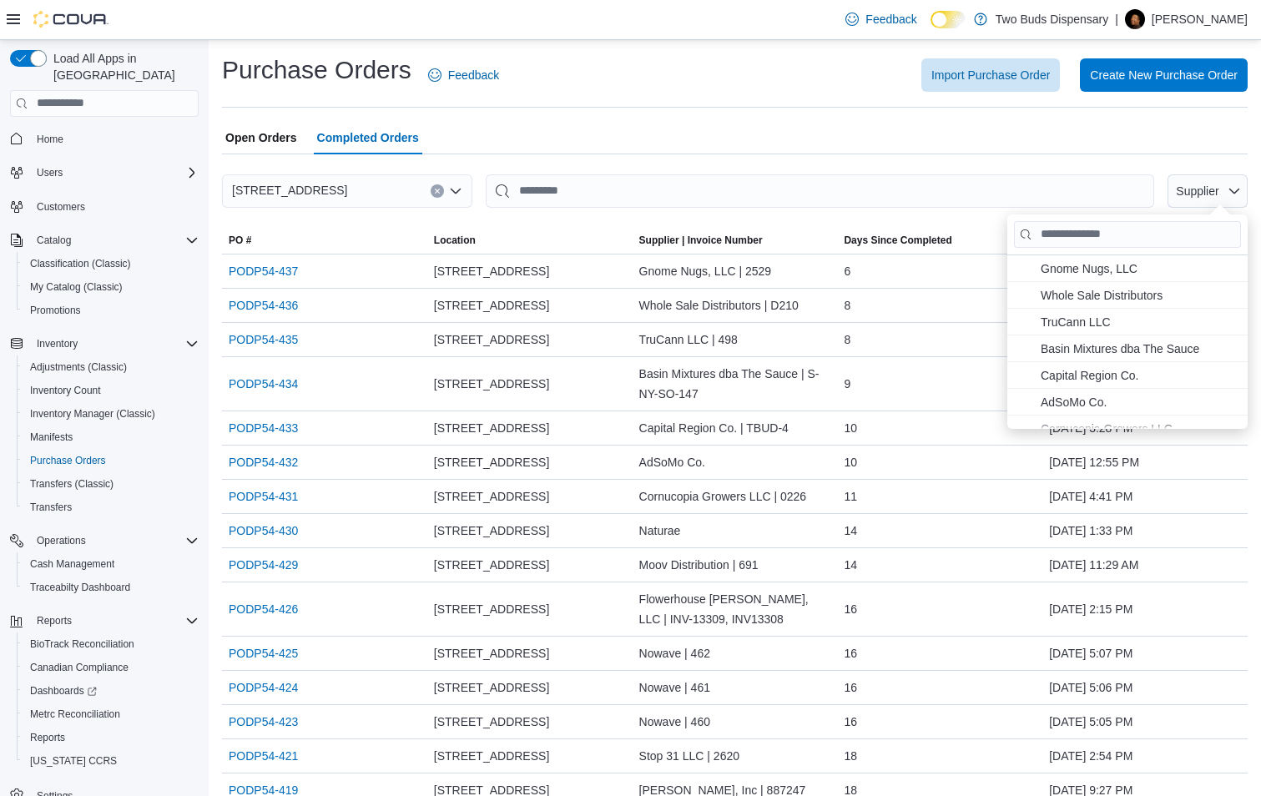
click at [1032, 129] on div "Open Orders Completed Orders" at bounding box center [734, 137] width 1025 height 33
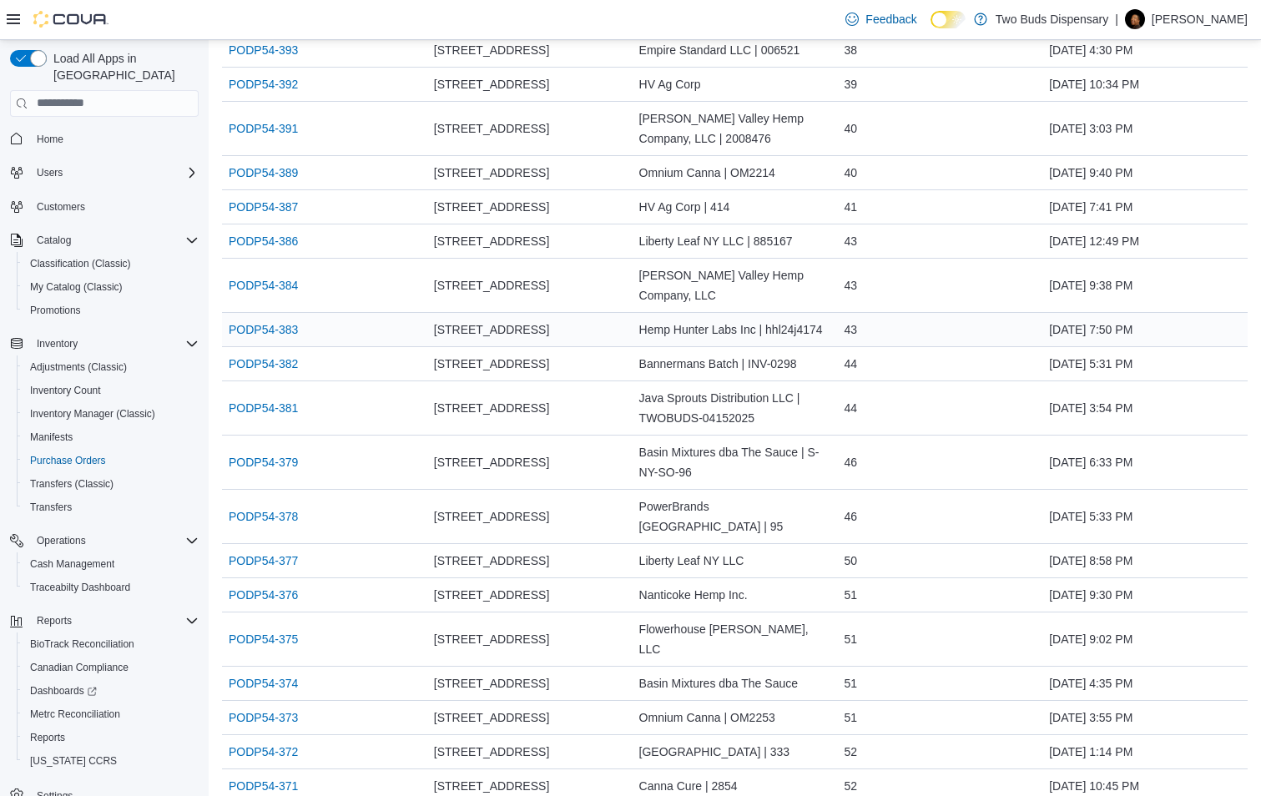
scroll to position [1382, 0]
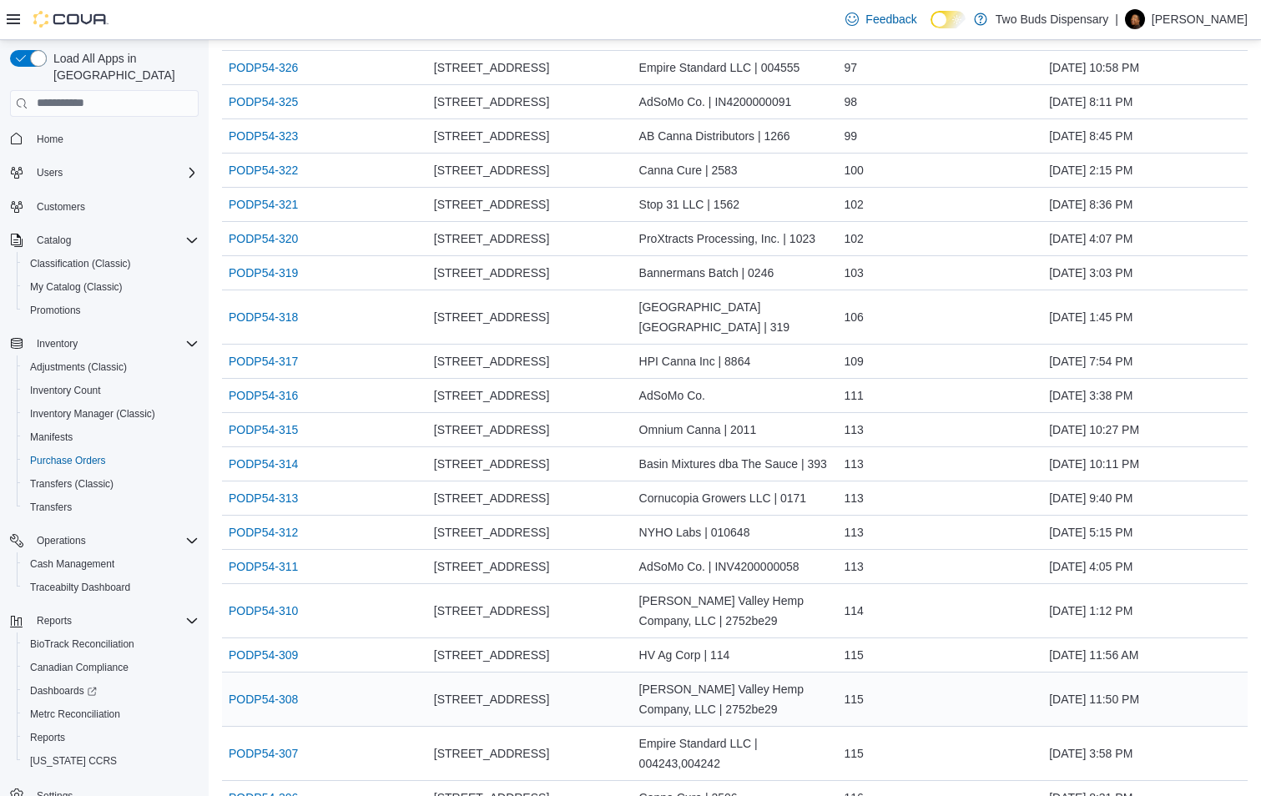
scroll to position [3213, 0]
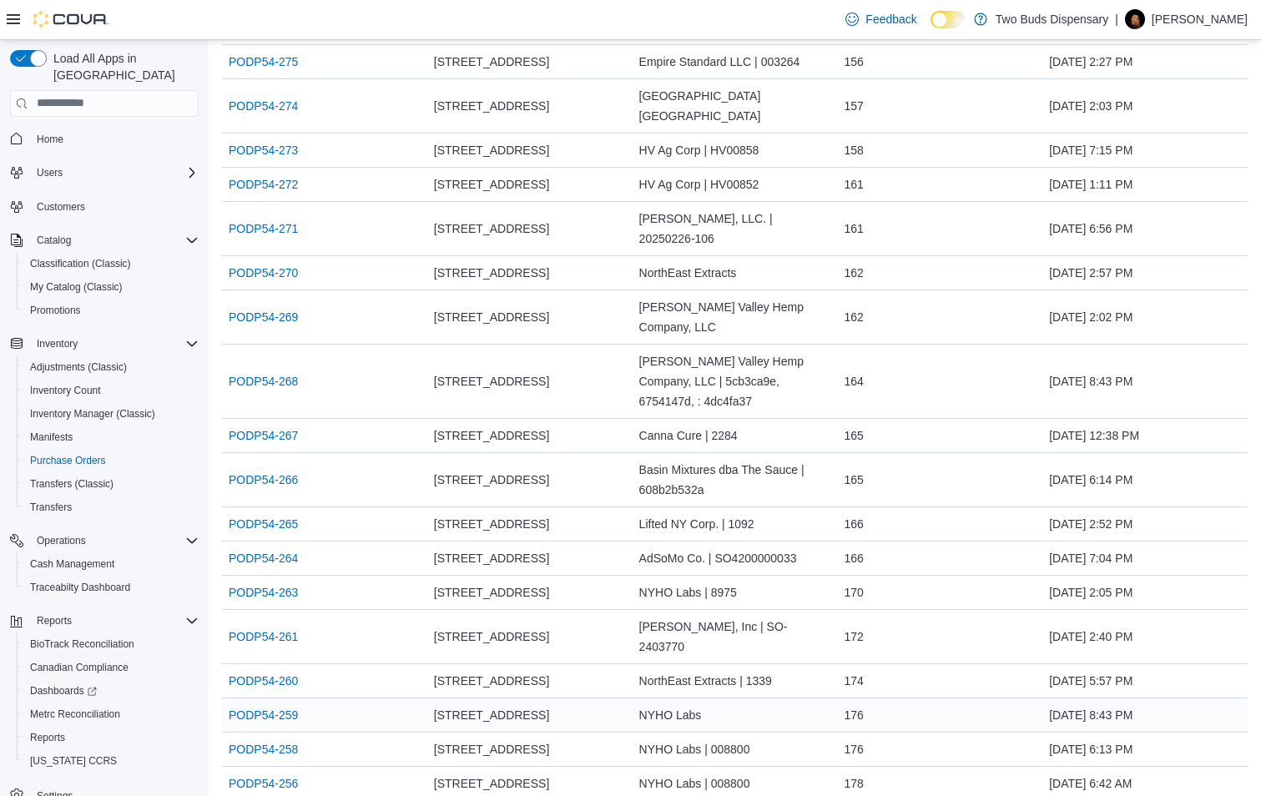
scroll to position [5003, 0]
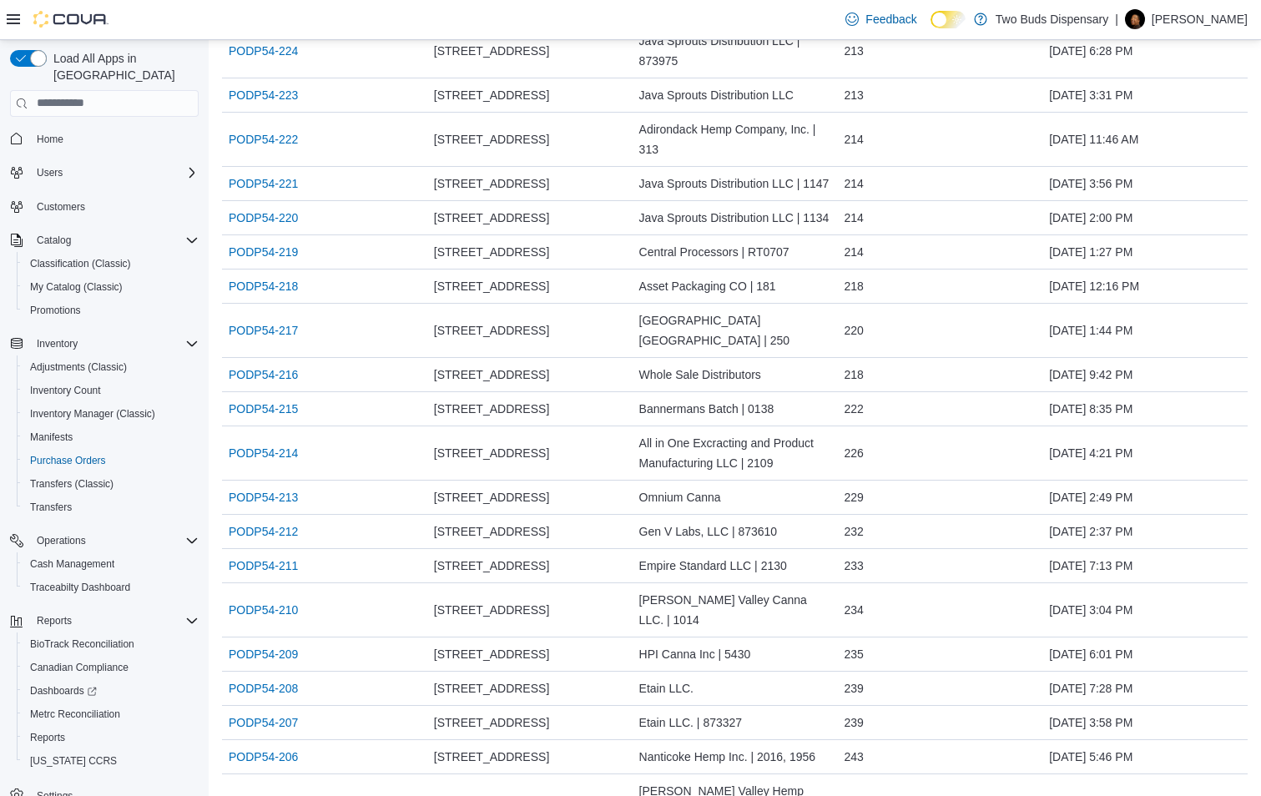
scroll to position [6755, 0]
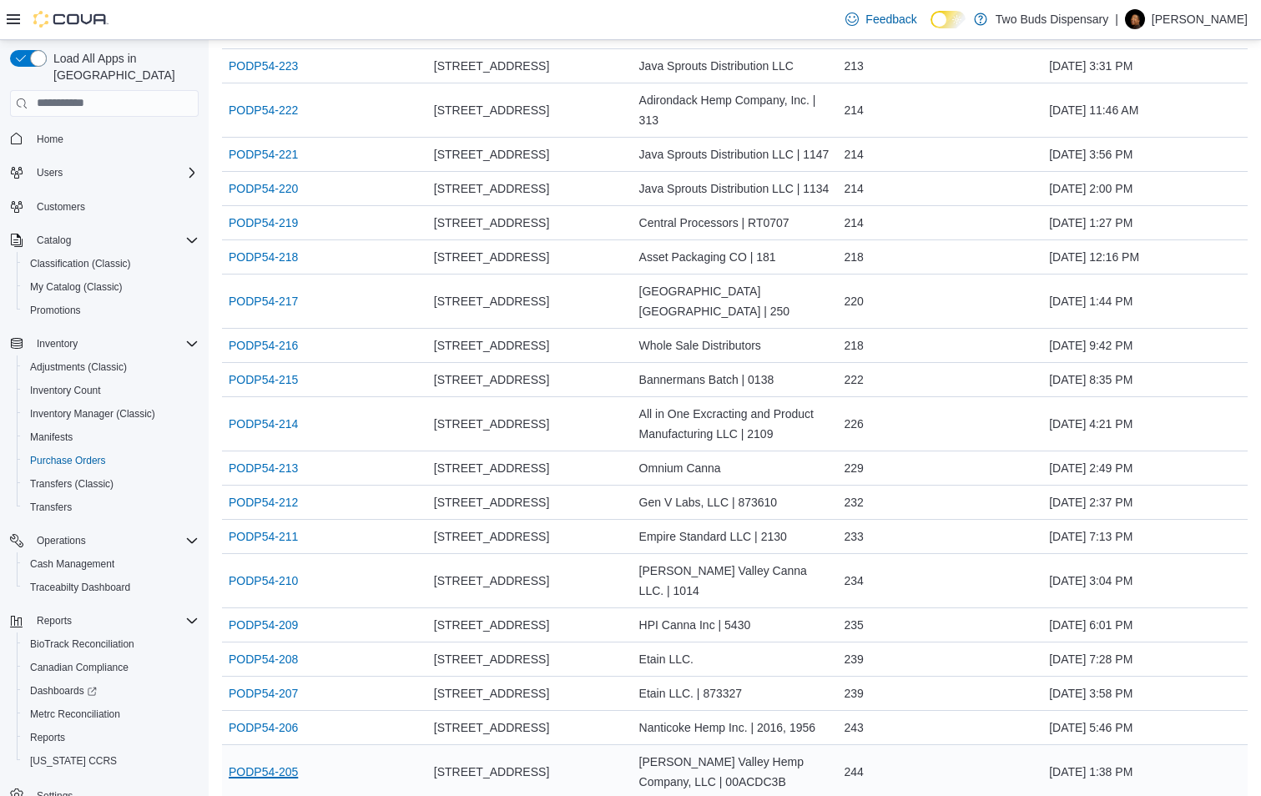
click at [266, 762] on link "PODP54-205" at bounding box center [263, 772] width 69 height 20
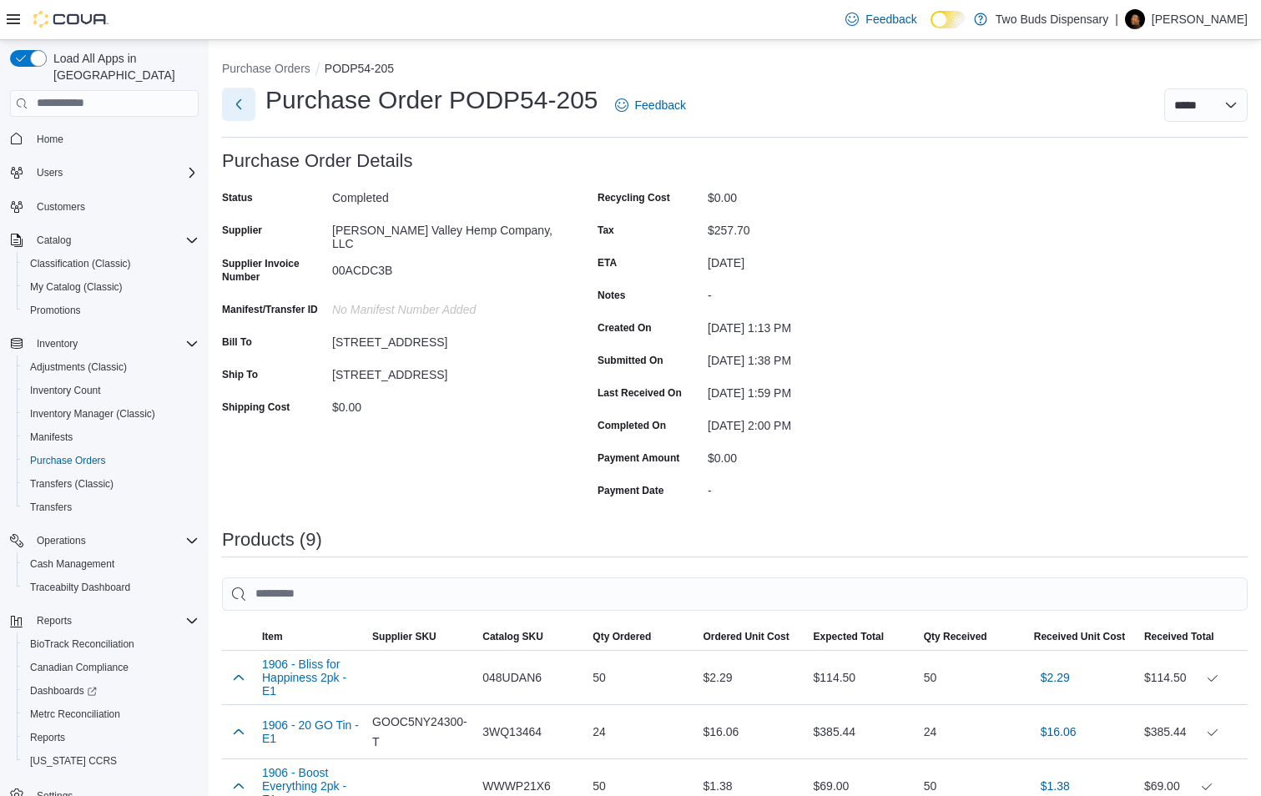
click at [236, 106] on button "Next" at bounding box center [238, 104] width 33 height 33
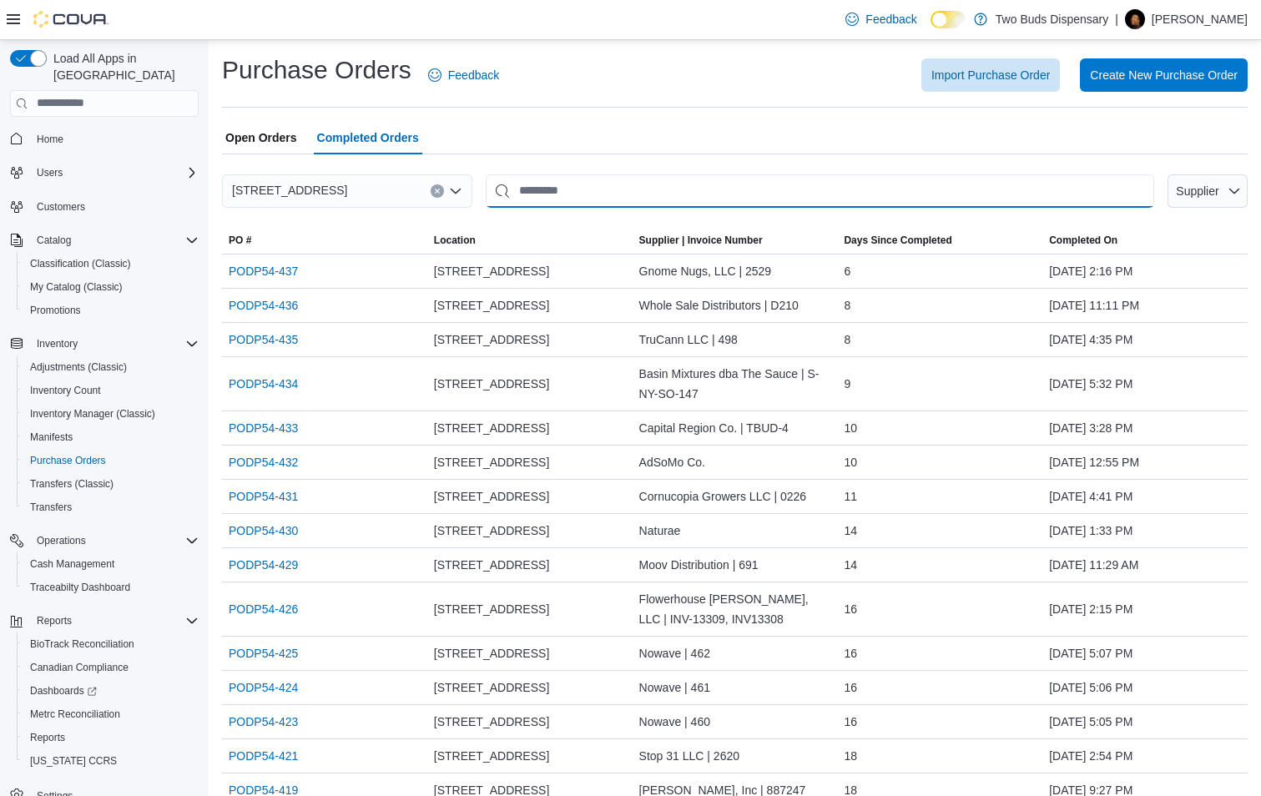
click at [544, 178] on input "This is a search bar. After typing your query, hit enter to filter the results …" at bounding box center [820, 190] width 668 height 33
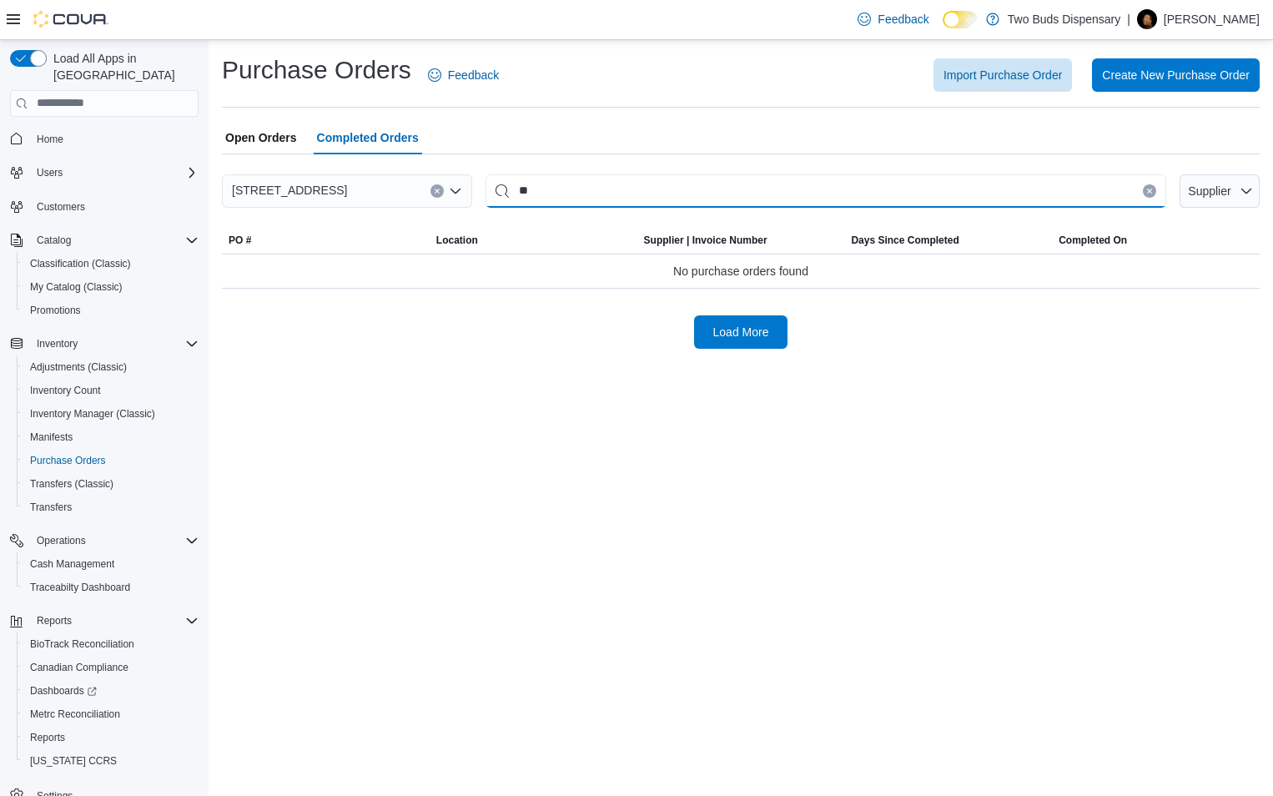
type input "*"
click at [1208, 194] on span "Supplier" at bounding box center [1209, 190] width 43 height 13
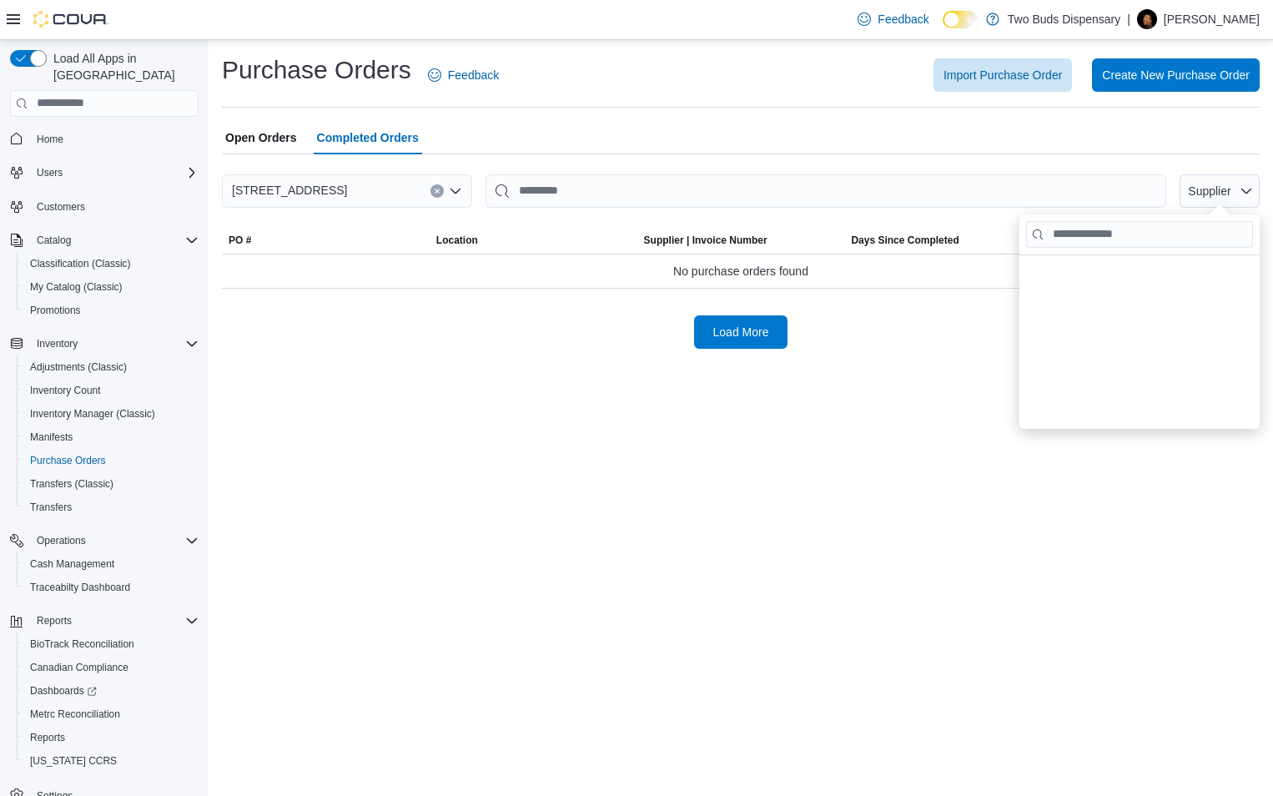
scroll to position [417, 0]
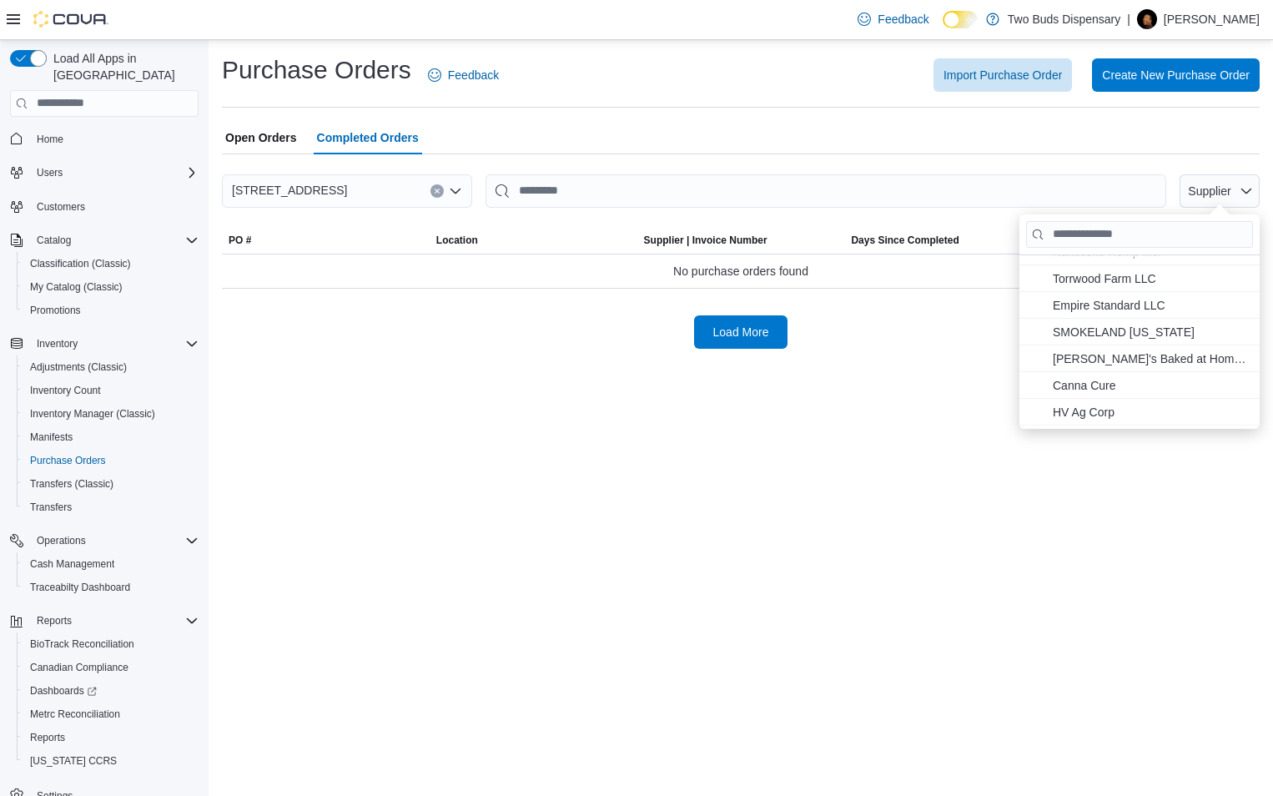
click at [973, 355] on div "Purchase Orders Feedback Import Purchase Order Create New Purchase Order Open O…" at bounding box center [741, 201] width 1064 height 322
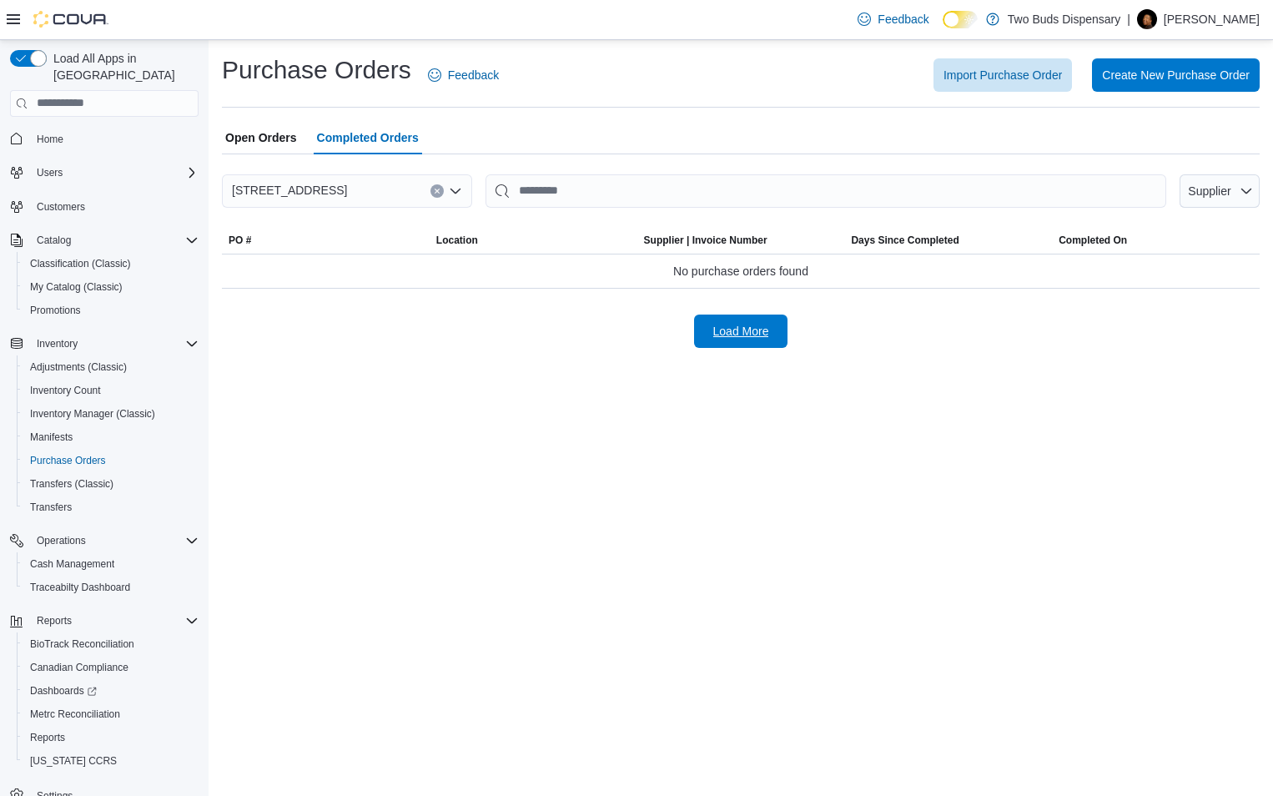
click at [714, 344] on span "Load More" at bounding box center [740, 331] width 73 height 33
click at [1209, 194] on span "Supplier" at bounding box center [1209, 190] width 43 height 13
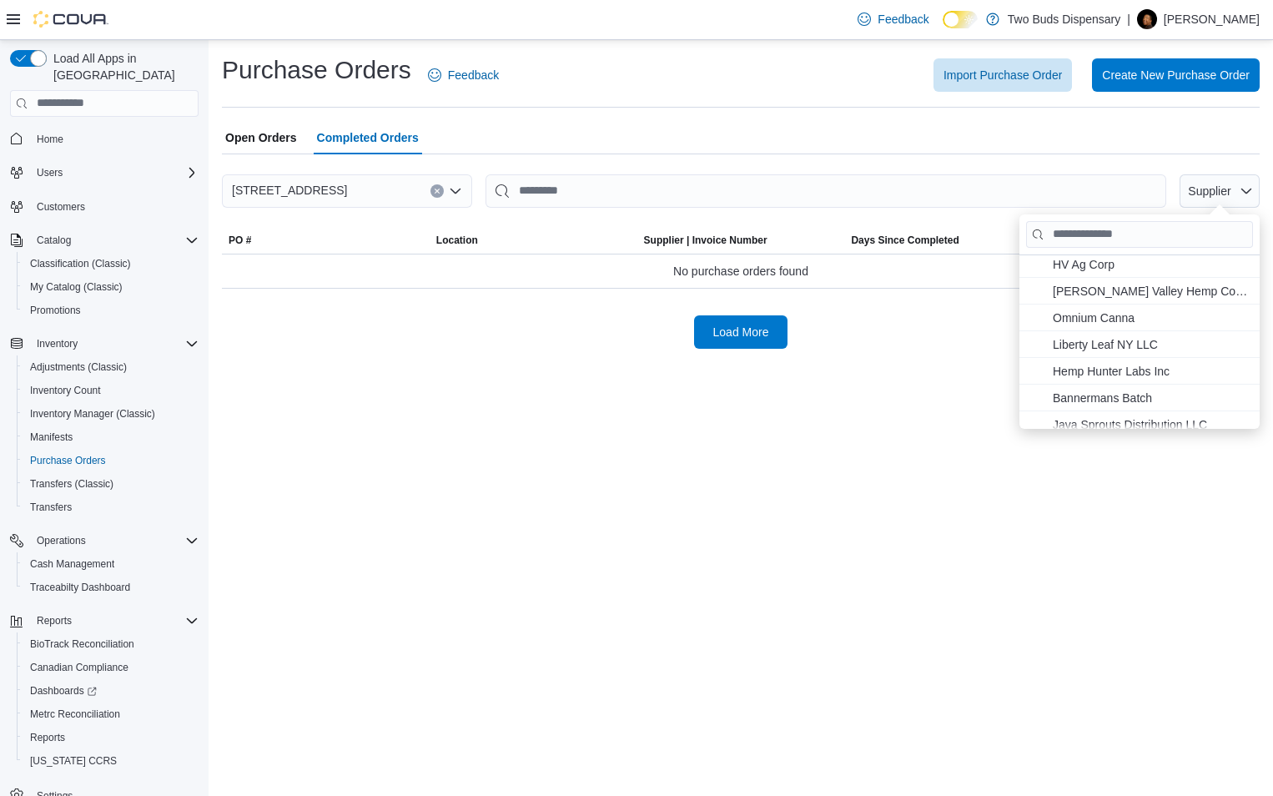
scroll to position [584, 0]
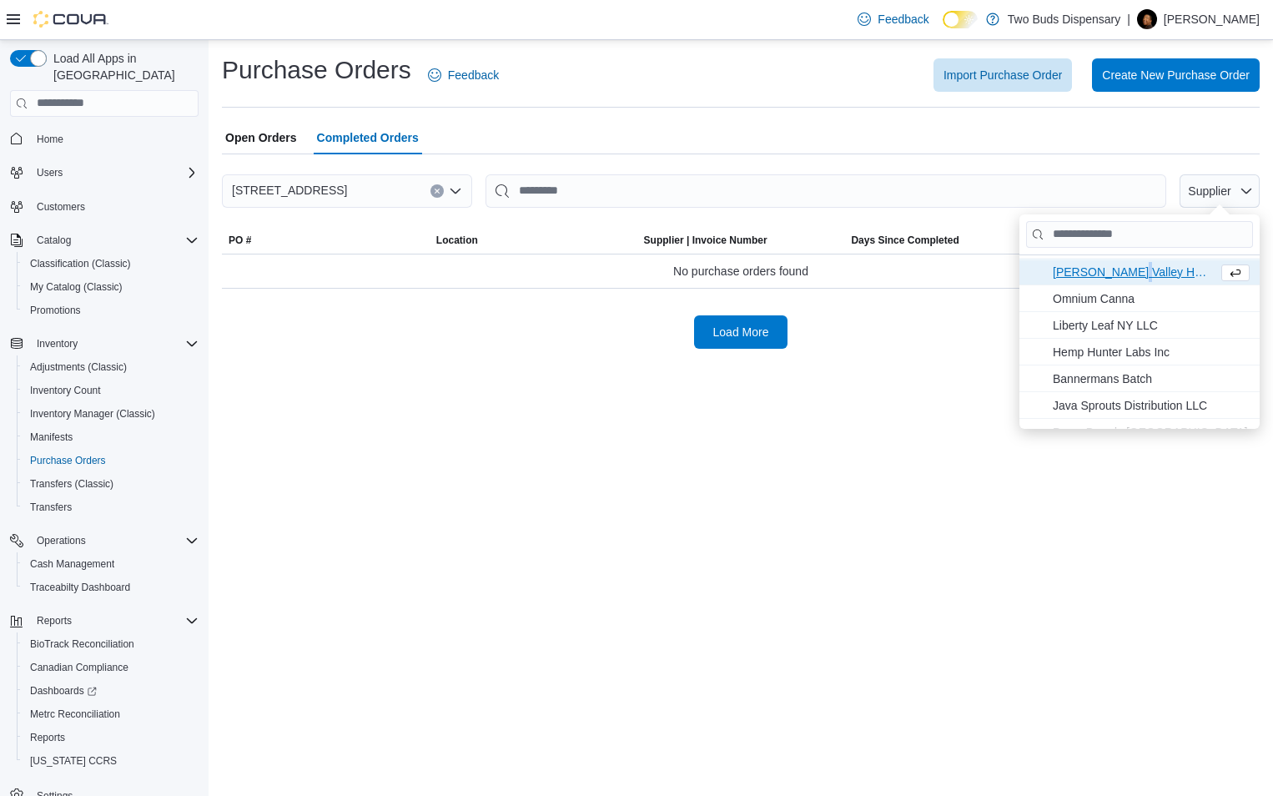
click at [1128, 274] on span "[PERSON_NAME] Valley Hemp Company, LLC . To check this option, press Enter." at bounding box center [1132, 271] width 159 height 20
type input "**********"
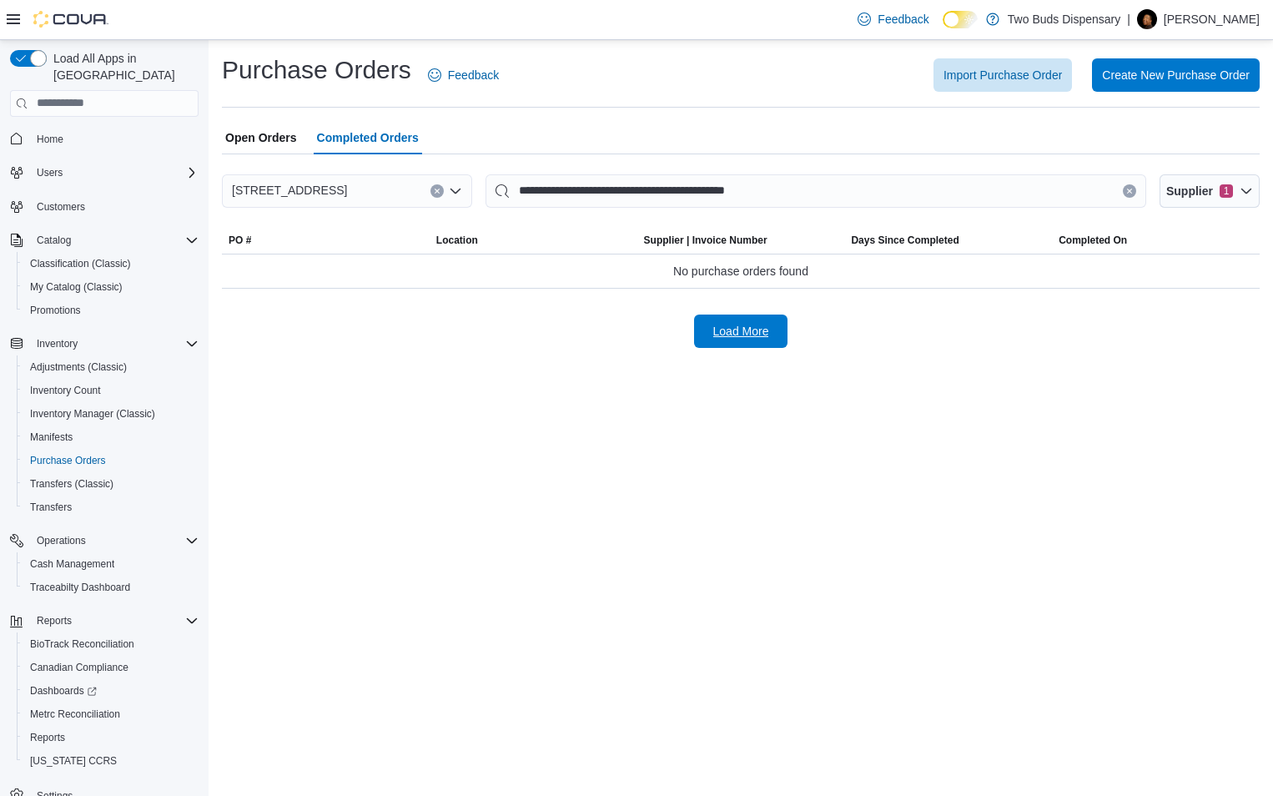
drag, startPoint x: 753, startPoint y: 328, endPoint x: 743, endPoint y: 344, distance: 18.7
click at [742, 344] on span "Load More" at bounding box center [740, 331] width 73 height 33
click at [747, 335] on span "Load More" at bounding box center [741, 331] width 56 height 17
click at [1239, 188] on span "Supplier 1" at bounding box center [1209, 190] width 87 height 33
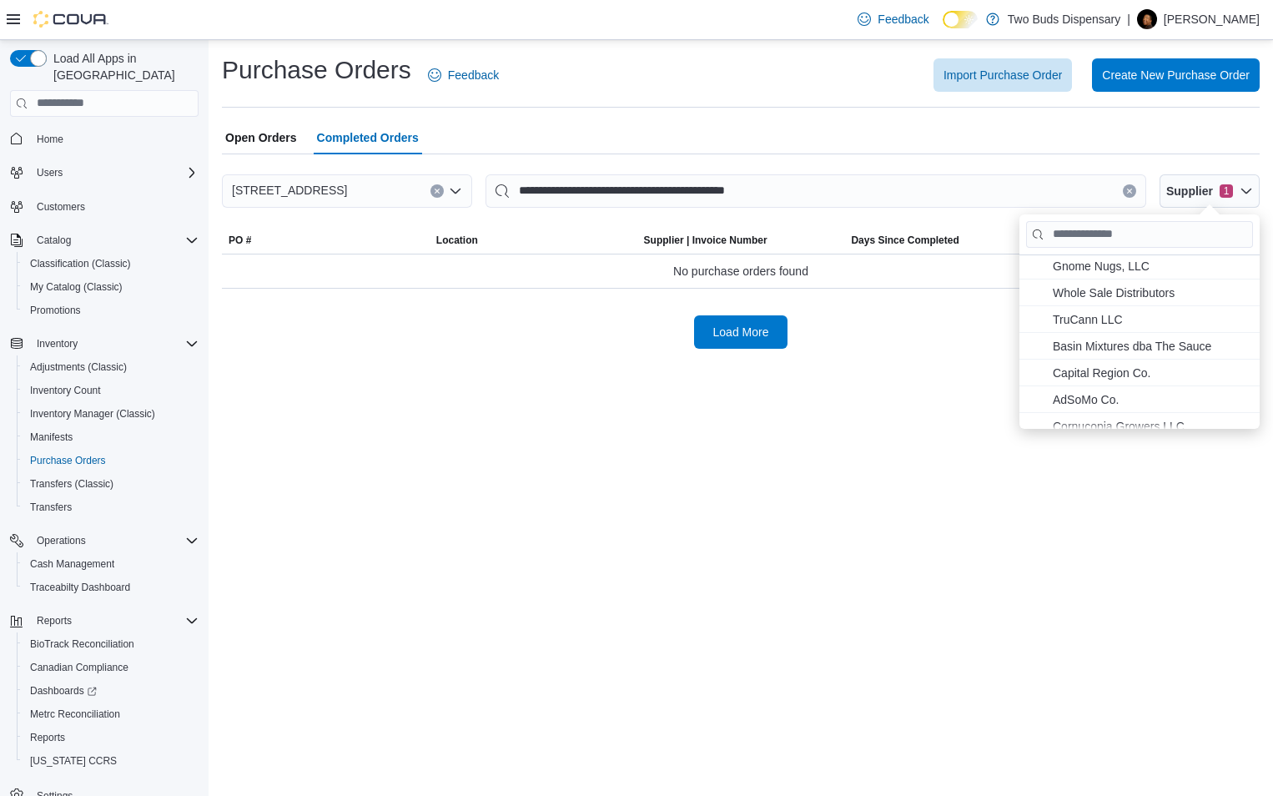
scroll to position [0, 0]
